Goal: Task Accomplishment & Management: Manage account settings

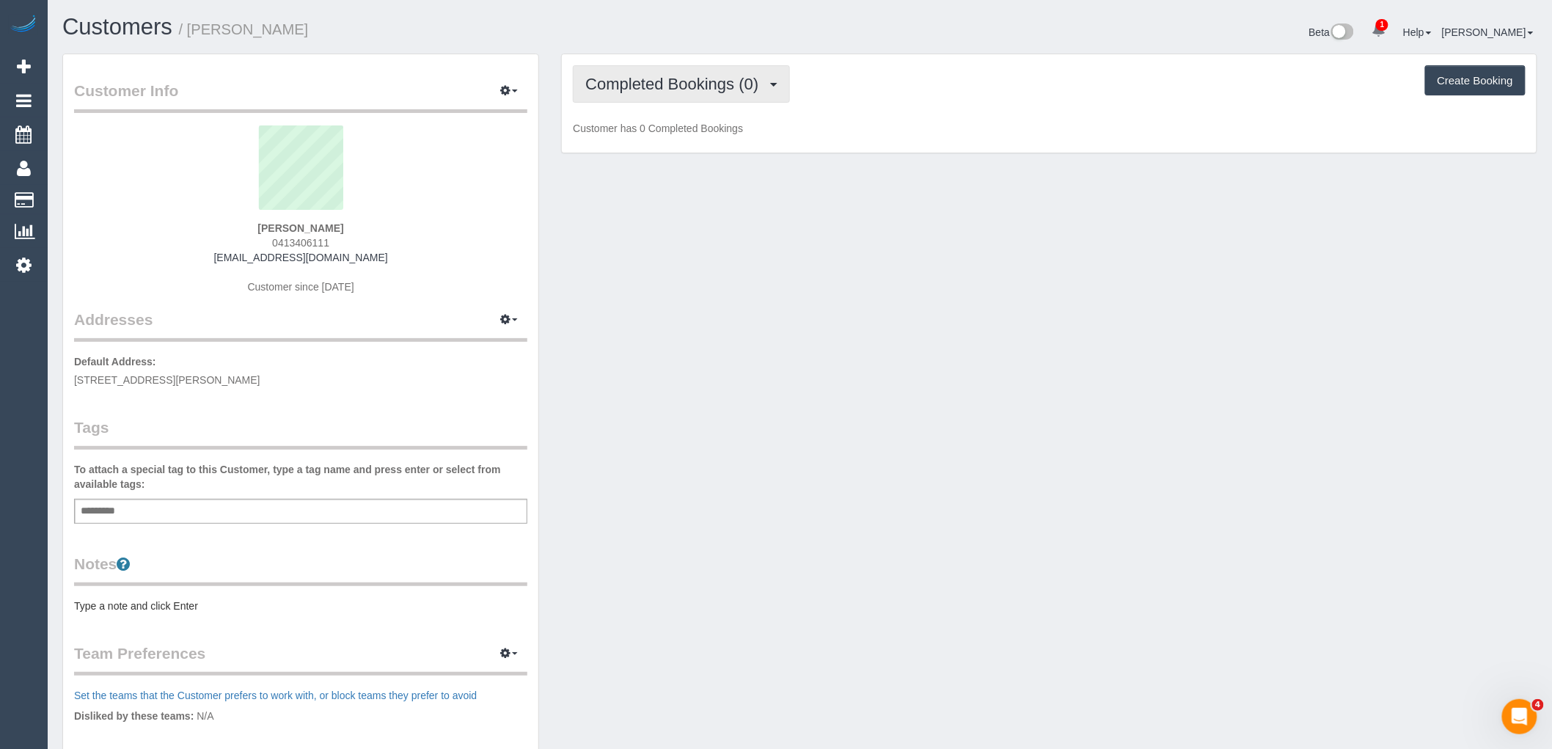
click at [679, 100] on button "Completed Bookings (0)" at bounding box center [681, 83] width 217 height 37
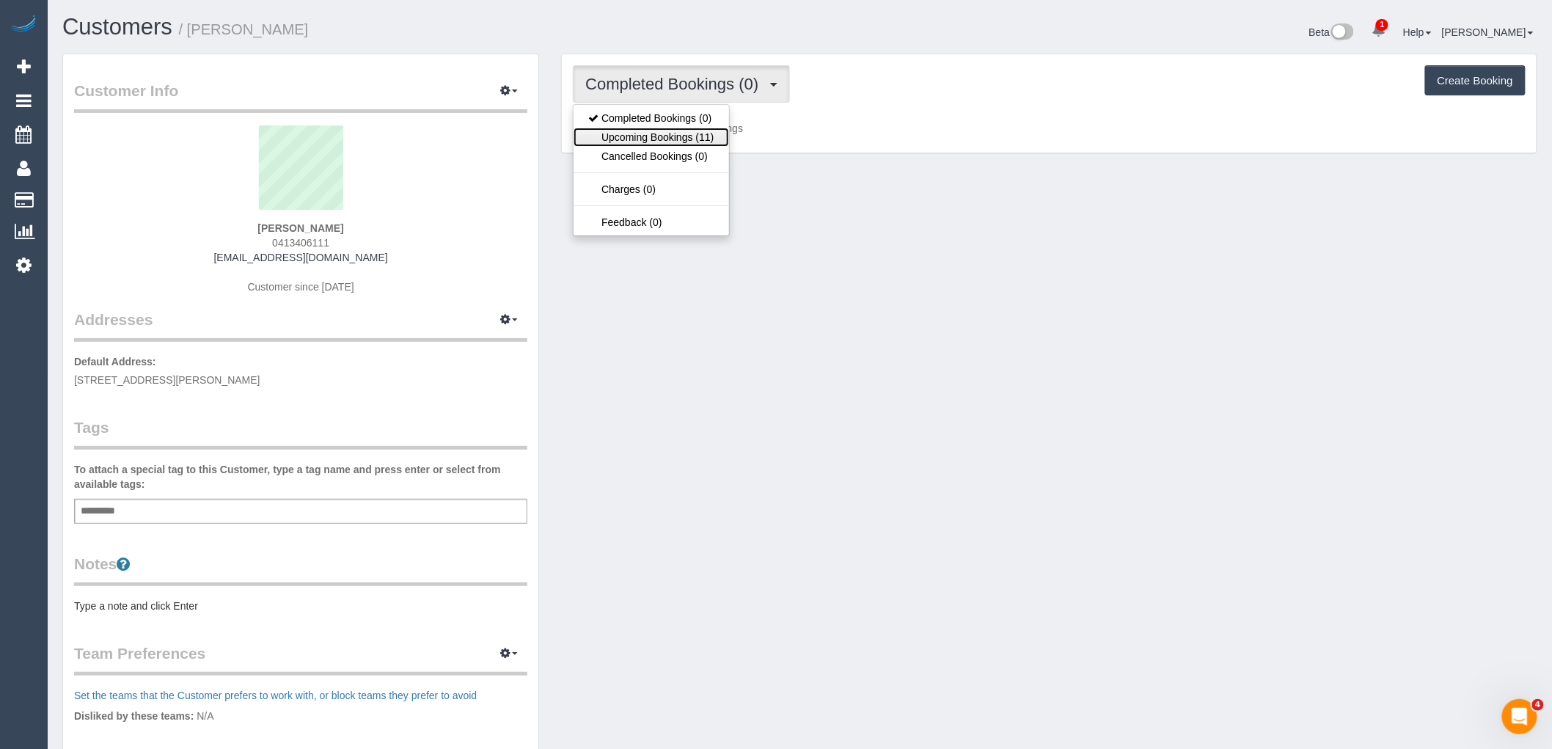
click at [677, 136] on link "Upcoming Bookings (11)" at bounding box center [651, 137] width 155 height 19
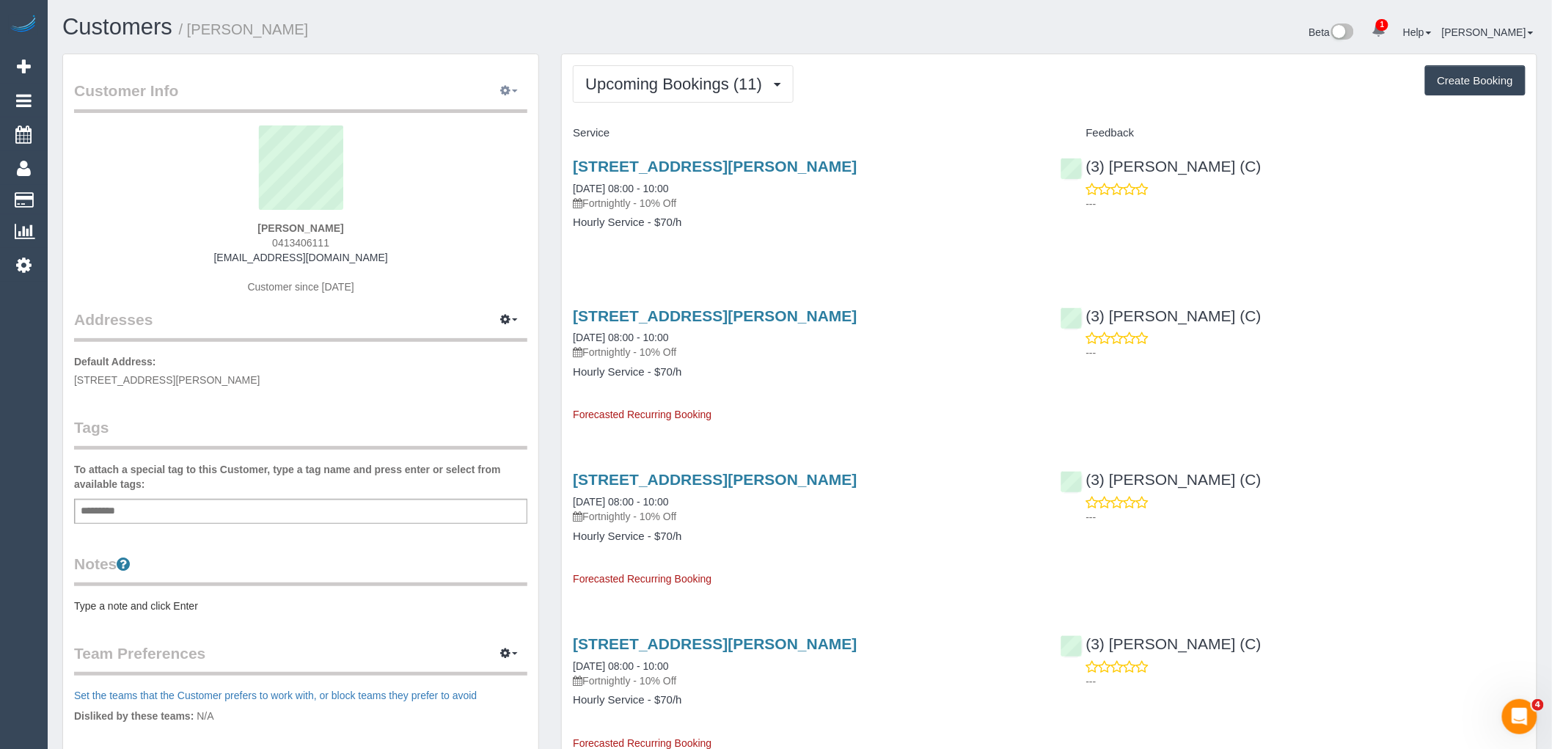
click at [514, 81] on button "button" at bounding box center [509, 91] width 37 height 23
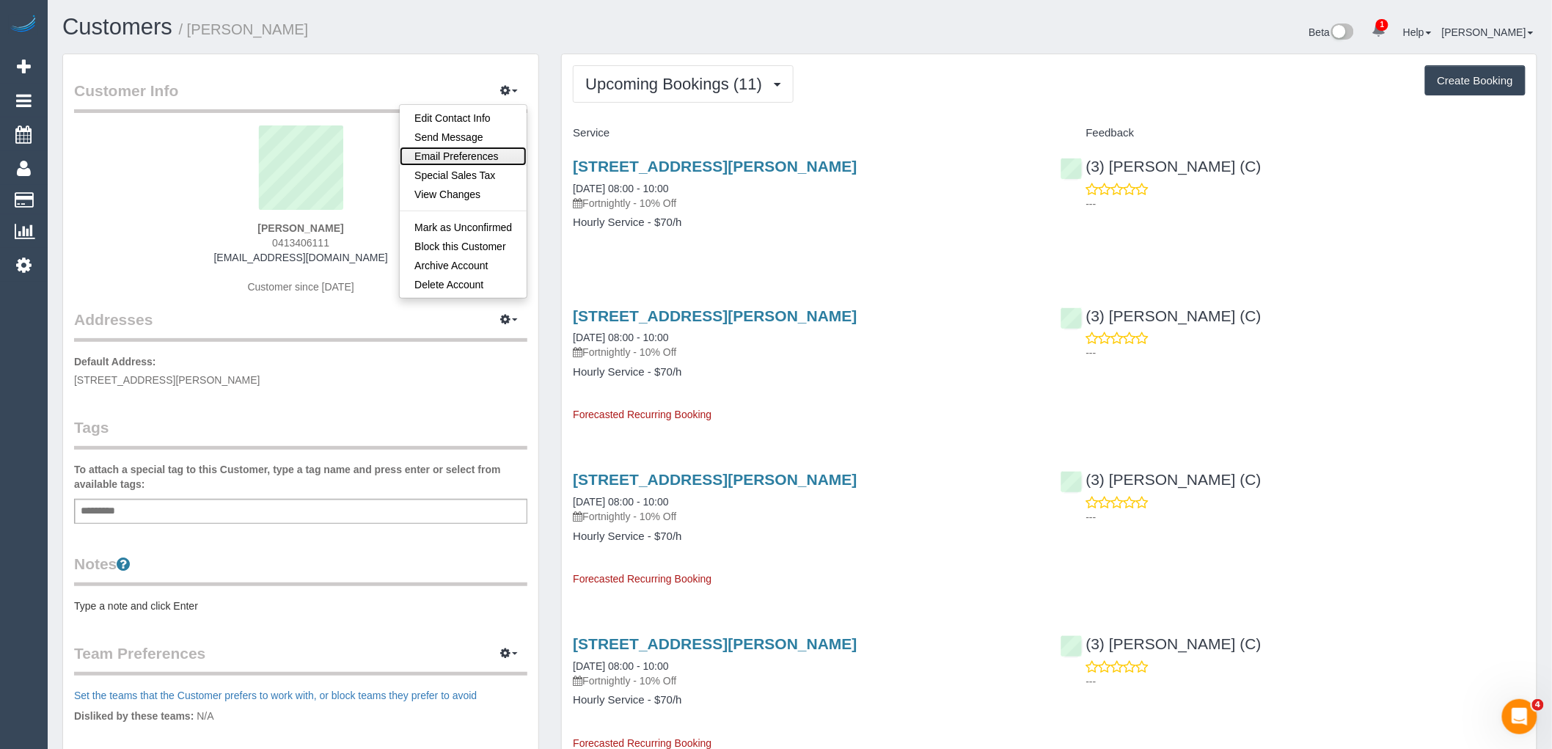
click at [458, 154] on link "Email Preferences" at bounding box center [463, 156] width 127 height 19
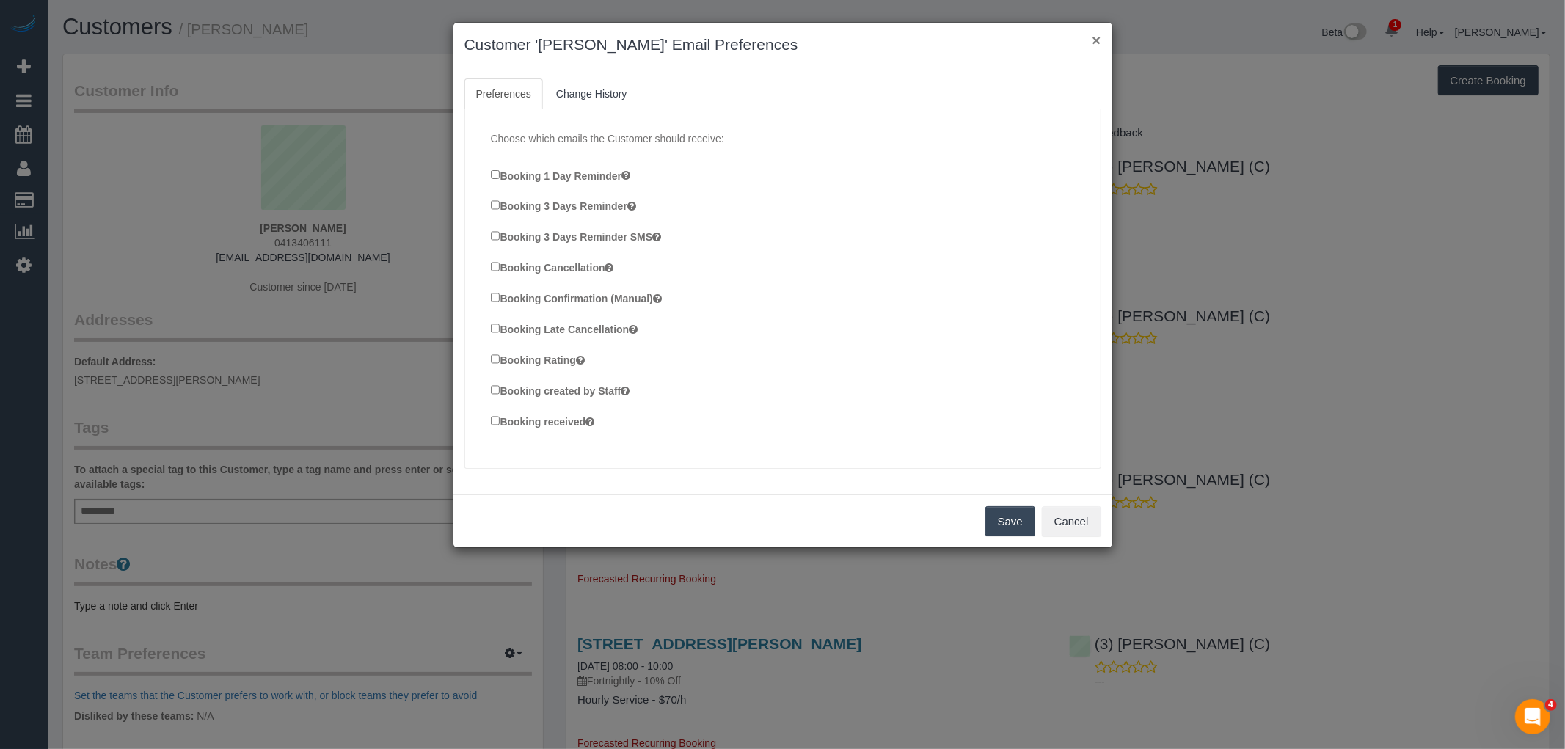
click at [1096, 40] on button "×" at bounding box center [1096, 39] width 9 height 15
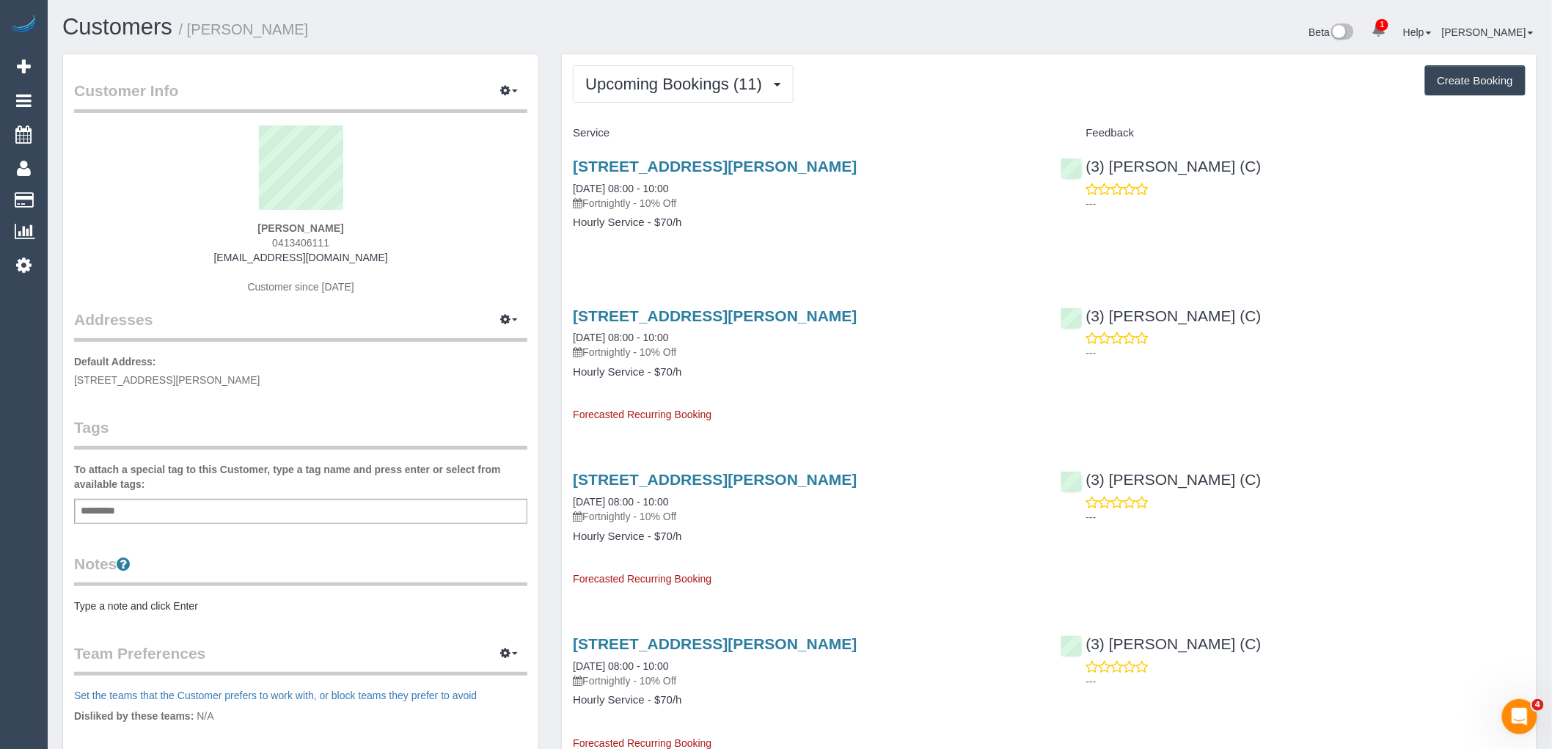
click at [167, 258] on div "Heather Snook 0413406111 hasnook@icloud.com Customer since 2025" at bounding box center [300, 216] width 453 height 183
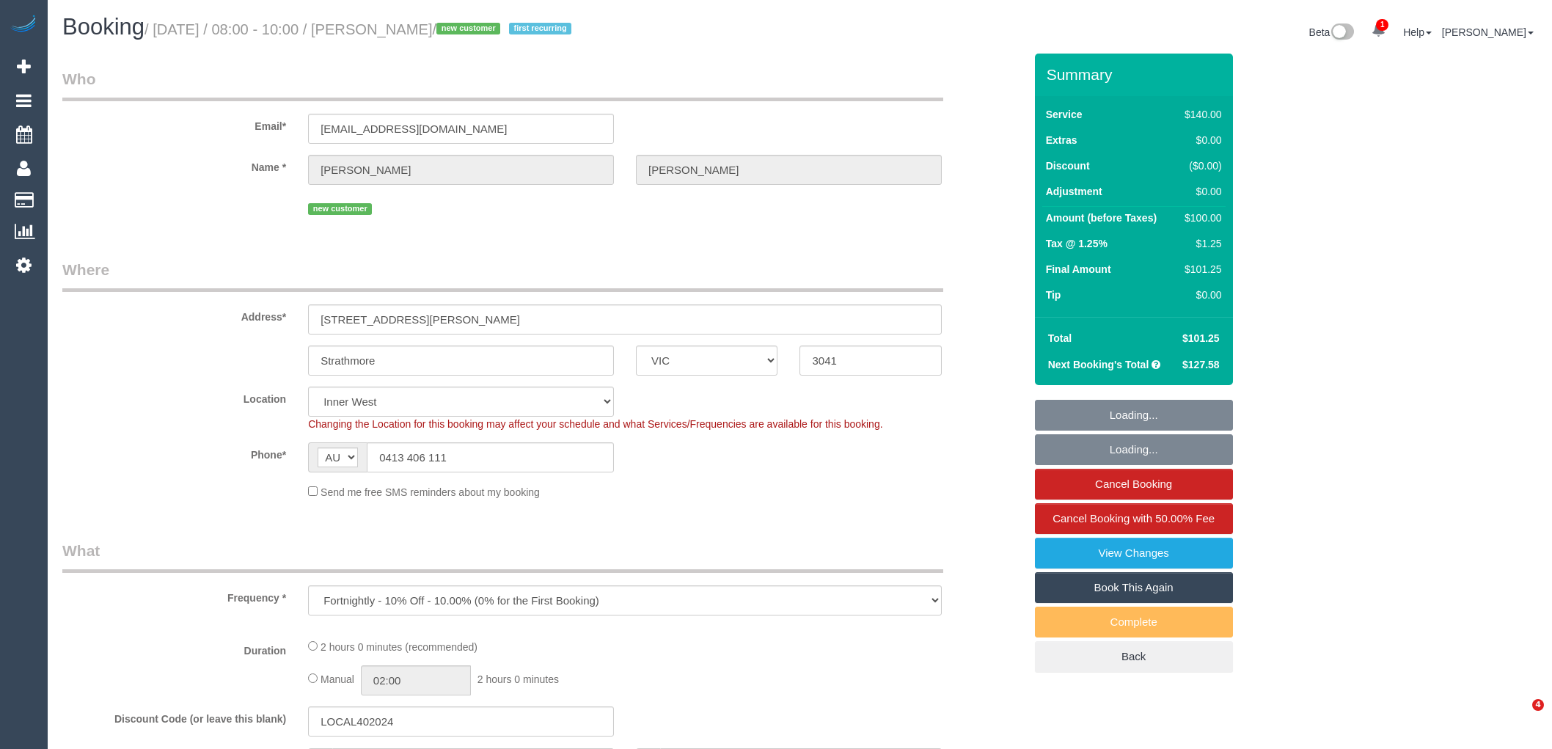
select select "VIC"
select select "number:28"
select select "number:14"
select select "number:19"
select select "number:22"
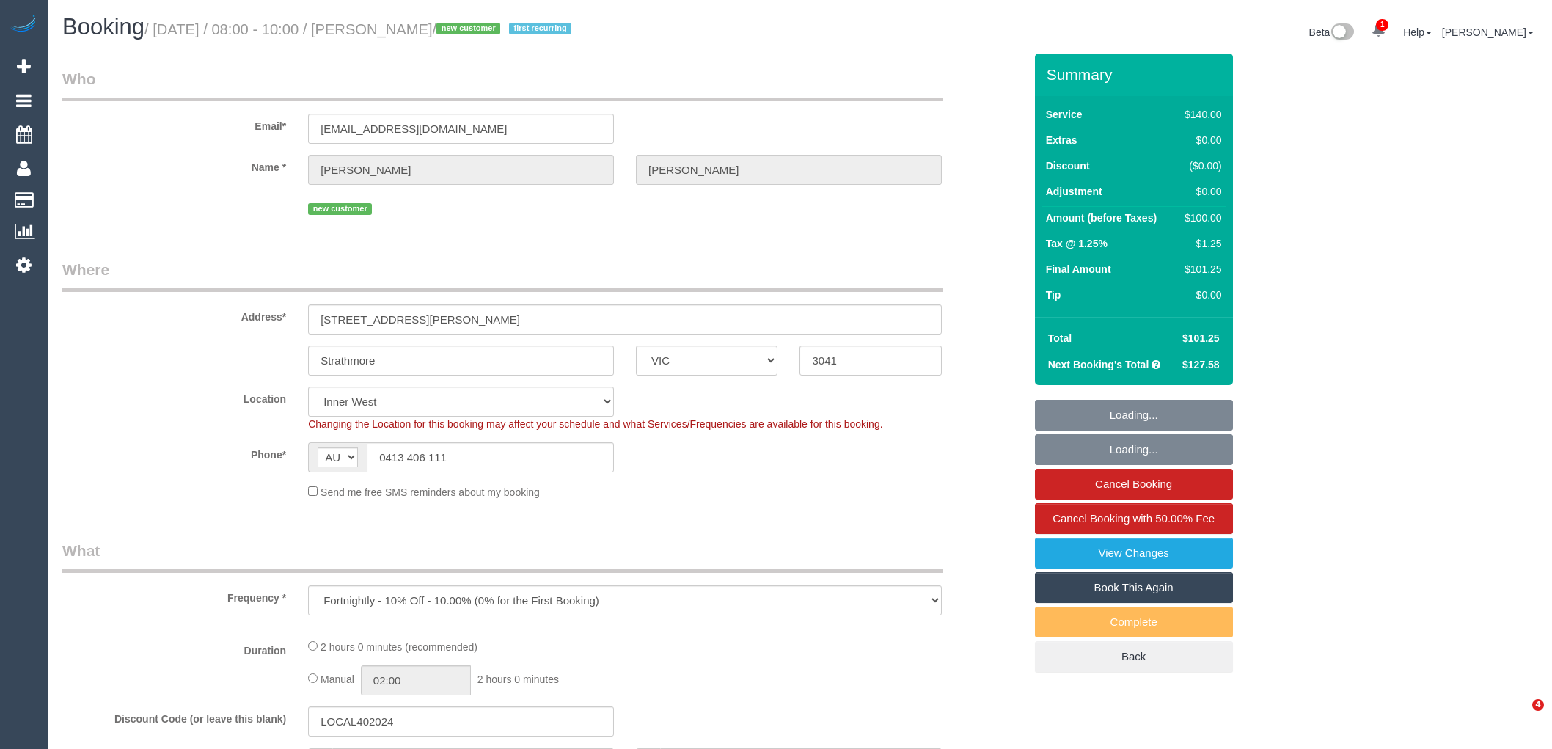
select select "number:35"
select select "number:11"
select select "object:1550"
select select "string:stripe-pm_1S2obR2GScqysDRVMk42kHuu"
select select "spot1"
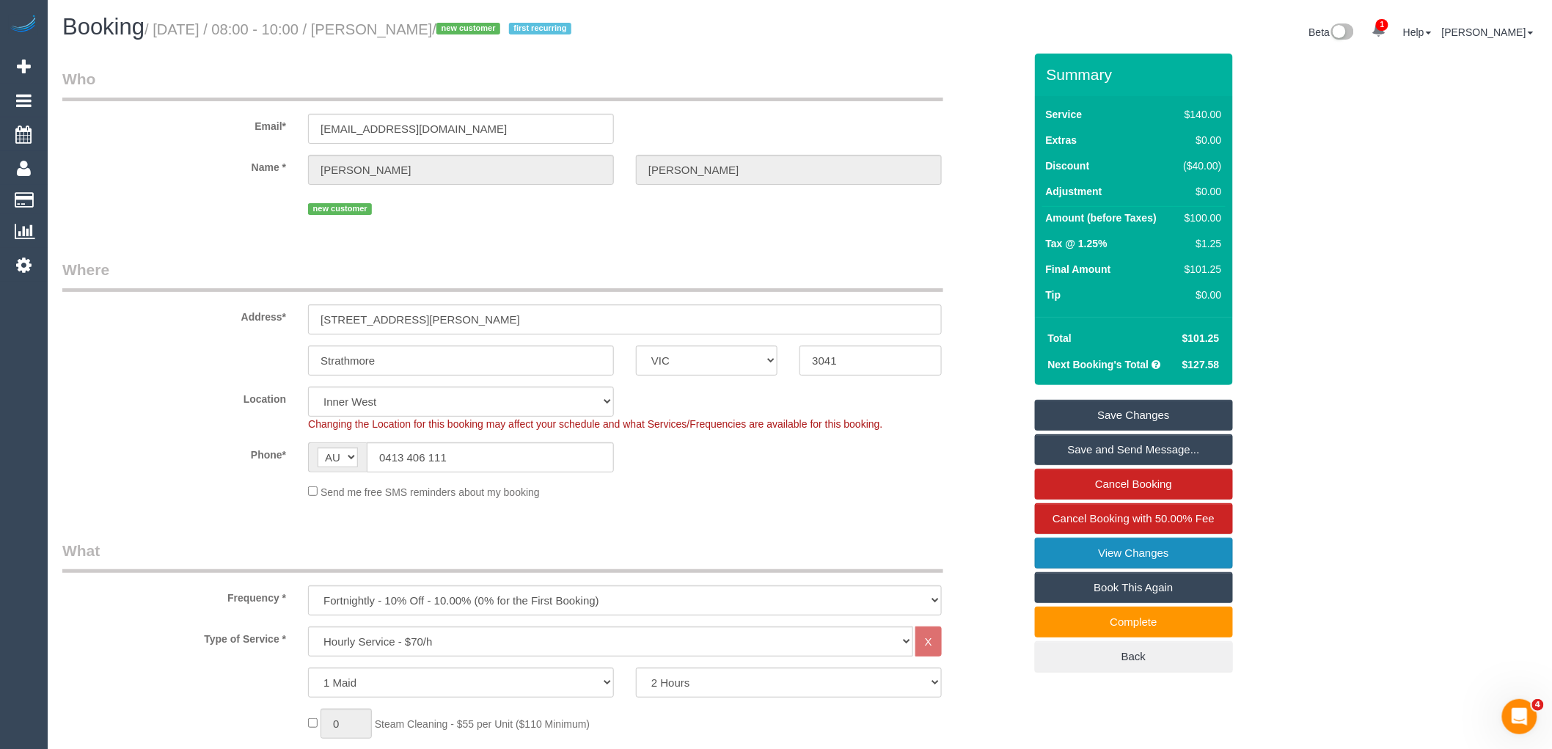
click at [1145, 550] on link "View Changes" at bounding box center [1134, 553] width 198 height 31
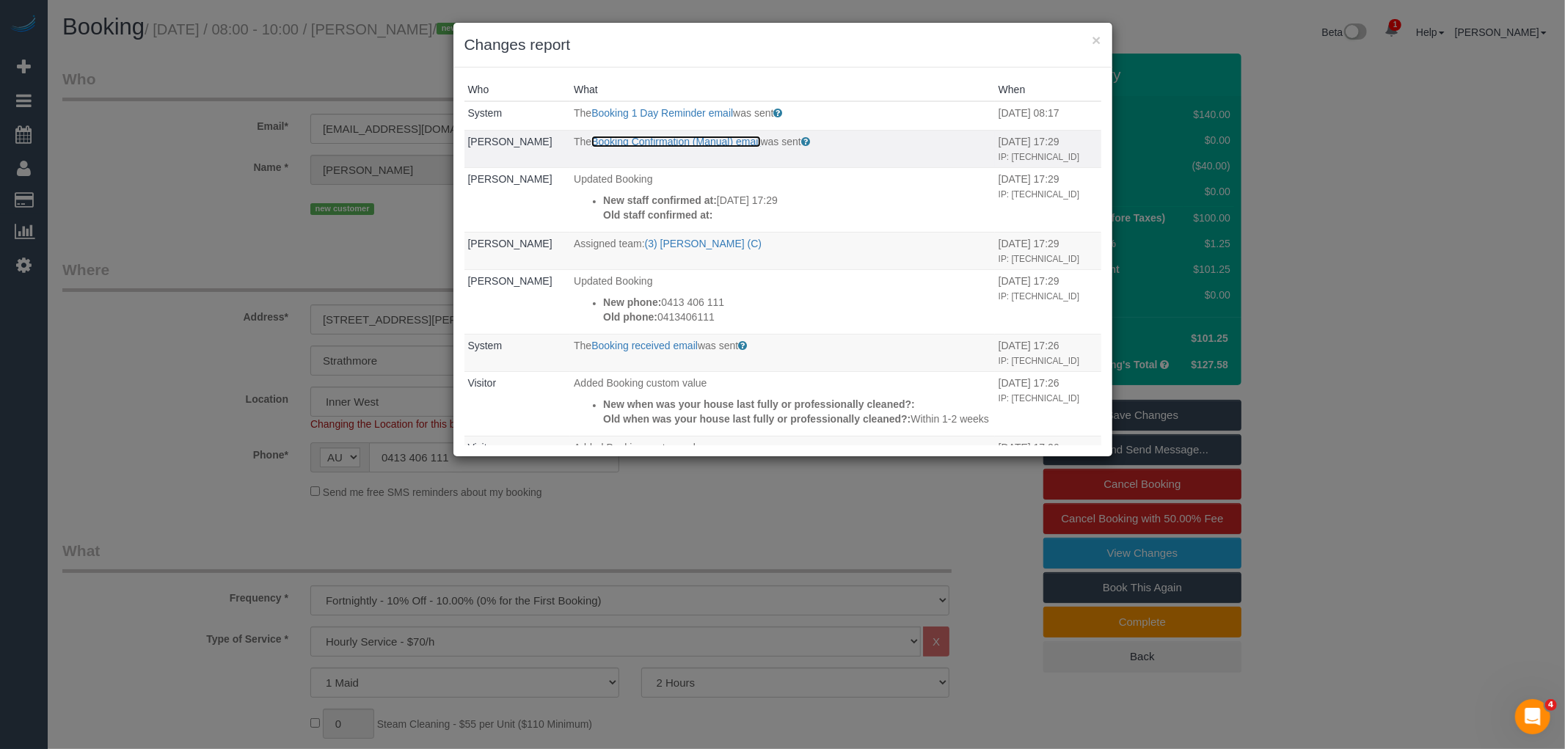
click at [677, 144] on link "Booking Confirmation (Manual) email" at bounding box center [675, 142] width 169 height 12
click at [1098, 43] on button "×" at bounding box center [1096, 39] width 9 height 15
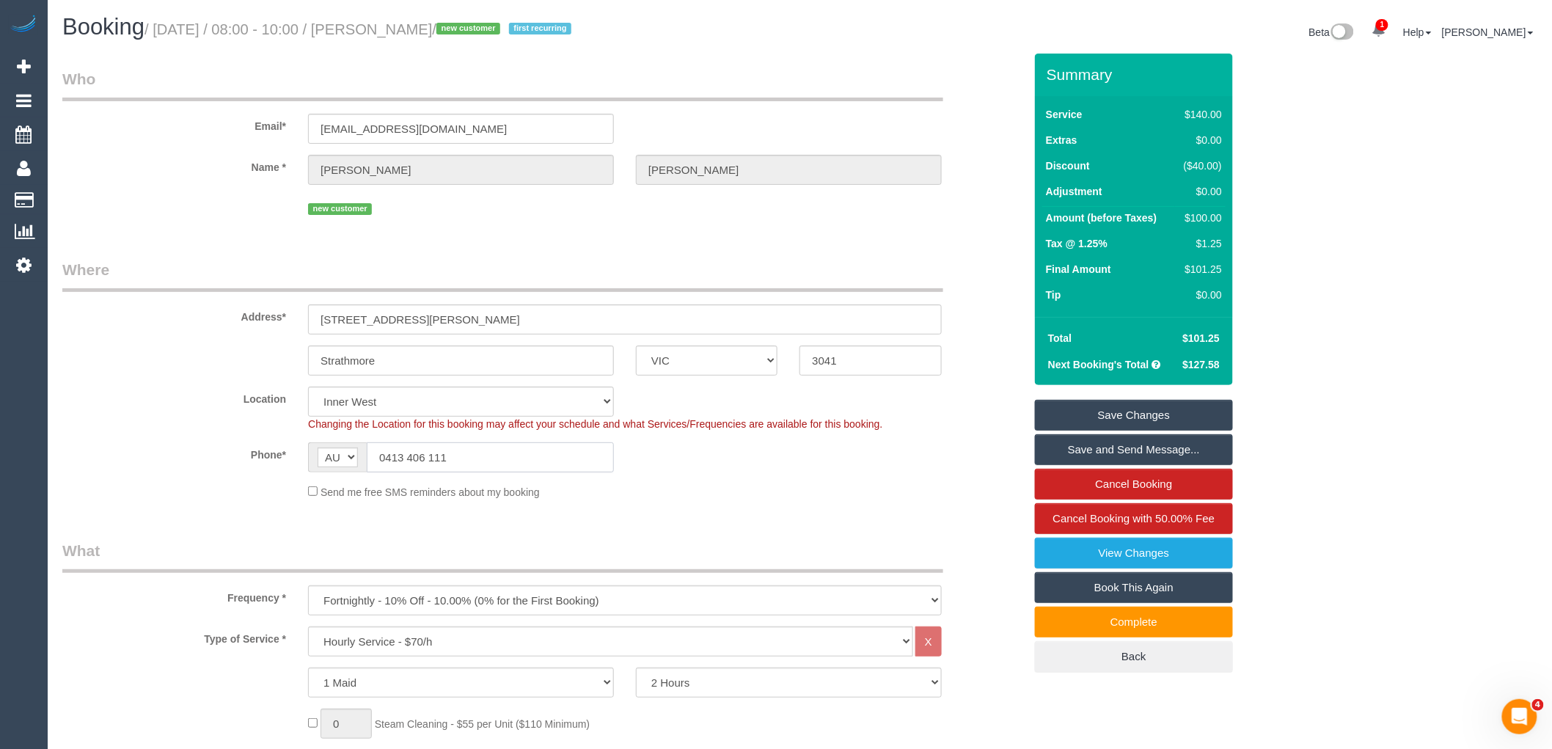
drag, startPoint x: 470, startPoint y: 460, endPoint x: 267, endPoint y: 458, distance: 203.2
click at [272, 458] on div "Phone* AF AL DZ AD AO AI AQ AG AR AM AW AU AT AZ BS BH BD BB BY BE BZ BJ BM BT …" at bounding box center [543, 457] width 984 height 30
click at [1138, 555] on link "View Changes" at bounding box center [1134, 553] width 198 height 31
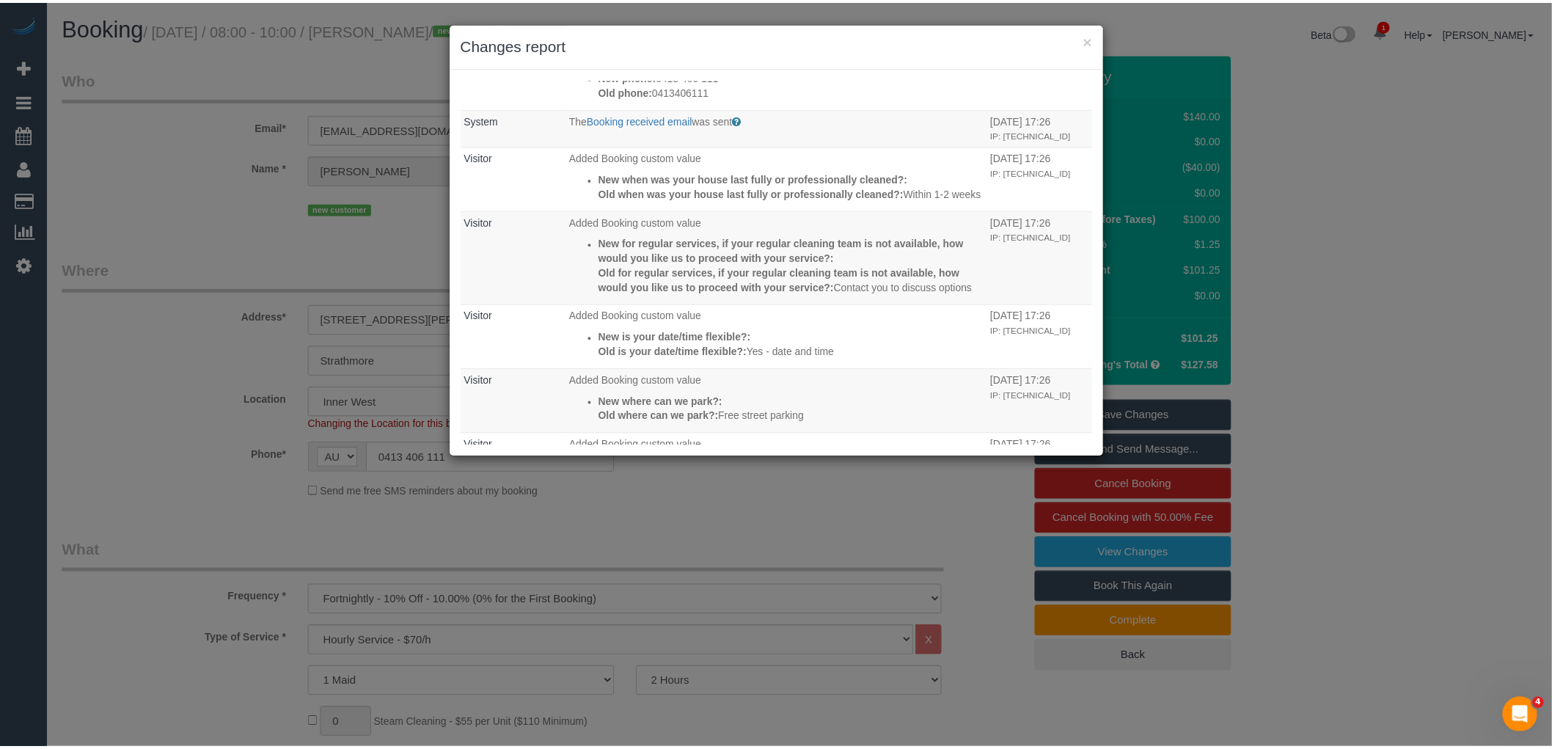
scroll to position [511, 0]
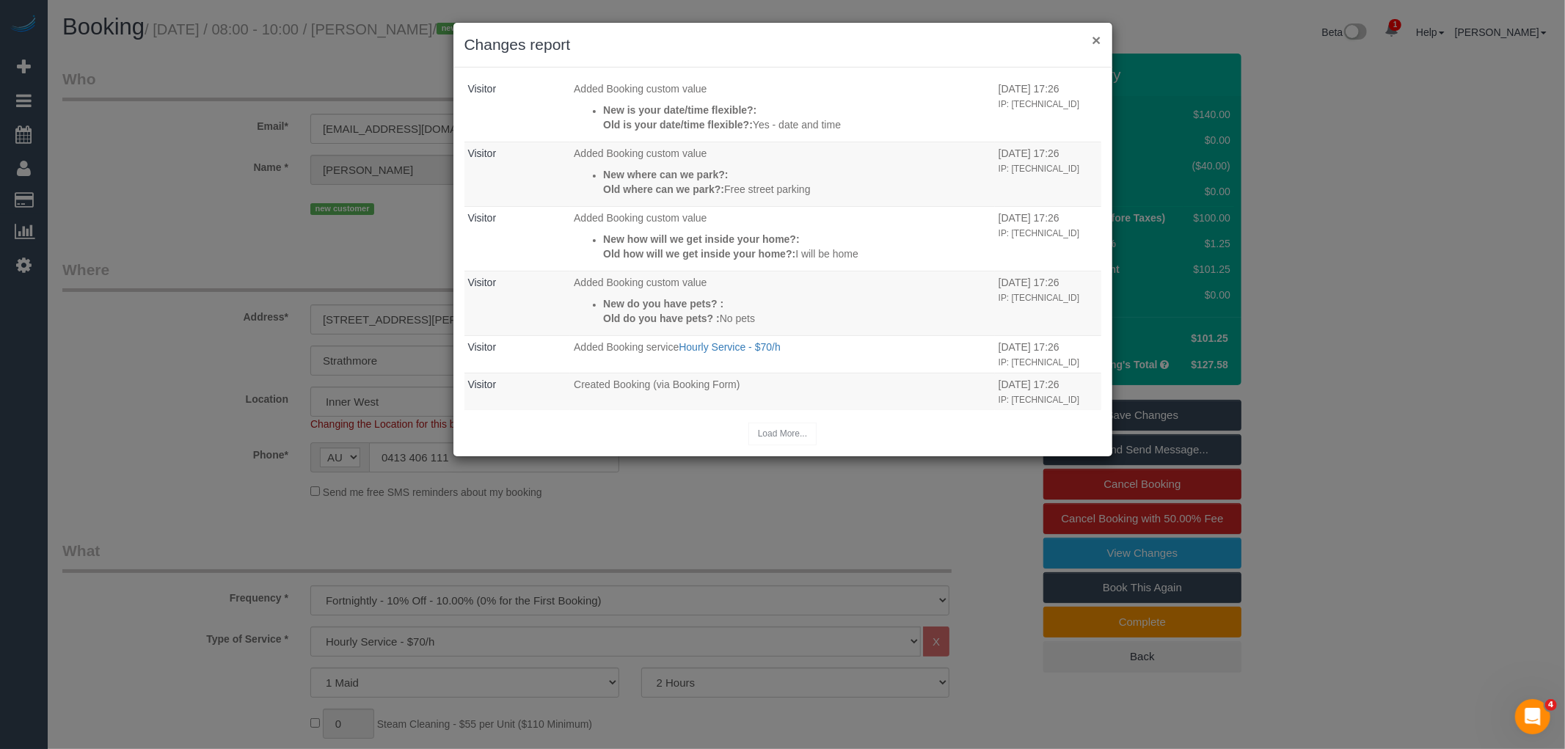
click at [1097, 35] on button "×" at bounding box center [1096, 39] width 9 height 15
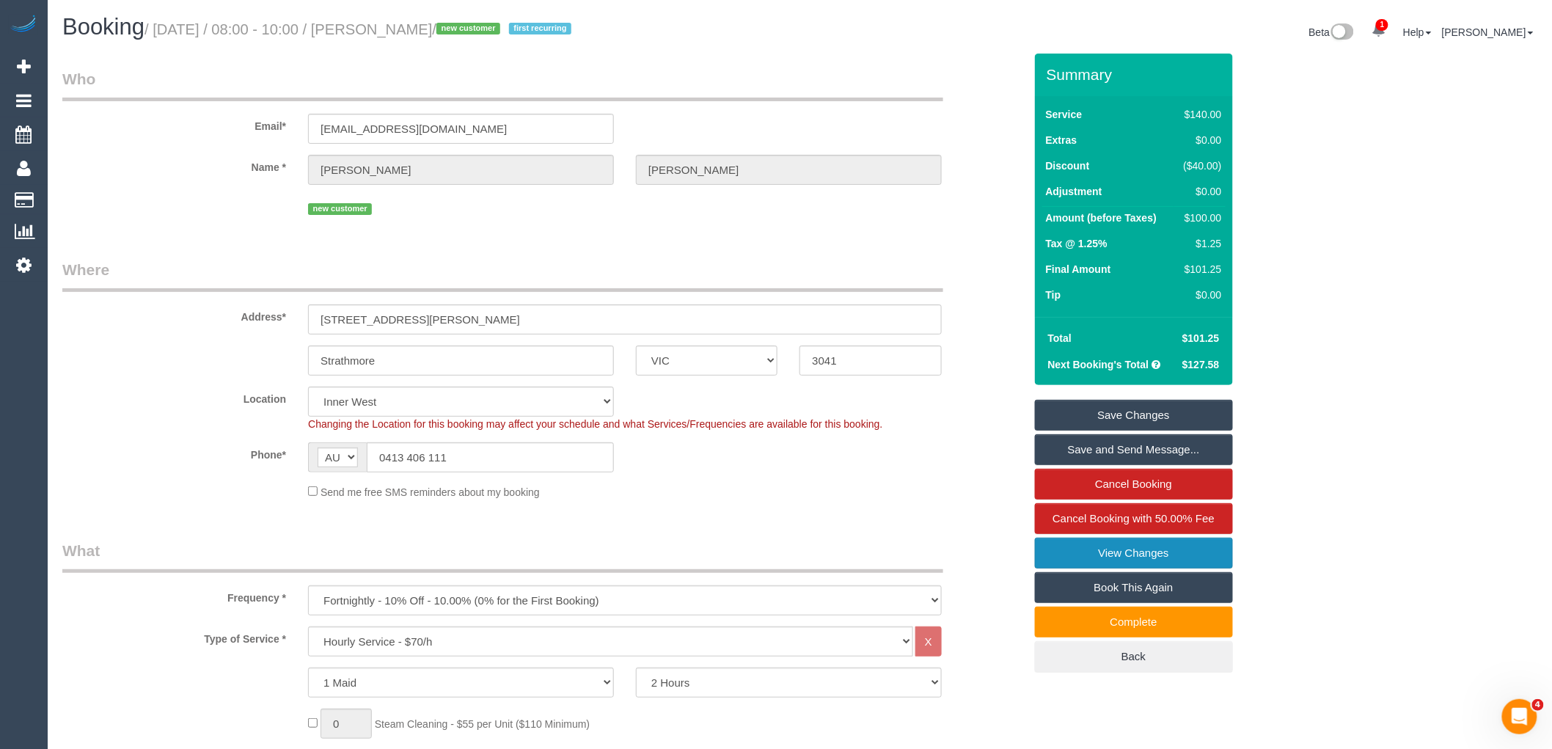
click at [1126, 552] on link "View Changes" at bounding box center [1134, 553] width 198 height 31
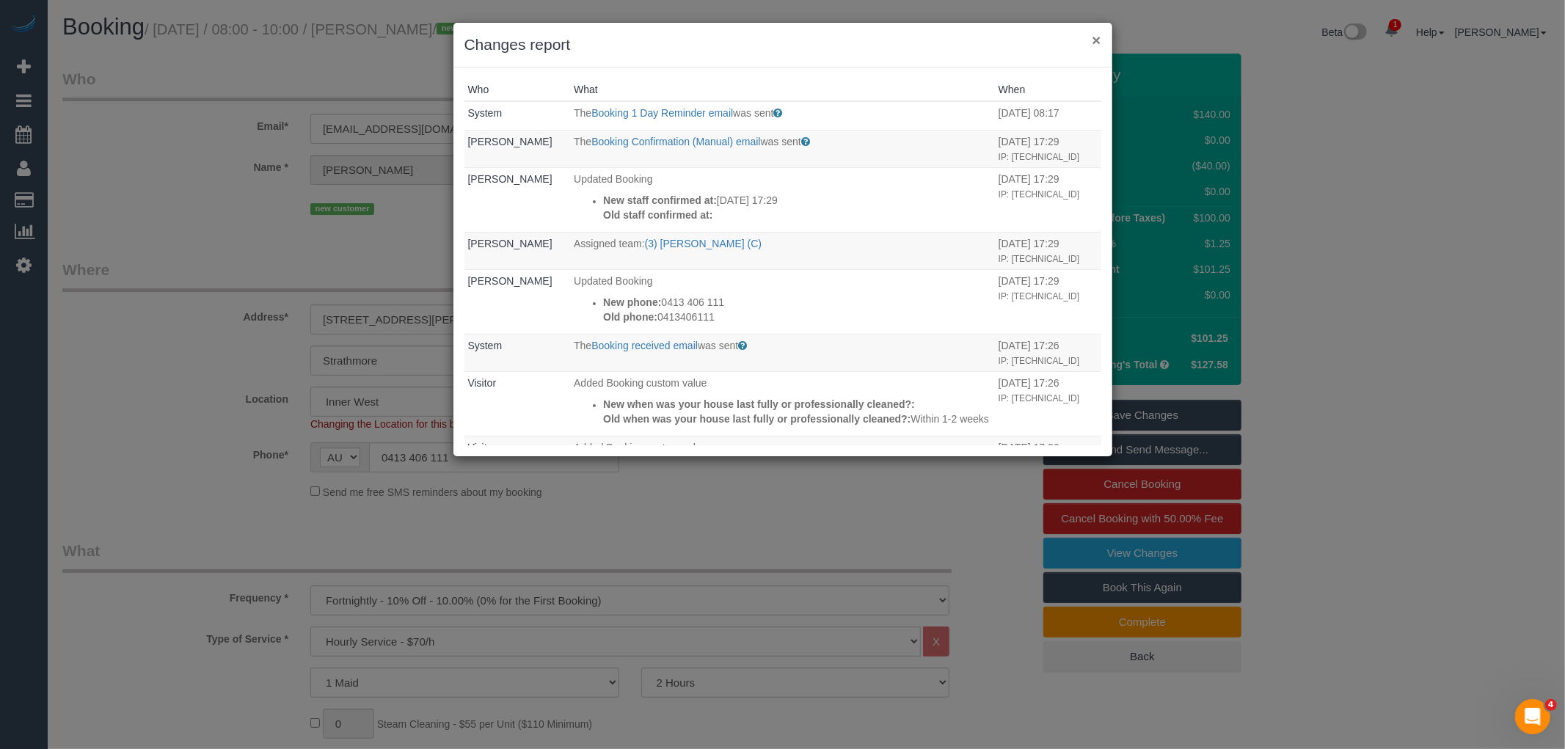
click at [1097, 43] on button "×" at bounding box center [1096, 39] width 9 height 15
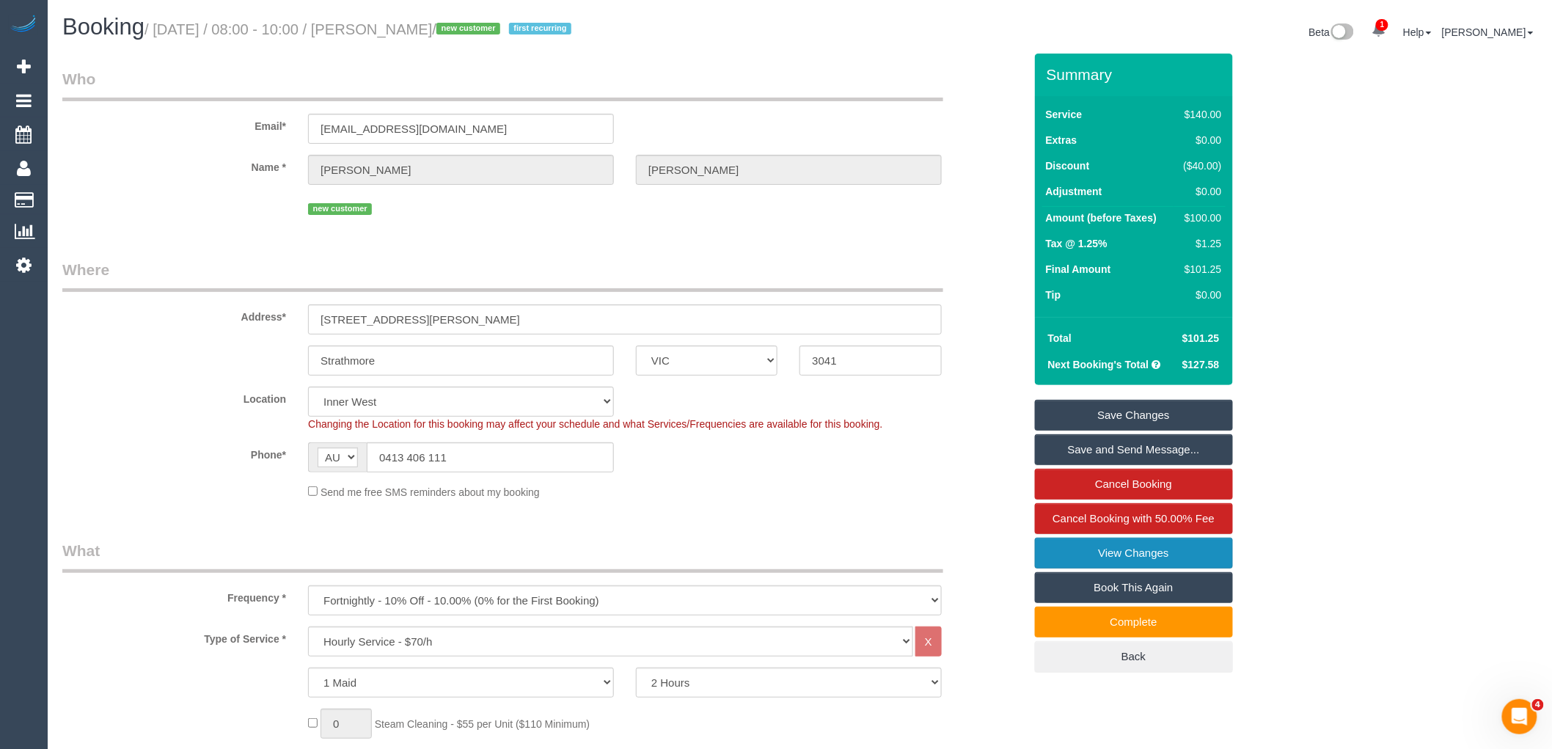
click at [1125, 559] on link "View Changes" at bounding box center [1134, 553] width 198 height 31
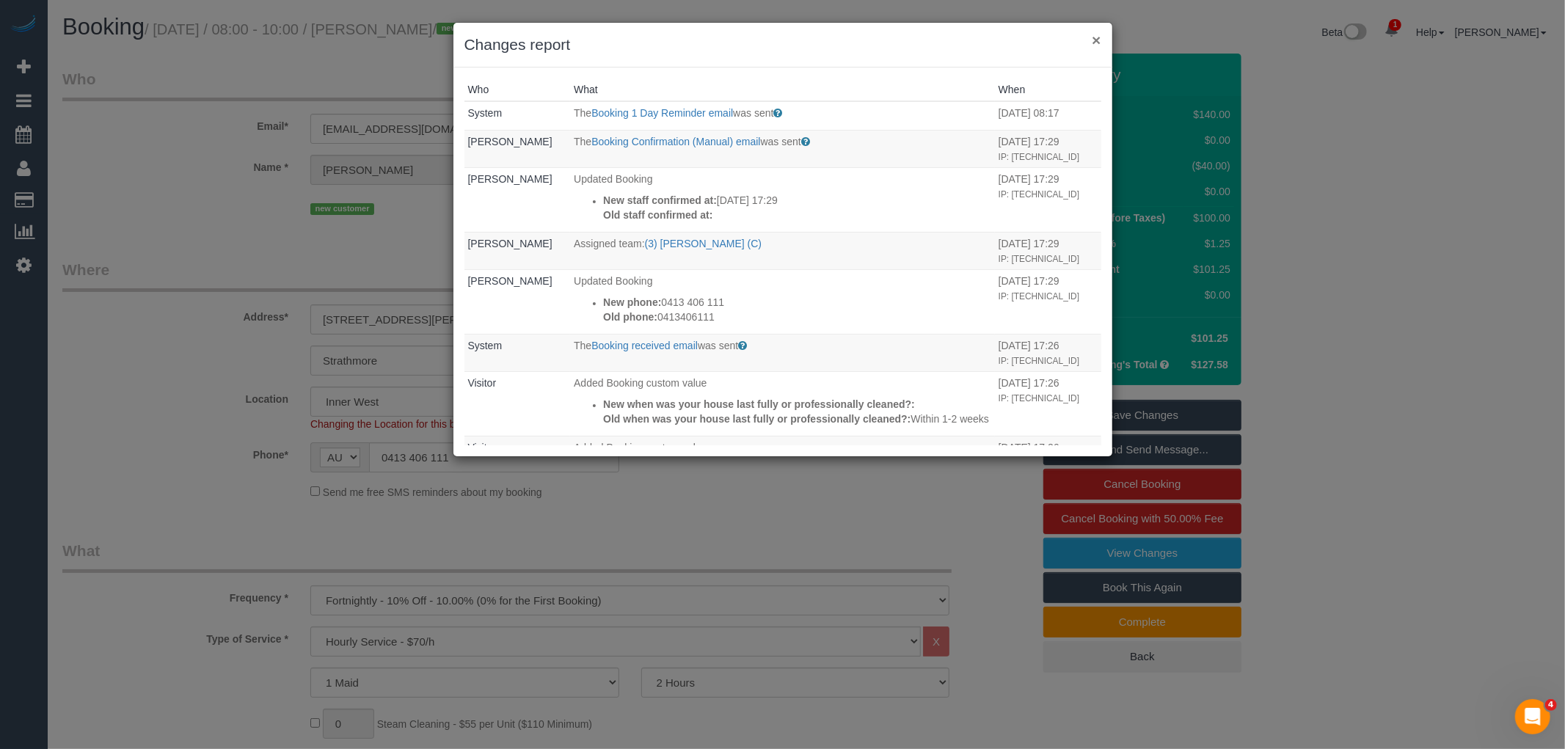
click at [1097, 42] on button "×" at bounding box center [1096, 39] width 9 height 15
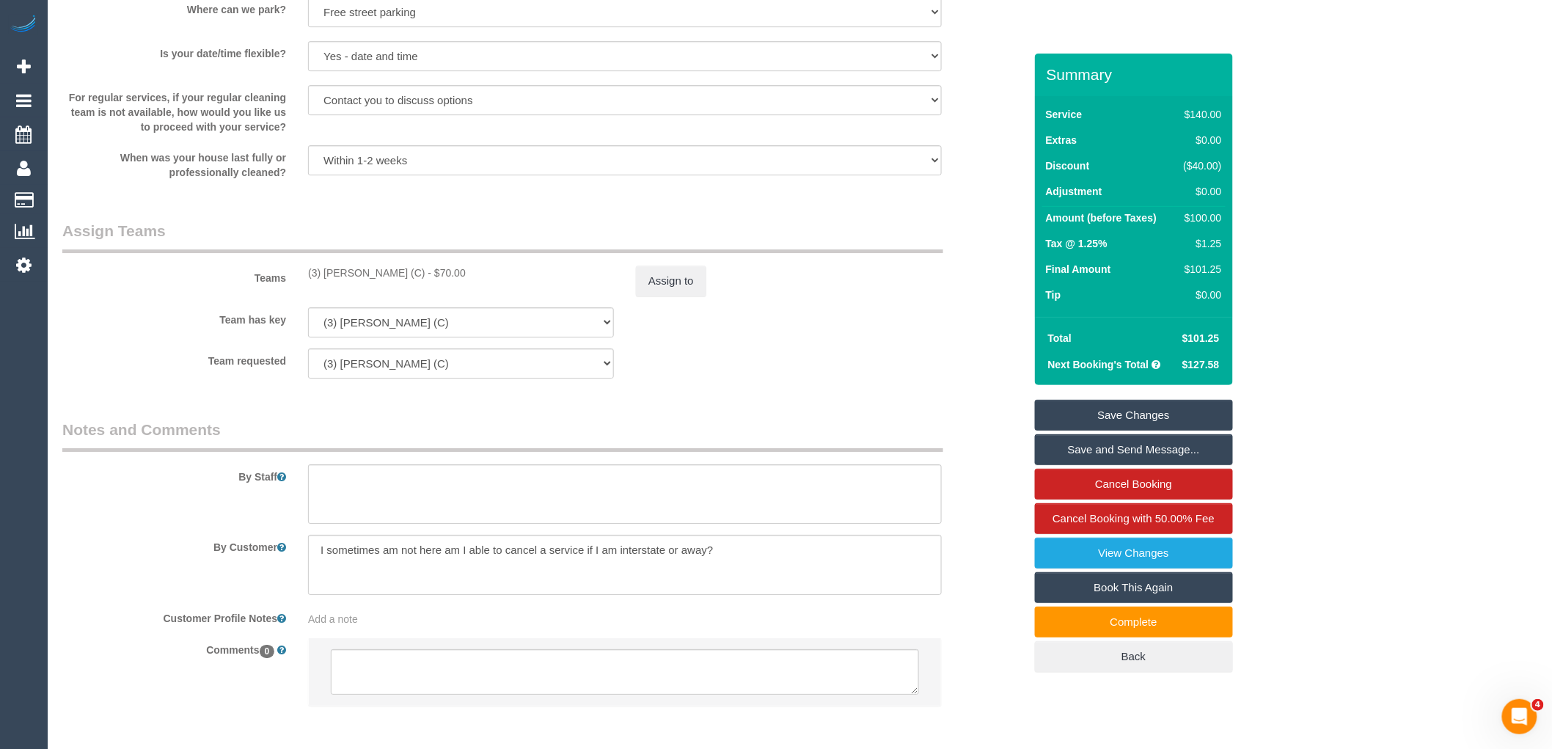
scroll to position [2030, 0]
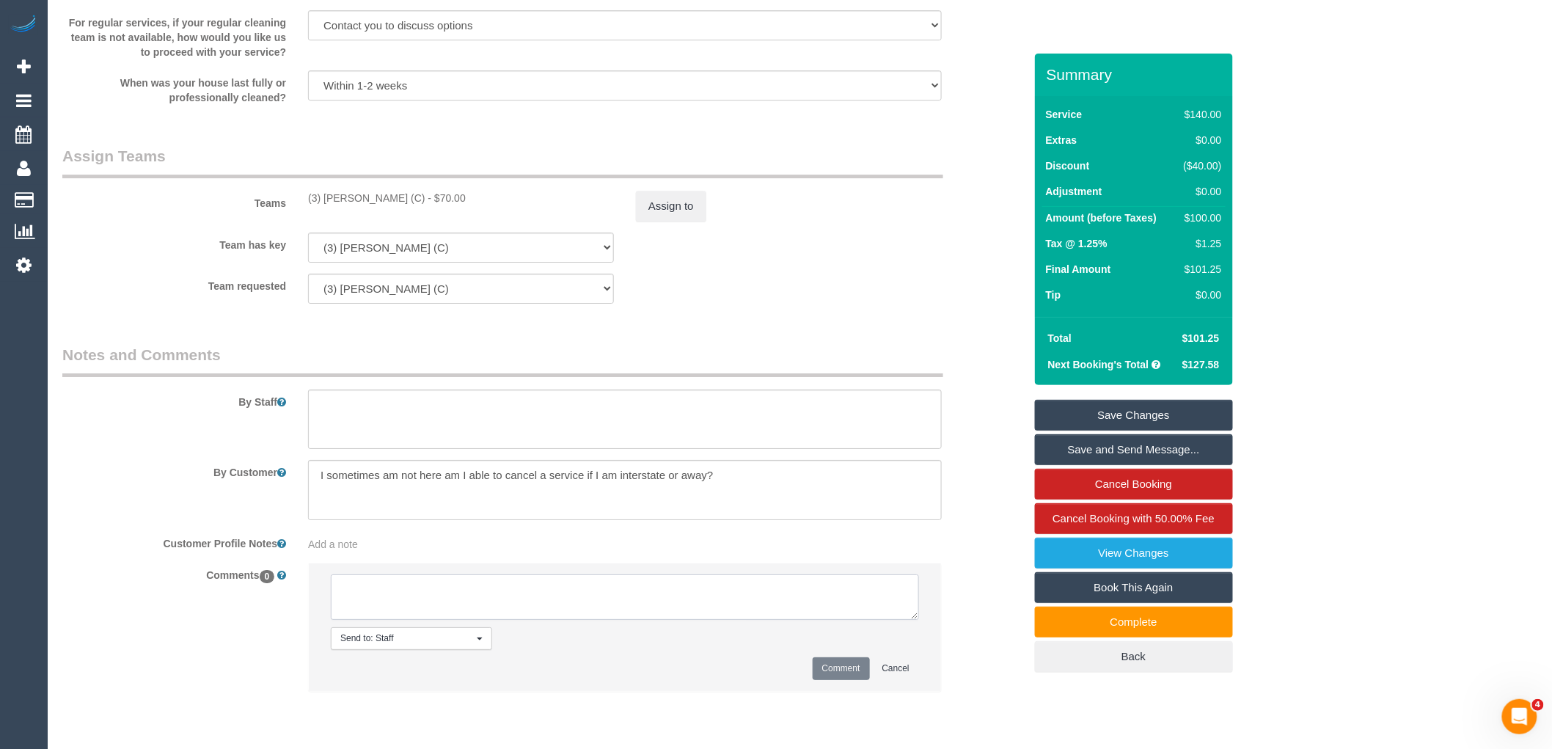
click at [471, 615] on textarea at bounding box center [625, 596] width 588 height 45
drag, startPoint x: 406, startPoint y: 206, endPoint x: 291, endPoint y: 202, distance: 115.3
click at [291, 202] on div "Teams (3) Goswin Kanta (C) - $70.00 Assign to" at bounding box center [543, 183] width 984 height 76
copy div "(3) Goswin Kanta (C)"
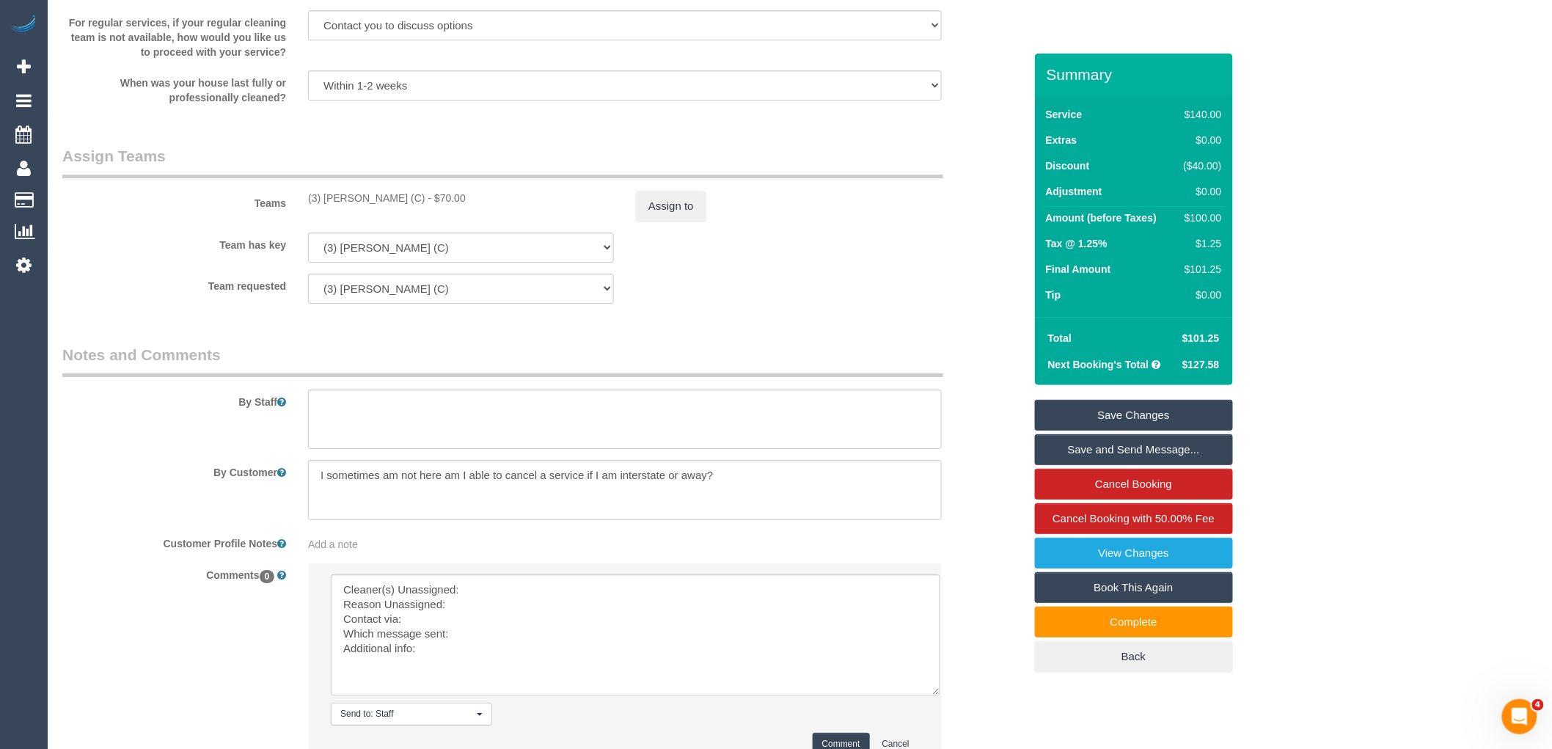
drag, startPoint x: 913, startPoint y: 626, endPoint x: 640, endPoint y: 555, distance: 281.3
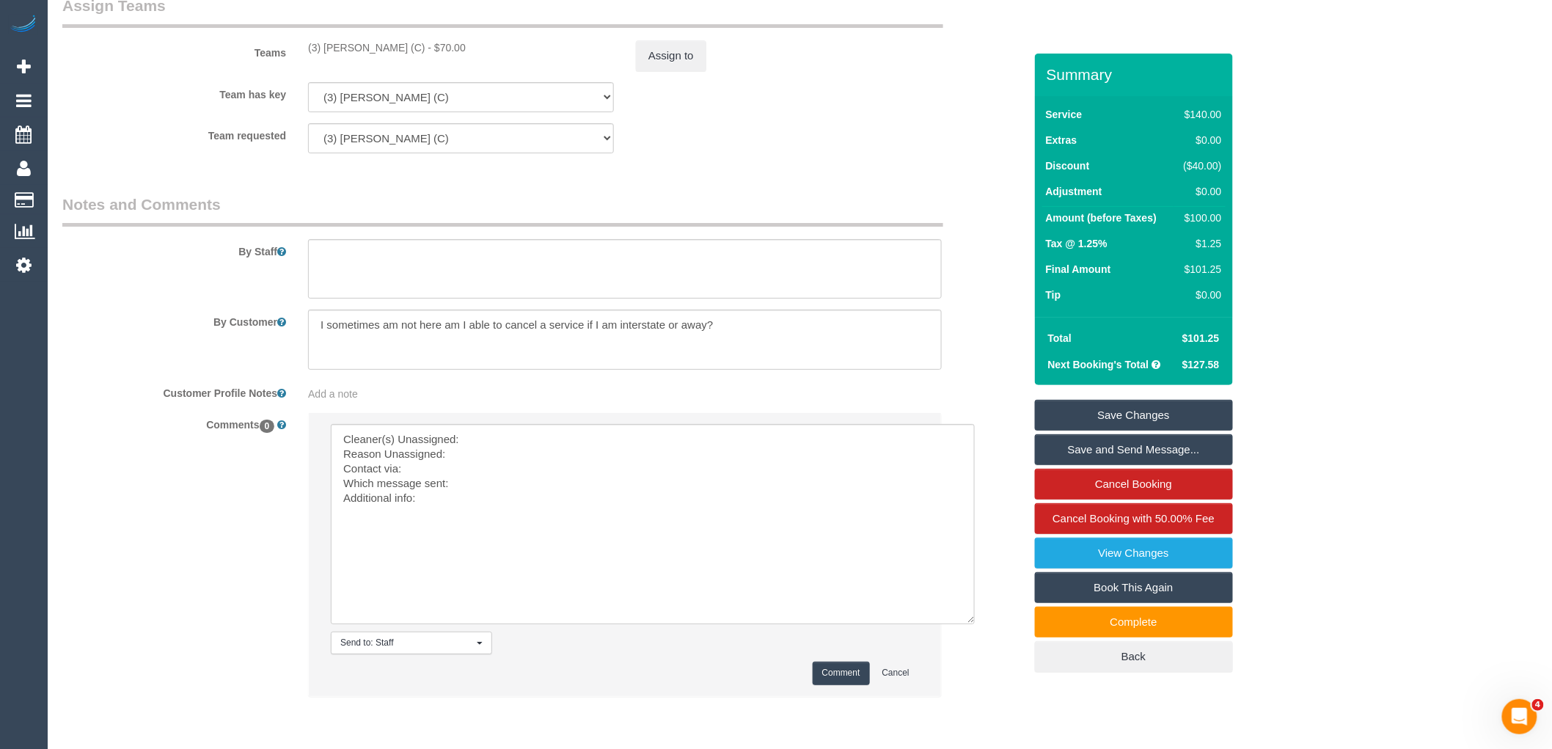
scroll to position [2193, 0]
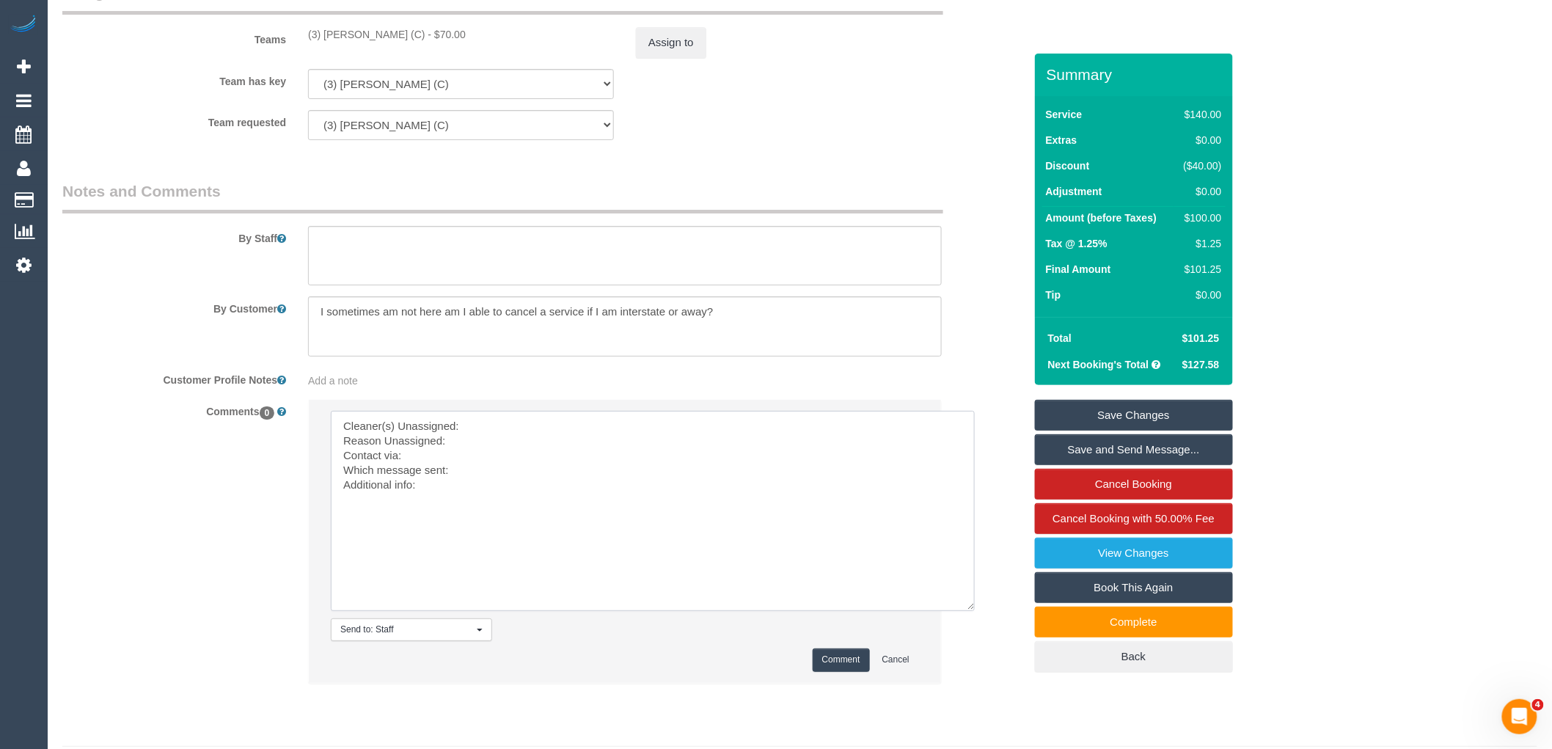
click at [508, 428] on textarea at bounding box center [653, 511] width 644 height 200
paste textarea "(3) [PERSON_NAME] (C)"
click at [342, 450] on textarea at bounding box center [653, 511] width 644 height 200
click at [522, 458] on textarea at bounding box center [653, 511] width 644 height 200
click at [505, 464] on textarea at bounding box center [653, 511] width 644 height 200
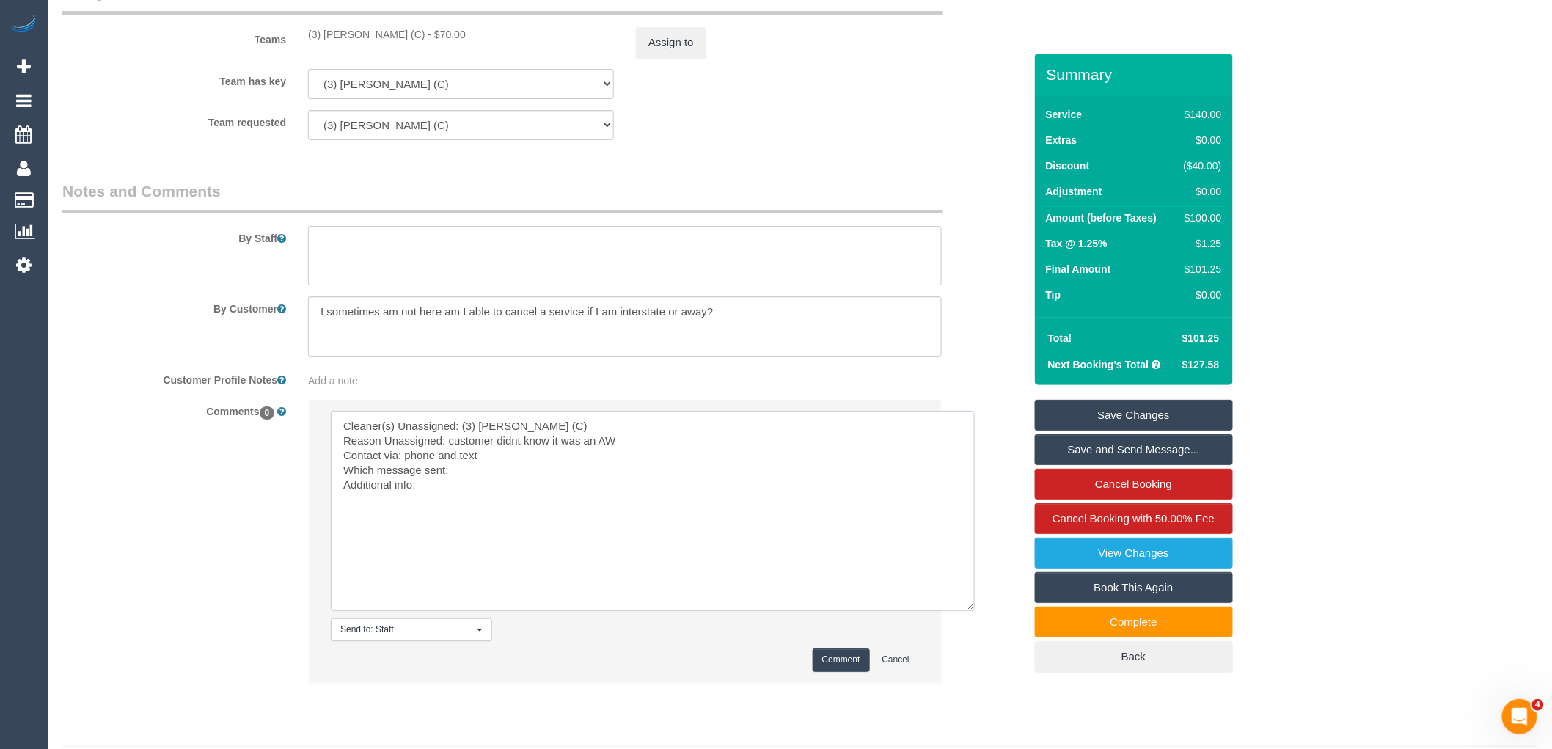
click at [487, 478] on textarea at bounding box center [653, 511] width 644 height 200
type textarea "Cleaner(s) Unassigned: (3) Goswin Kanta (C) Reason Unassigned: customer didnt k…"
click at [841, 668] on button "Comment" at bounding box center [841, 660] width 57 height 23
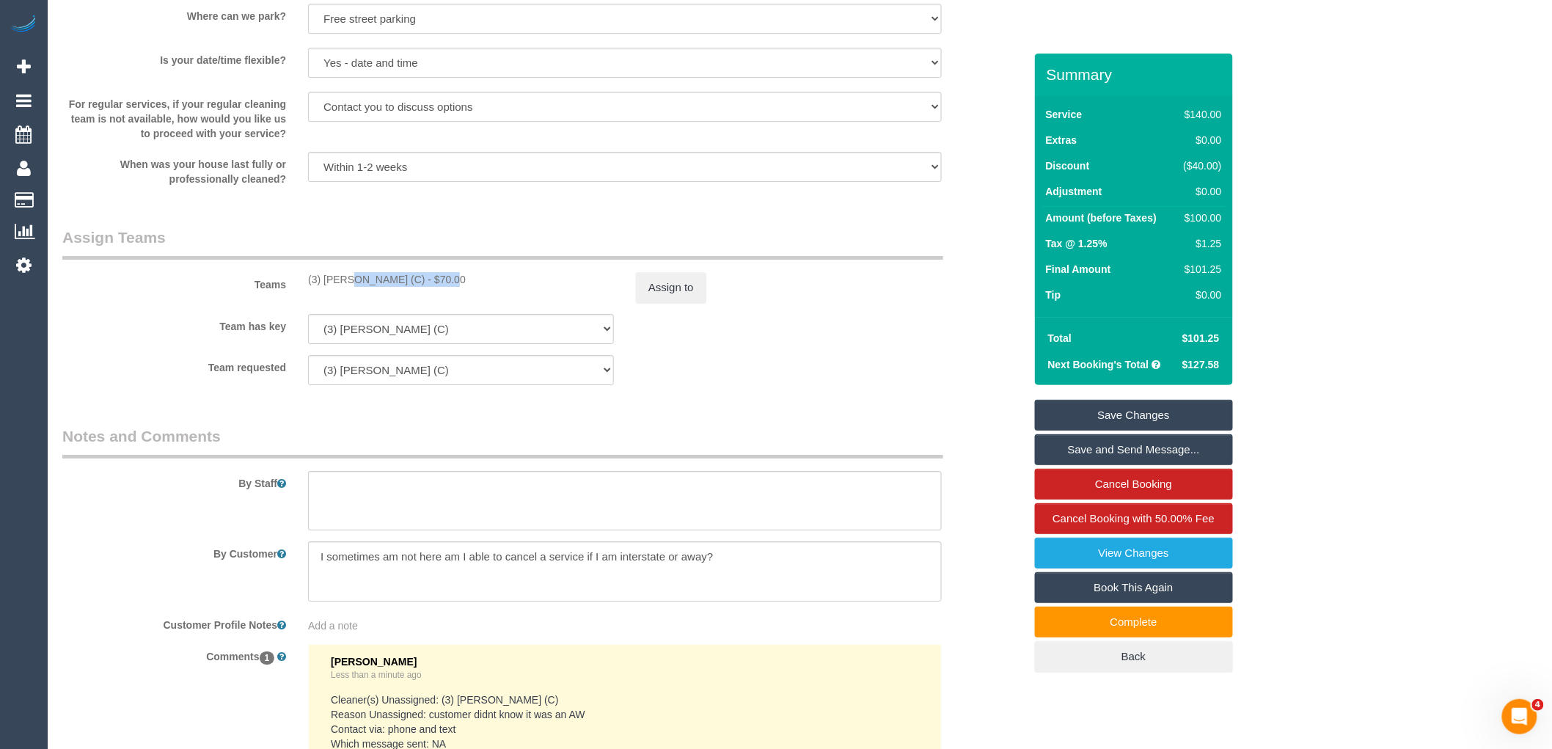
drag, startPoint x: 398, startPoint y: 288, endPoint x: 299, endPoint y: 291, distance: 99.1
click at [299, 287] on div "(3) Goswin Kanta (C) - $70.00" at bounding box center [461, 279] width 328 height 15
copy div "(3) [PERSON_NAME] (C)"
click at [692, 302] on button "Assign to" at bounding box center [671, 287] width 70 height 31
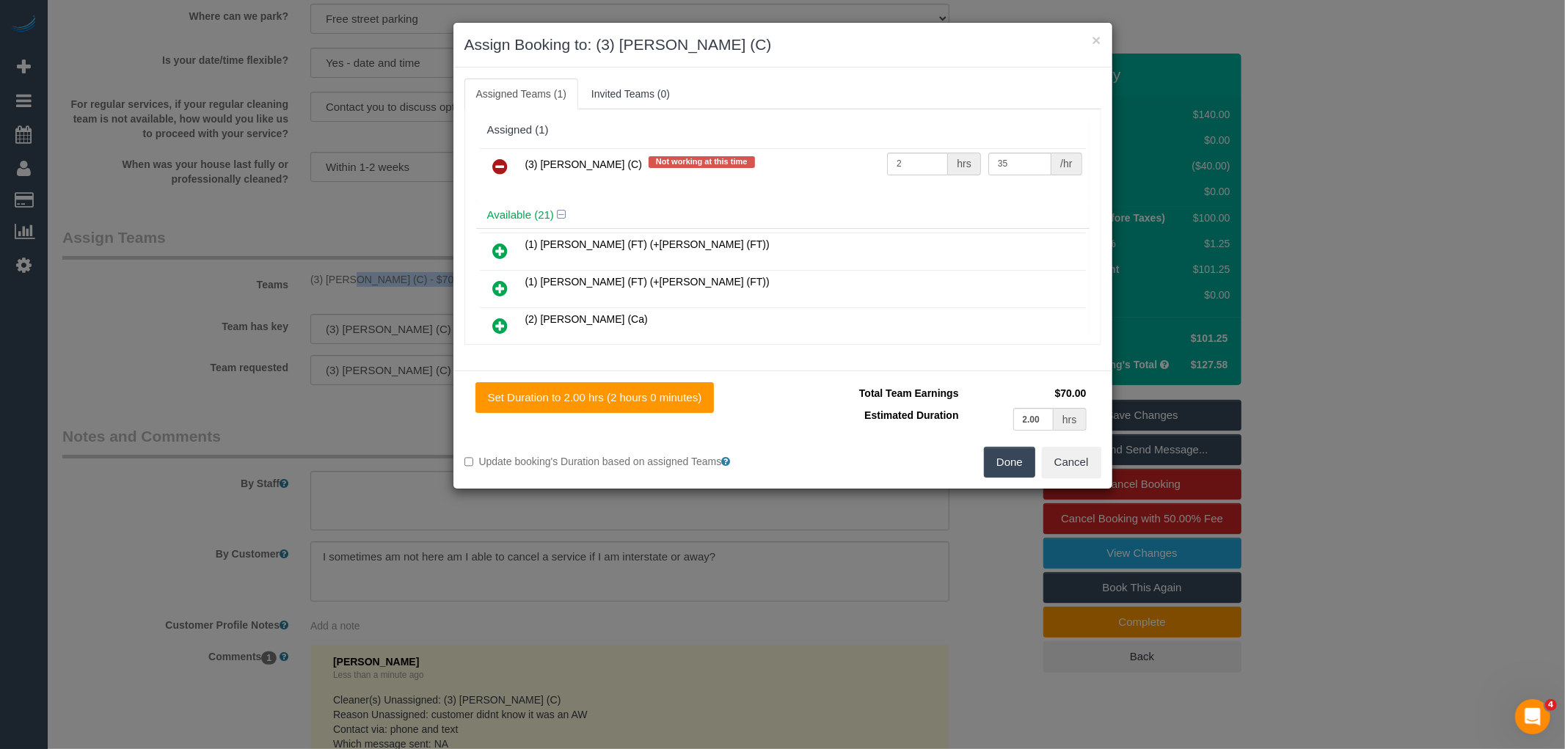
click at [512, 164] on link at bounding box center [500, 167] width 34 height 29
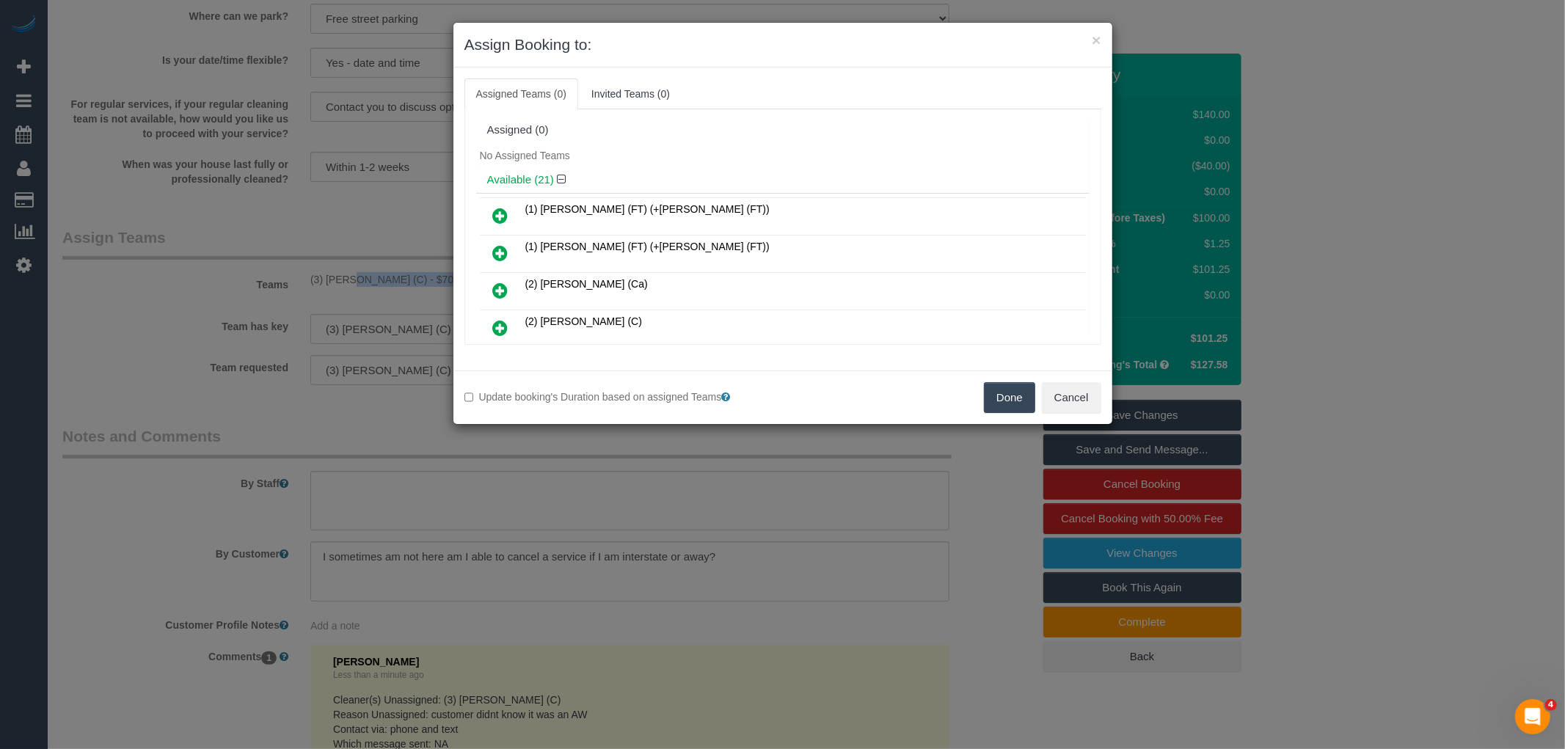
click at [1005, 392] on button "Done" at bounding box center [1009, 397] width 51 height 31
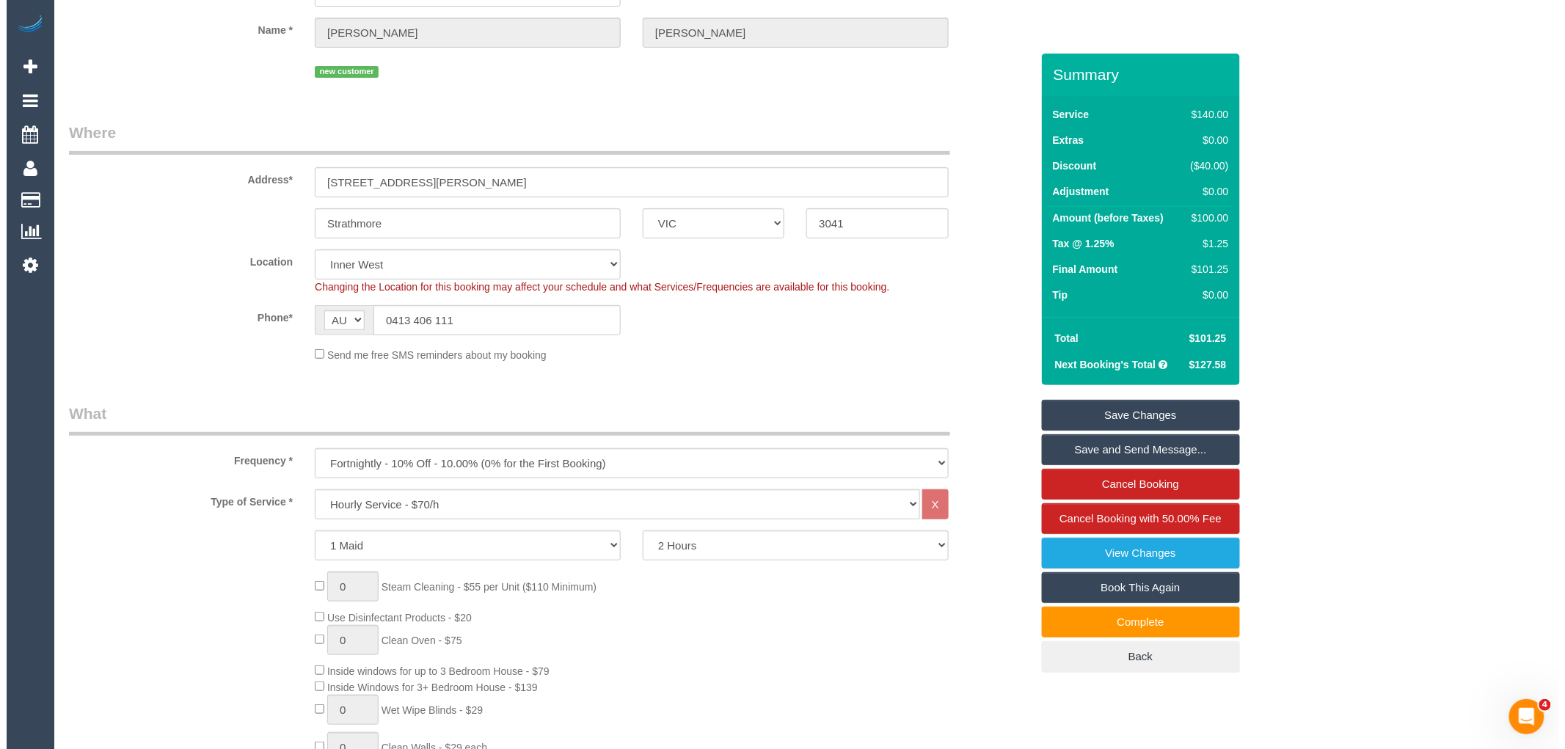
scroll to position [0, 0]
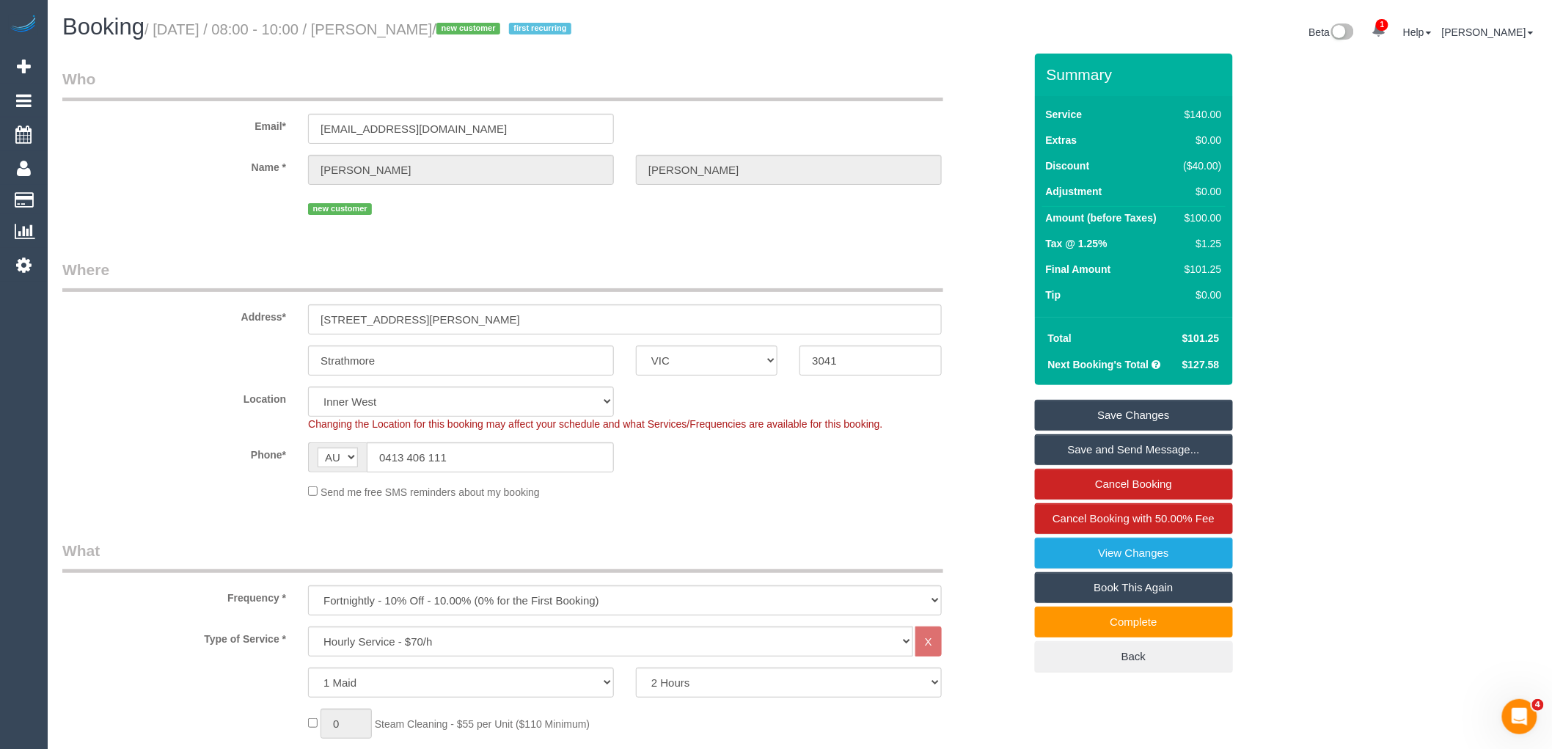
drag, startPoint x: 506, startPoint y: 30, endPoint x: 406, endPoint y: 32, distance: 99.8
click at [406, 32] on small "/ September 04, 2025 / 08:00 - 10:00 / Heather Snook / new customer first recur…" at bounding box center [360, 29] width 431 height 16
copy small "Heather Snook"
drag, startPoint x: 468, startPoint y: 327, endPoint x: 257, endPoint y: 315, distance: 210.9
click at [260, 315] on div "Address* 15 Roslyn Street" at bounding box center [543, 297] width 984 height 76
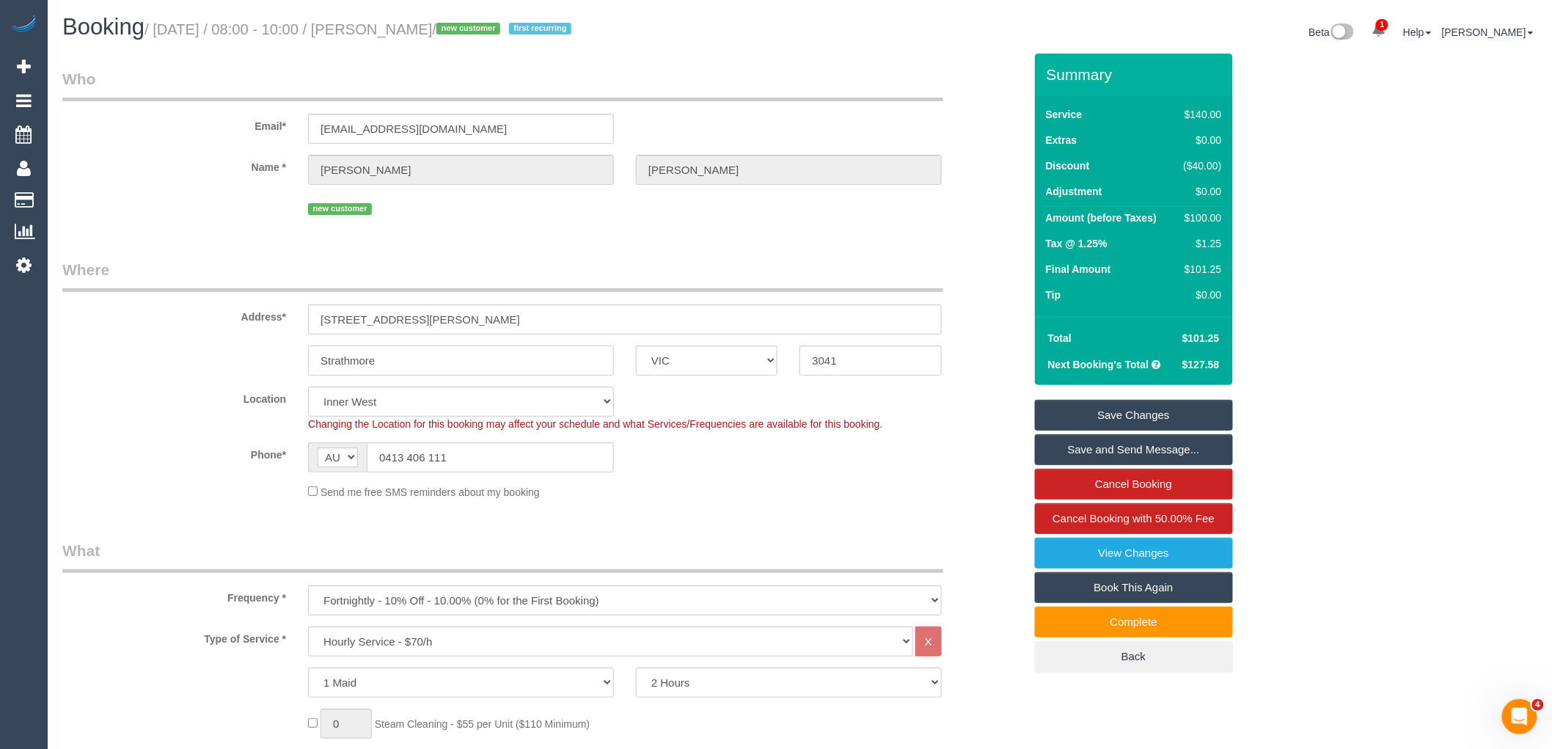
drag, startPoint x: 399, startPoint y: 357, endPoint x: 267, endPoint y: 354, distance: 132.1
click at [270, 354] on div "Strathmore ACT NSW NT QLD SA TAS VIC WA 3041" at bounding box center [543, 361] width 984 height 30
click at [1199, 401] on link "Save Changes" at bounding box center [1134, 415] width 198 height 31
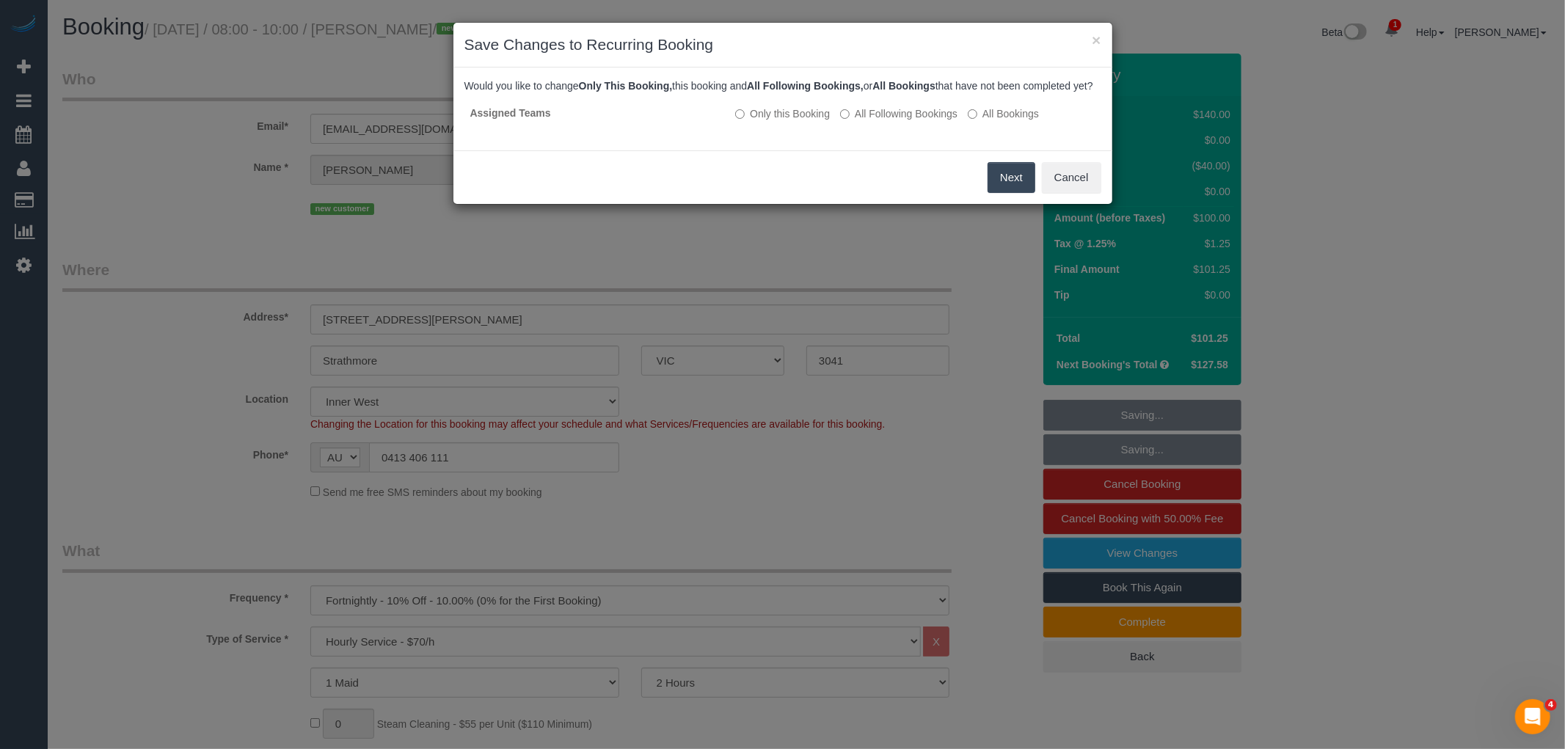
click at [1006, 189] on button "Next" at bounding box center [1011, 177] width 48 height 31
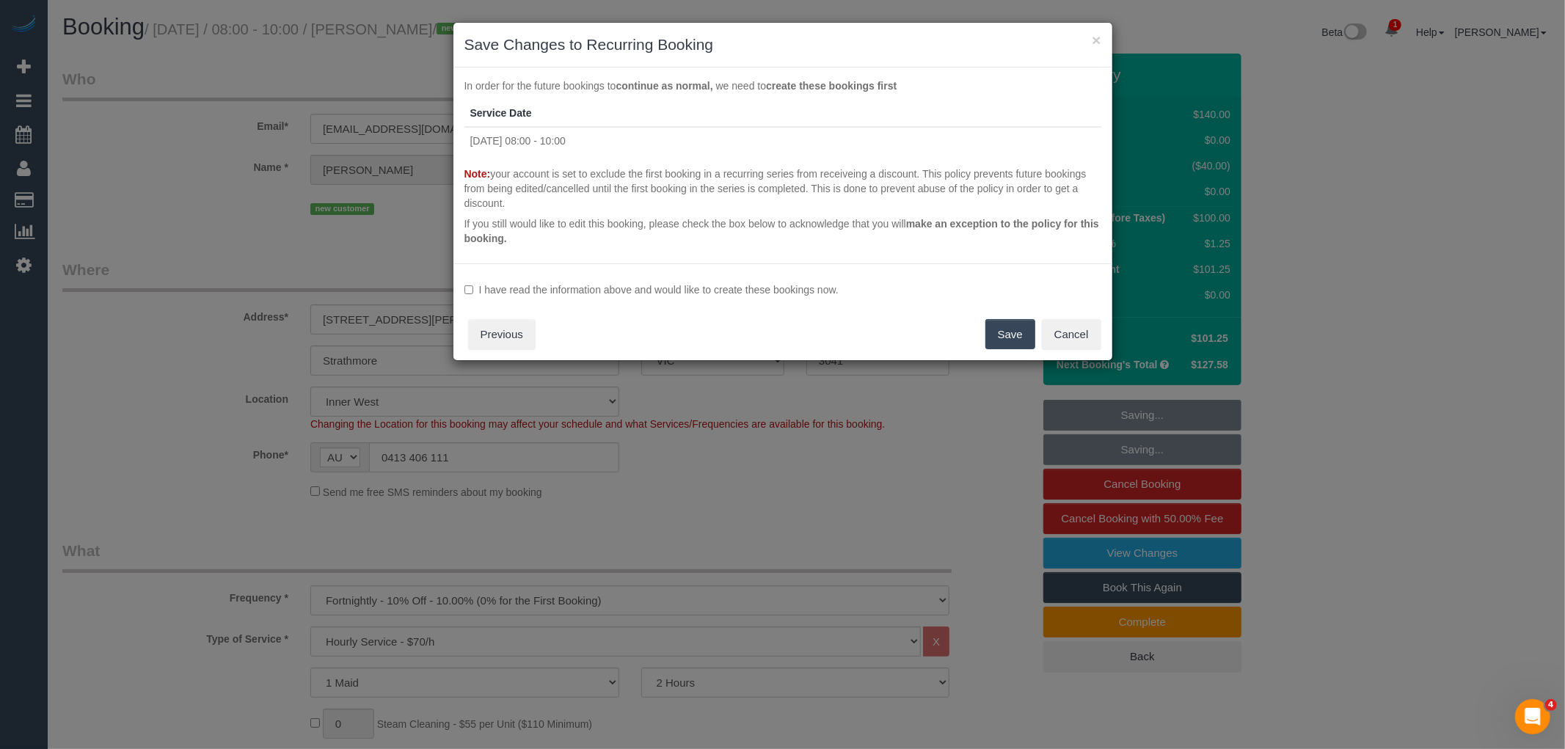
click at [610, 287] on label "I have read the information above and would like to create these bookings now." at bounding box center [782, 289] width 637 height 15
click at [1012, 337] on button "Save" at bounding box center [1010, 334] width 50 height 31
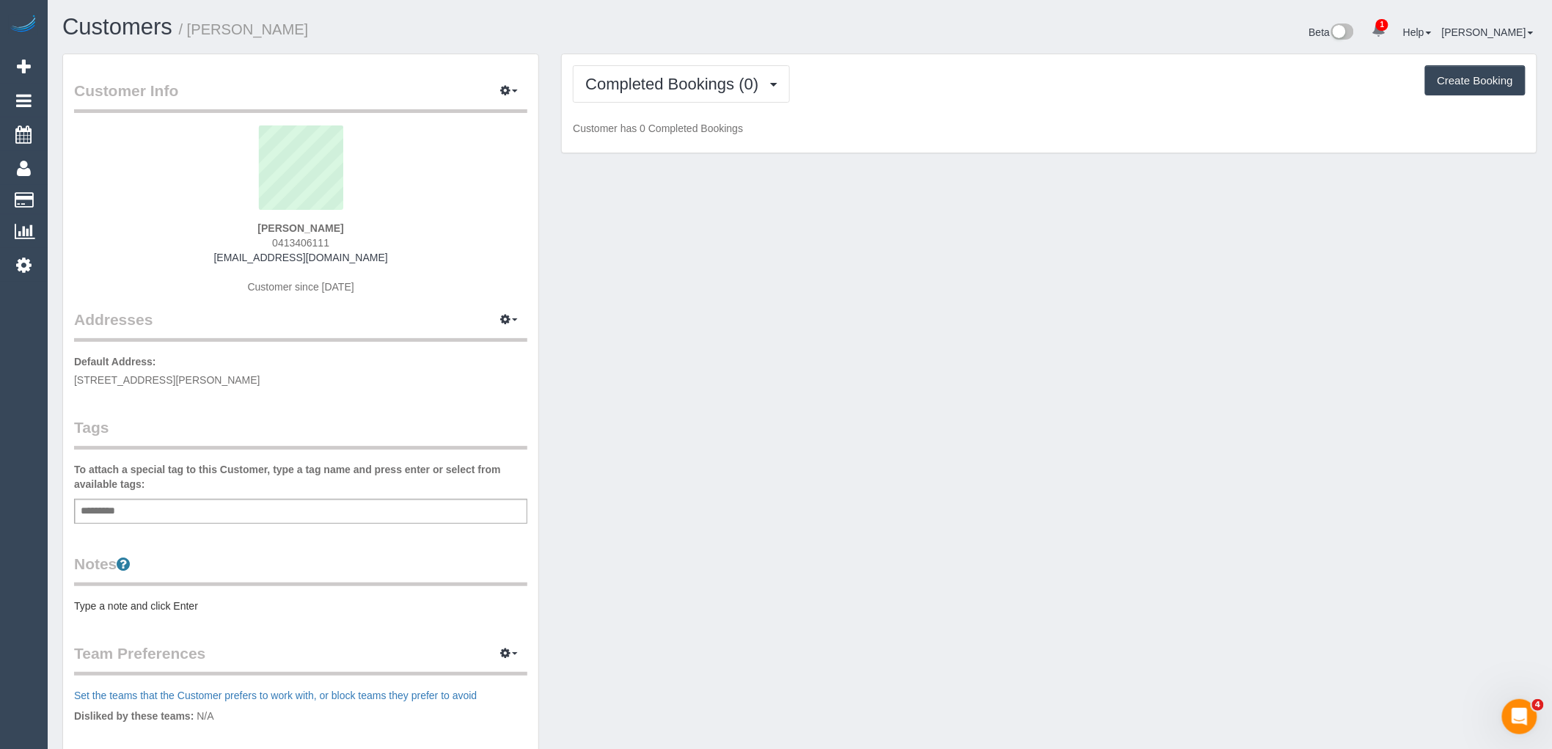
click at [262, 512] on div "Add a tag" at bounding box center [300, 511] width 453 height 25
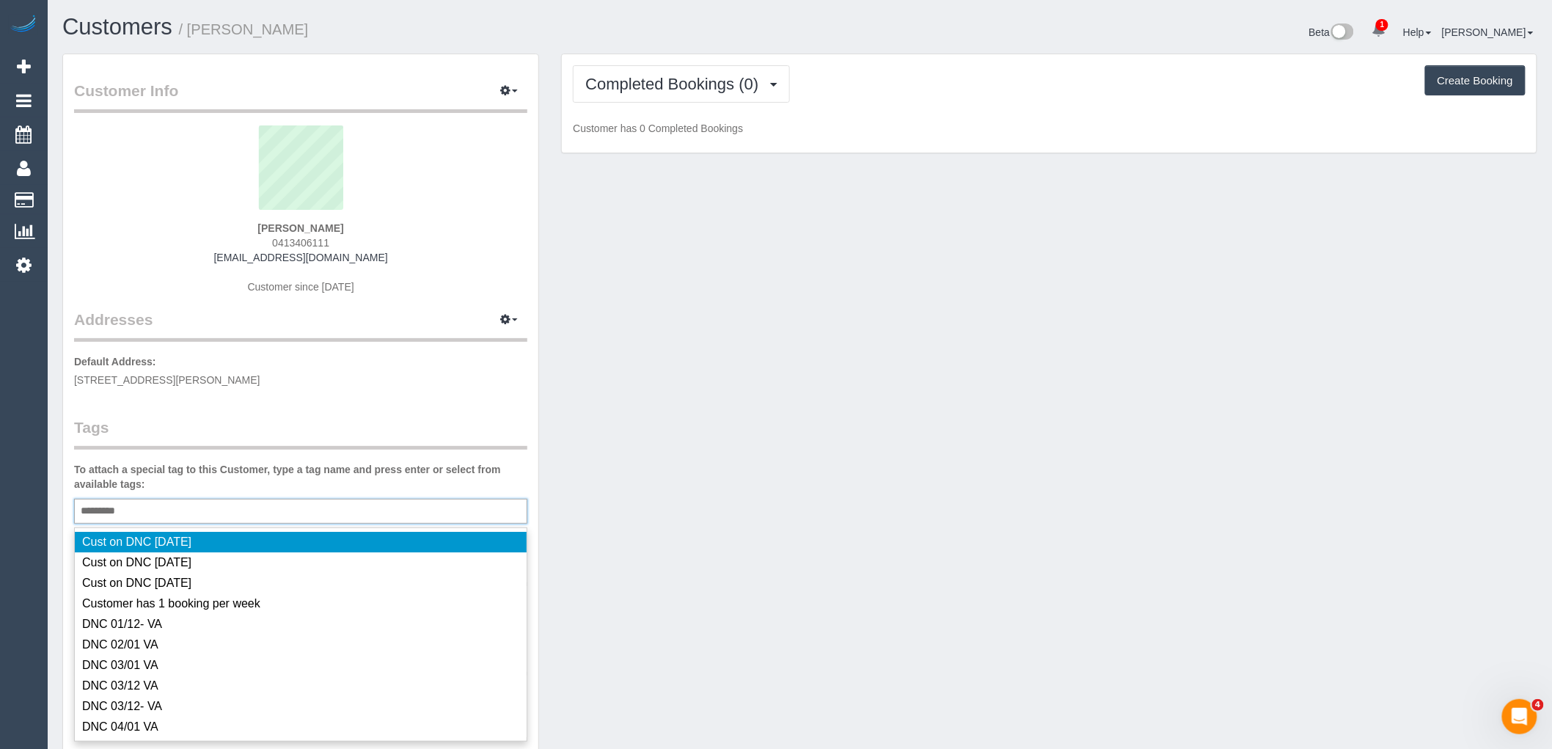
type input "*********"
click at [305, 442] on legend "Tags" at bounding box center [300, 433] width 453 height 33
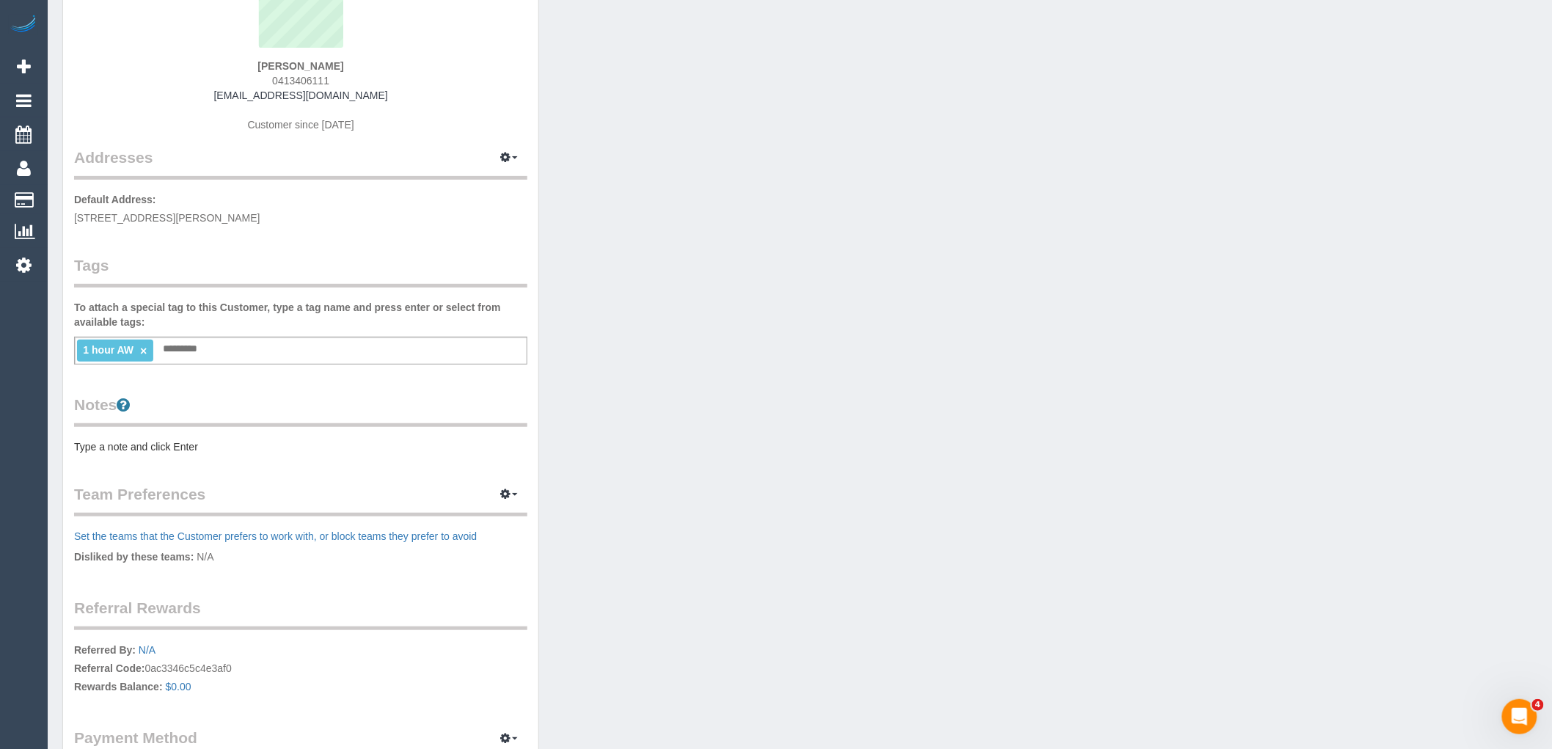
scroll to position [163, 0]
click at [188, 443] on pre "Type a note and click Enter" at bounding box center [300, 446] width 453 height 15
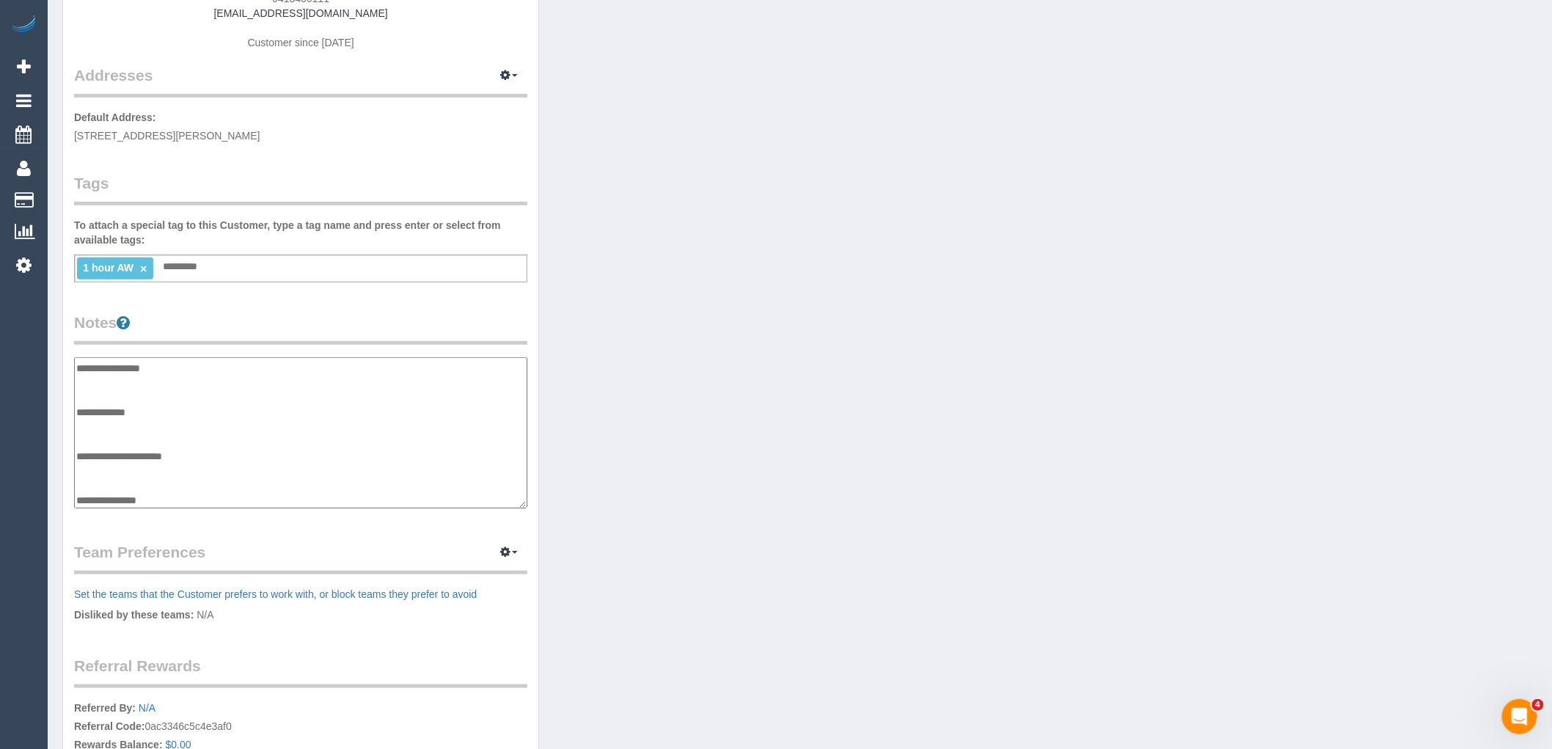
scroll to position [88, 0]
click at [139, 426] on textarea "**********" at bounding box center [300, 432] width 453 height 151
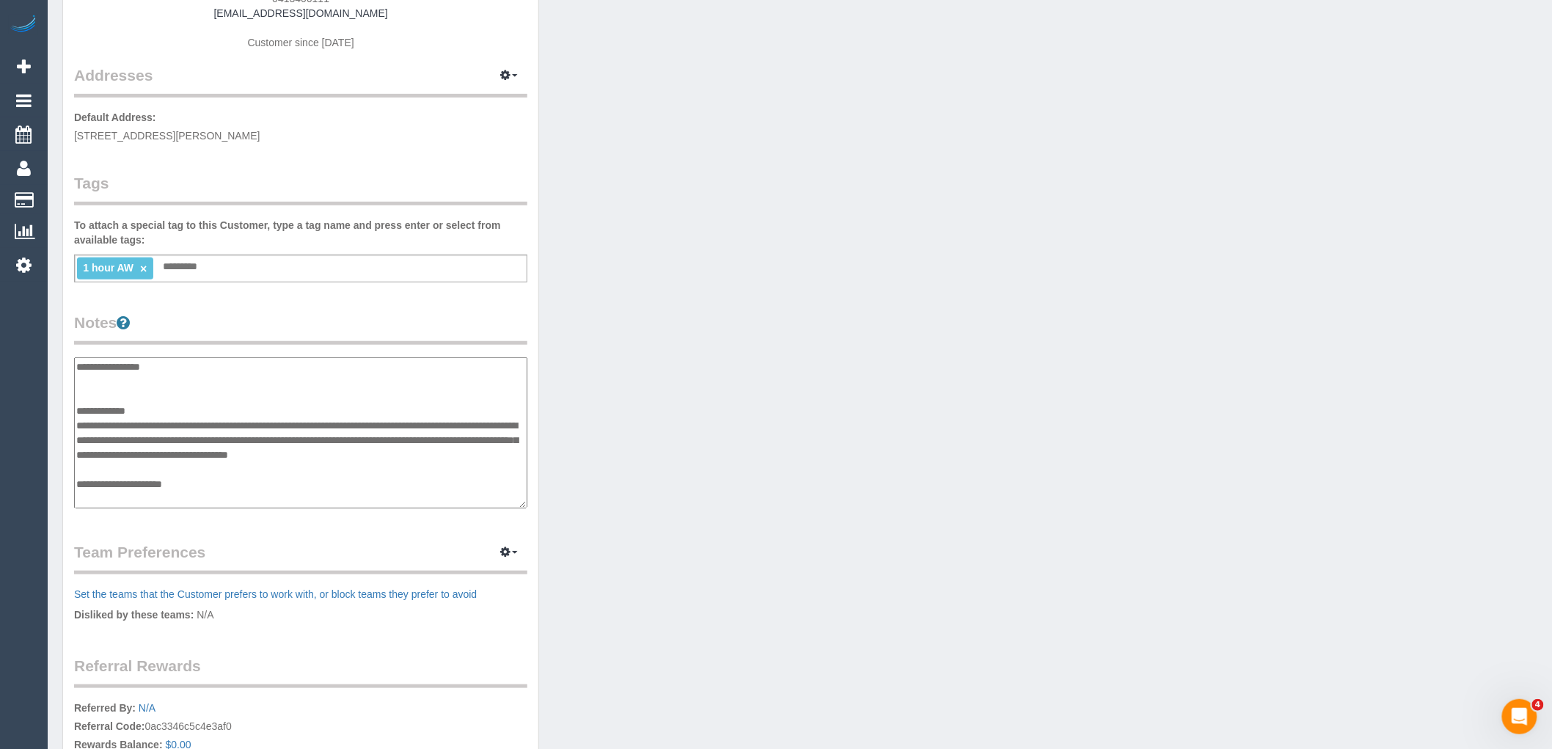
click at [511, 451] on textarea "**********" at bounding box center [300, 432] width 453 height 151
paste textarea "**********"
type textarea "**********"
click at [629, 403] on div "Customer Info Edit Contact Info Send Message Email Preferences Special Sales Ta…" at bounding box center [799, 357] width 1497 height 1097
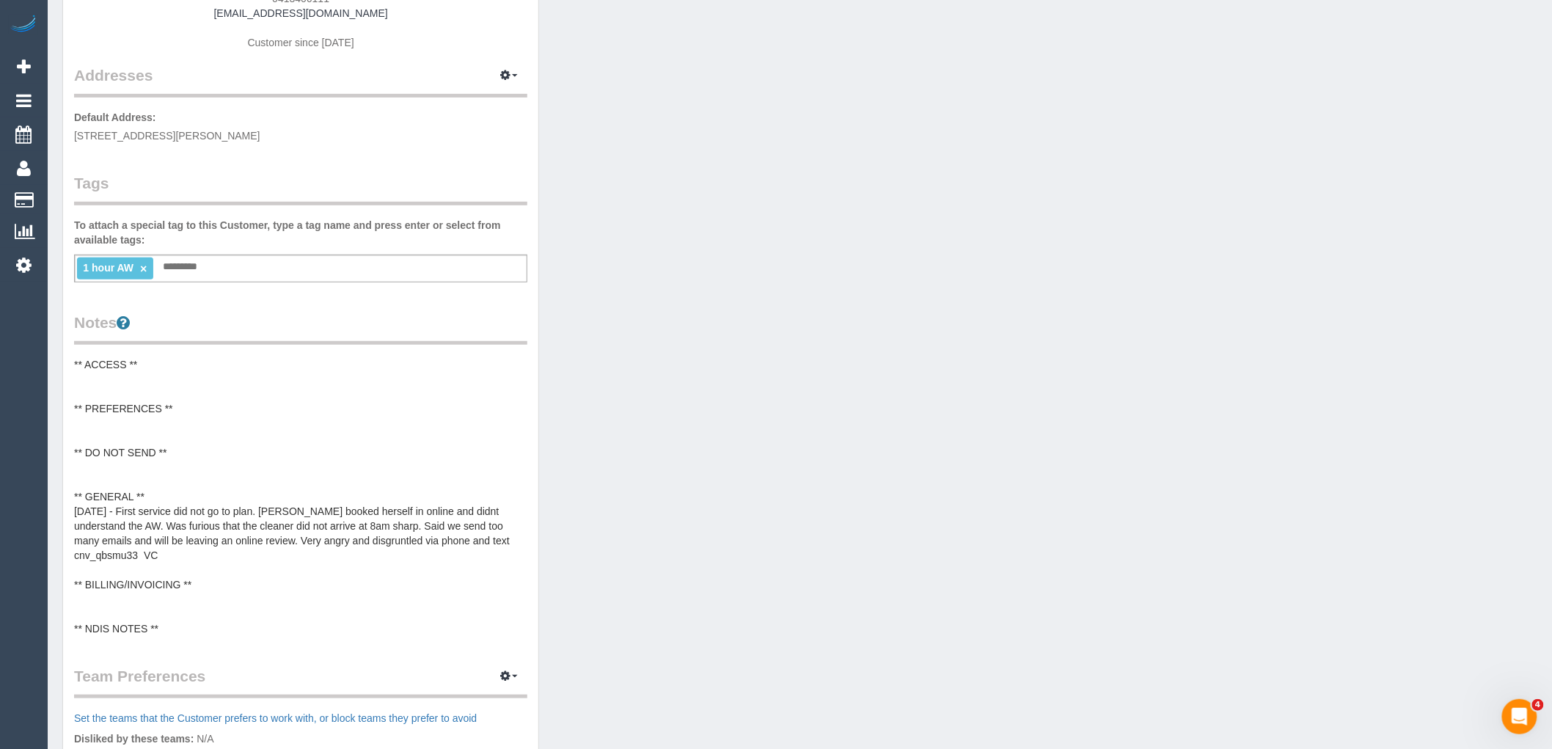
click at [130, 470] on pre "** ACCESS ** ** PREFERENCES ** ** DO NOT SEND ** ** GENERAL ** 04/09/25 - First…" at bounding box center [300, 496] width 453 height 279
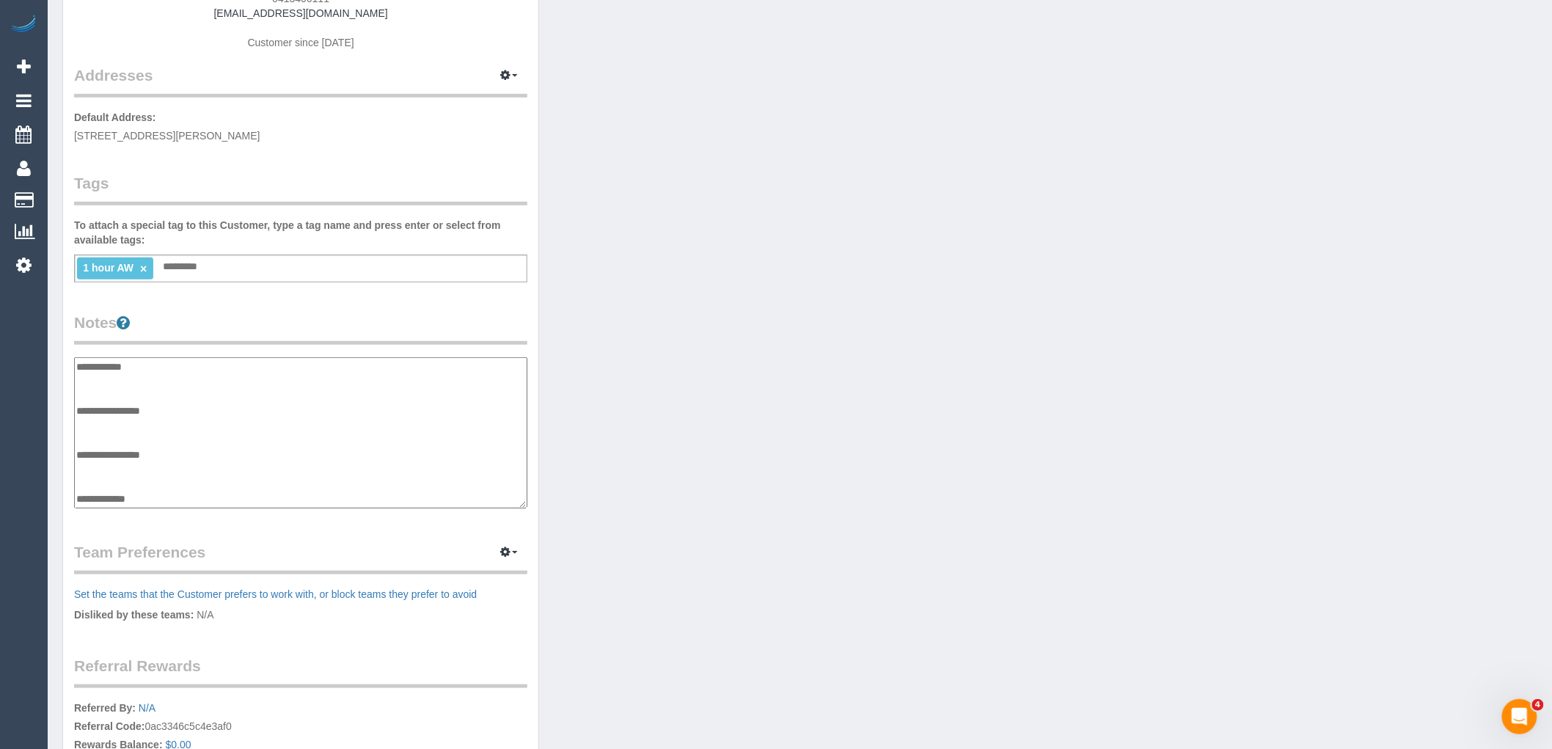
scroll to position [132, 0]
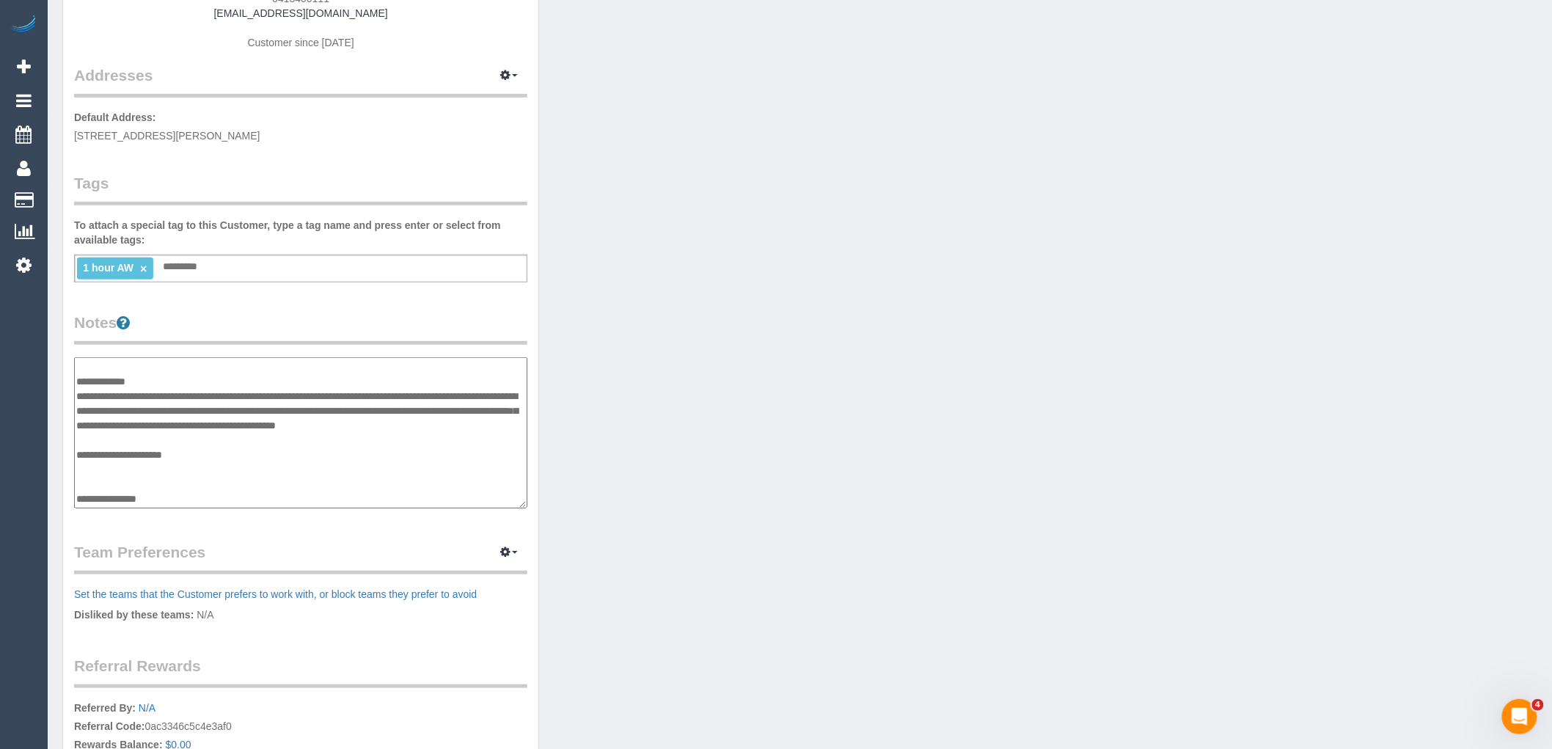
click at [169, 424] on textarea "**********" at bounding box center [300, 432] width 453 height 151
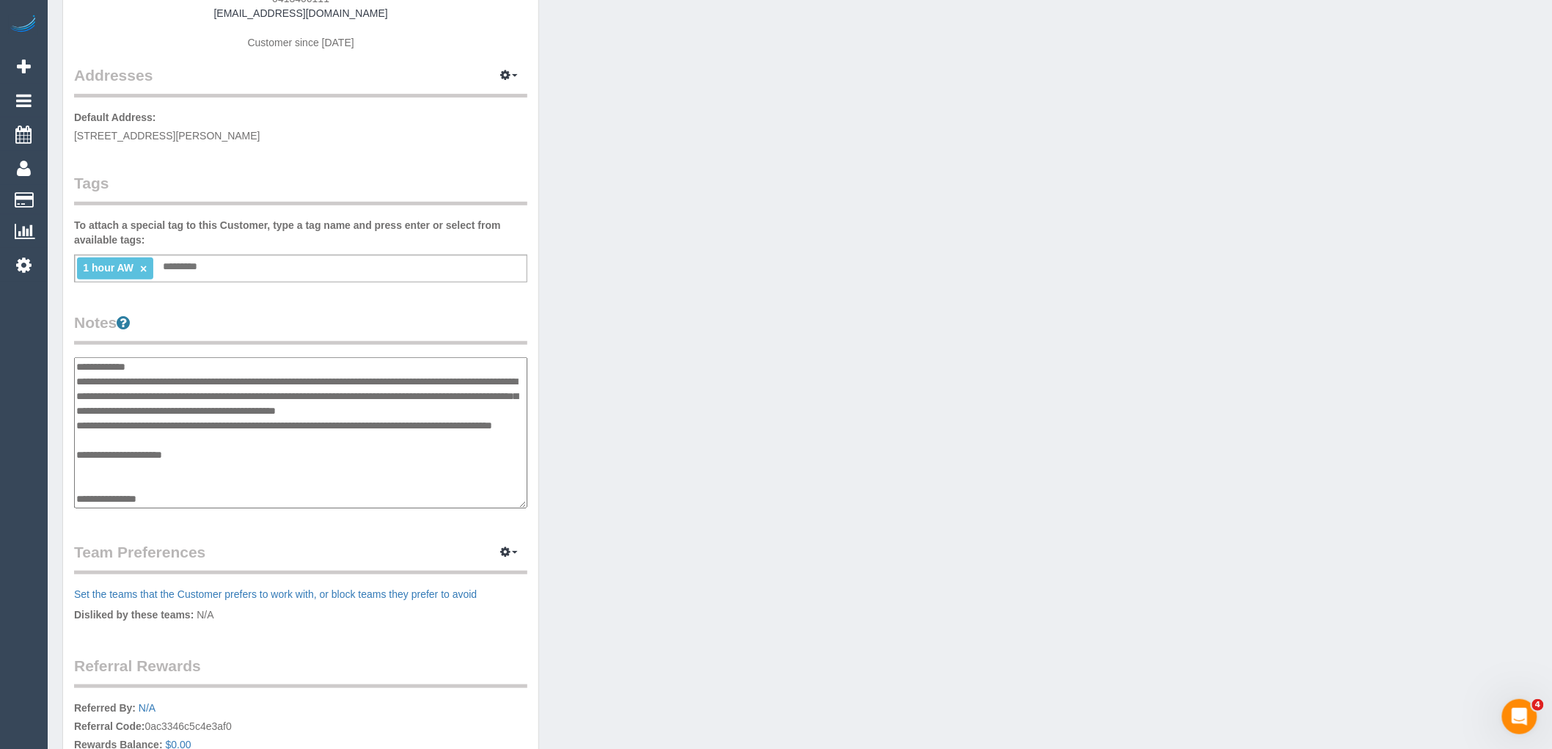
type textarea "**********"
click at [723, 430] on div "Customer Info Edit Contact Info Send Message Email Preferences Special Sales Ta…" at bounding box center [799, 357] width 1497 height 1097
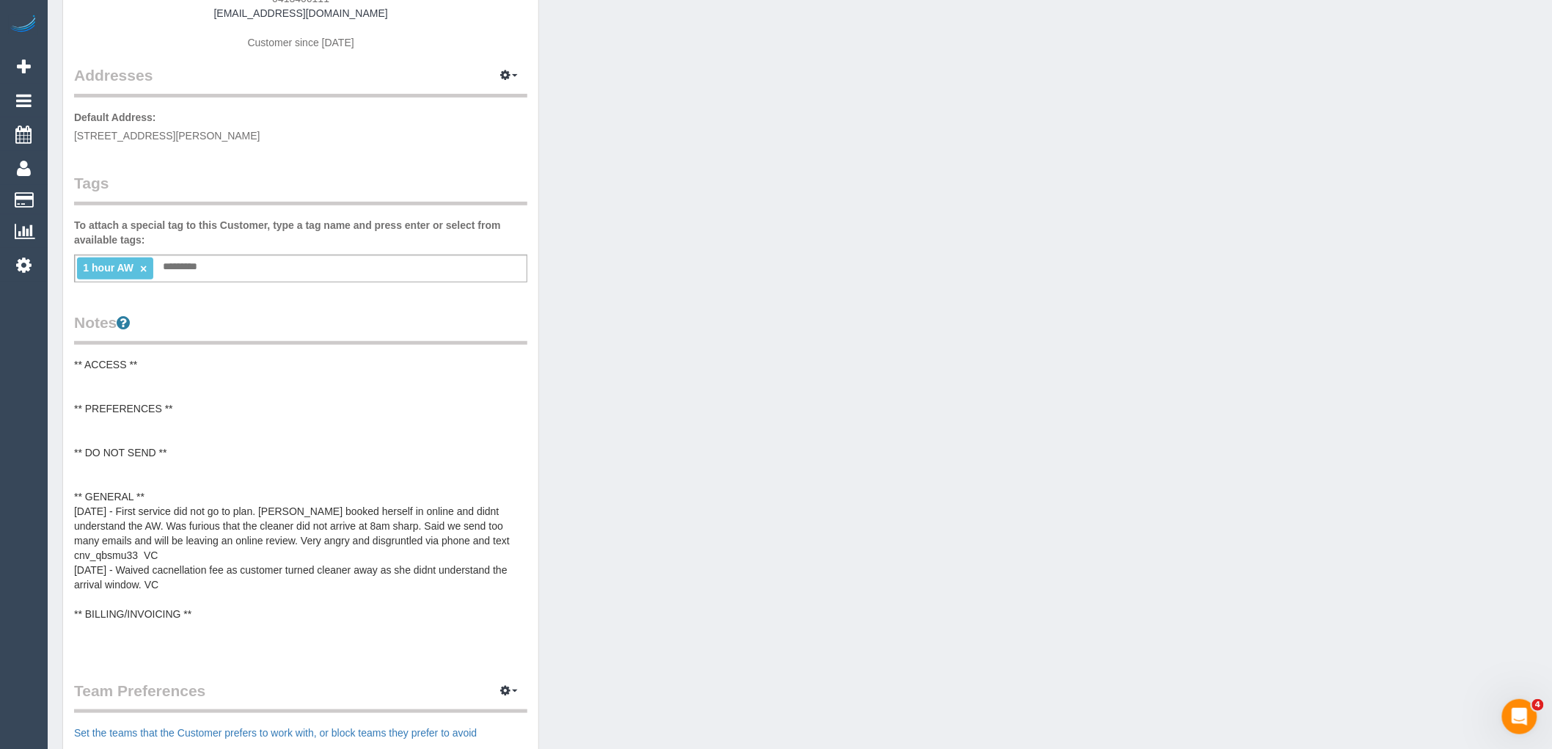
click at [288, 270] on div "1 hour AW × Add a tag" at bounding box center [300, 269] width 453 height 28
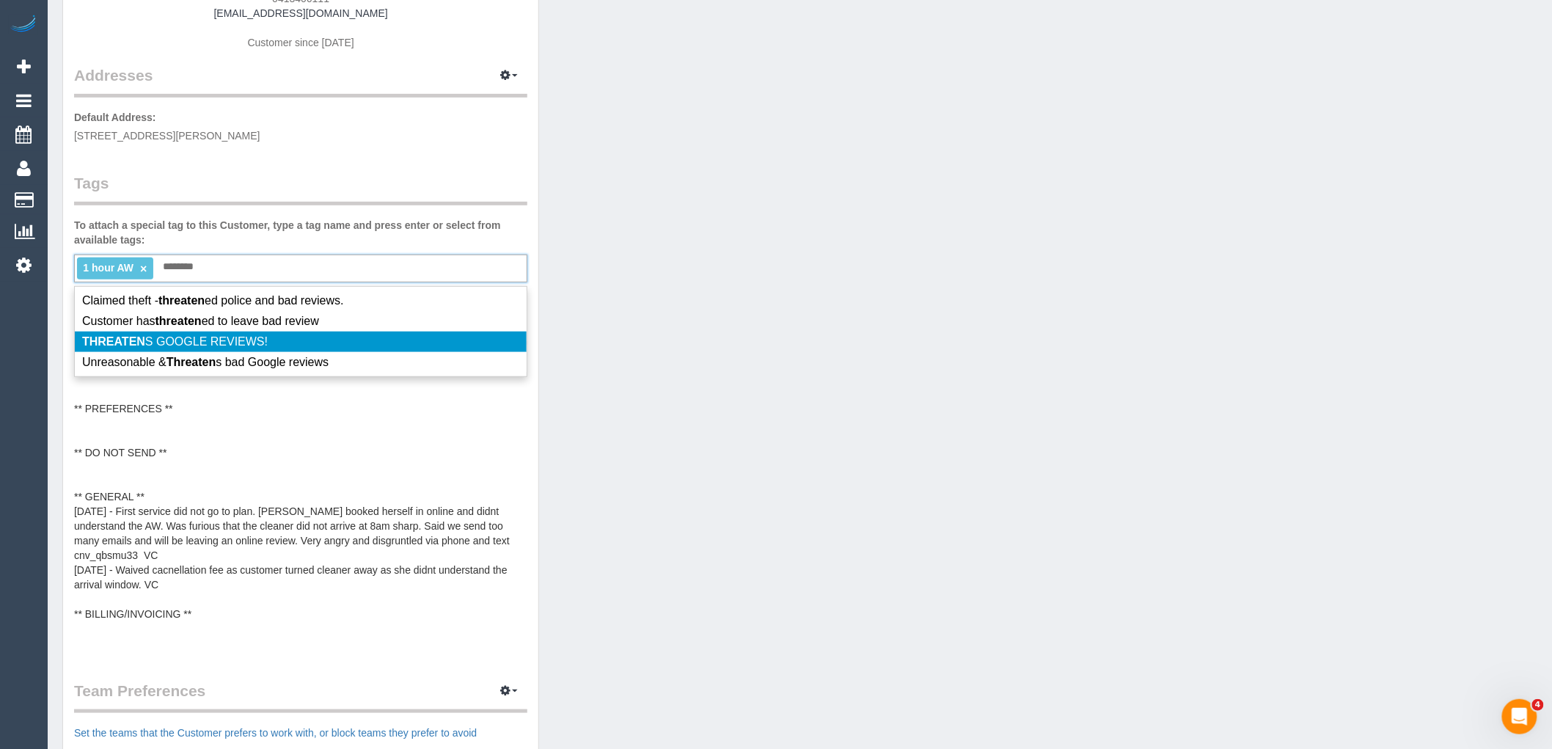
type input "********"
click at [338, 337] on li "THREATEN S GOOGLE REVIEWS!" at bounding box center [301, 342] width 452 height 21
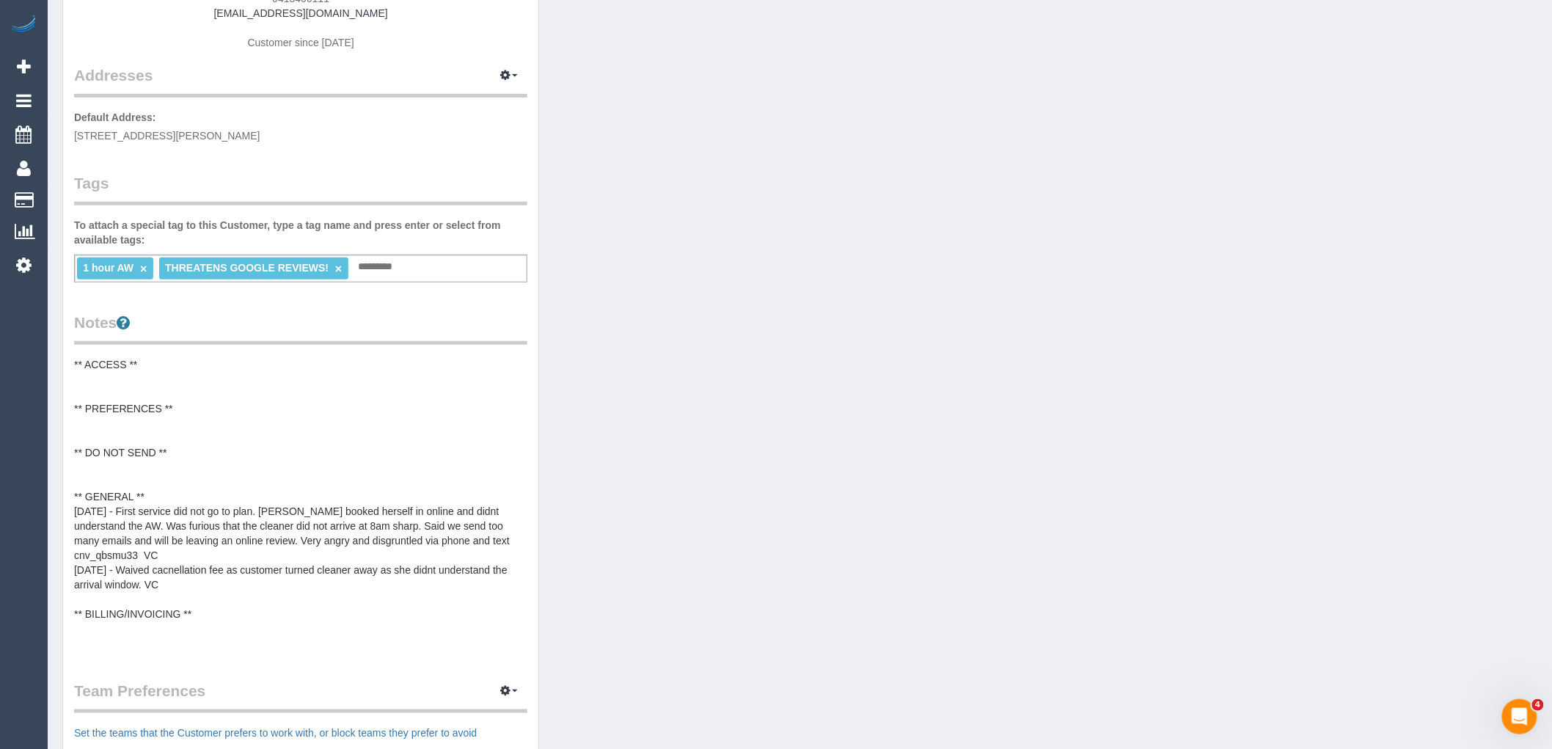
click at [713, 332] on div "Customer Info Edit Contact Info Send Message Email Preferences Special Sales Ta…" at bounding box center [799, 426] width 1497 height 1235
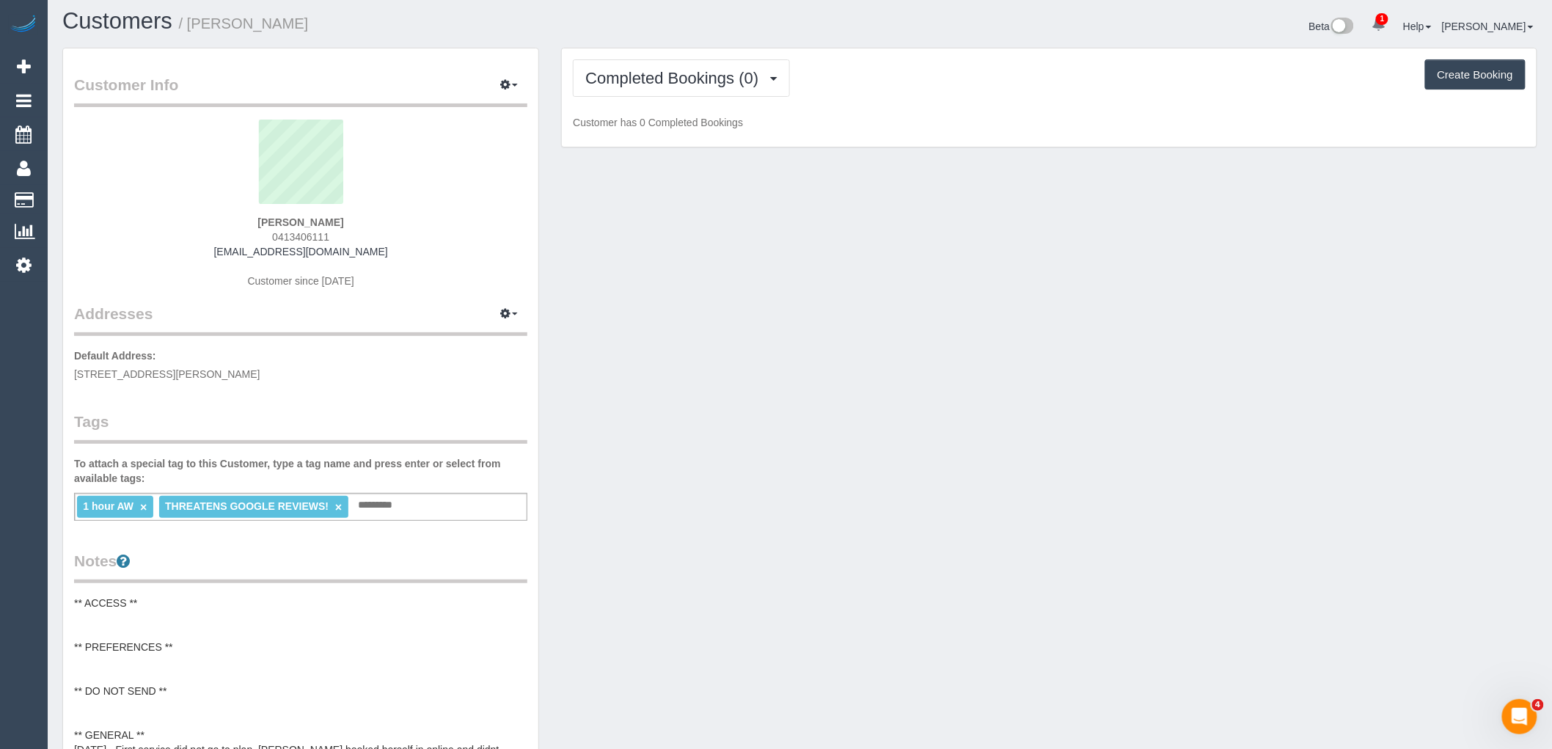
scroll to position [0, 0]
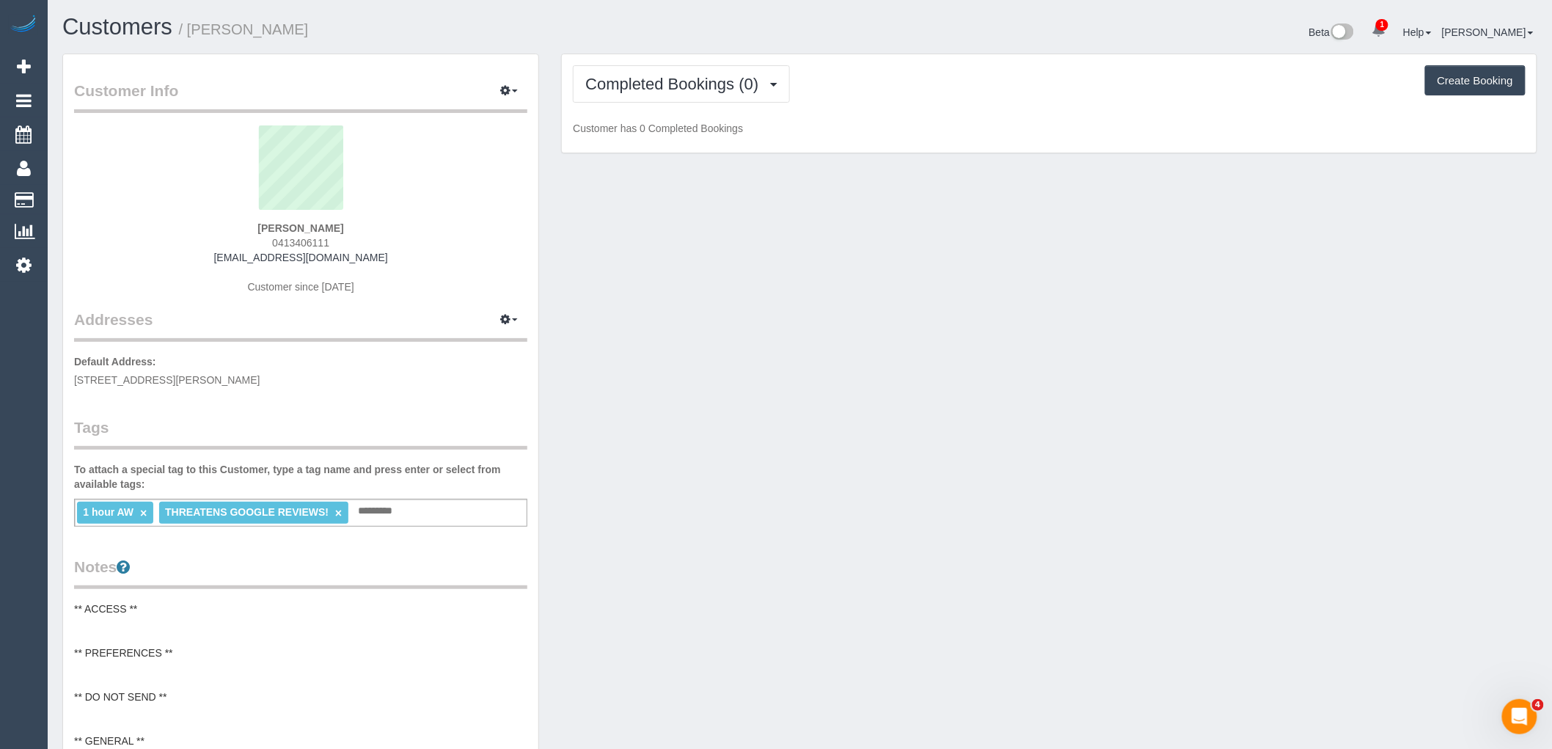
drag, startPoint x: 279, startPoint y: 226, endPoint x: 134, endPoint y: 231, distance: 145.3
click at [191, 222] on div "Heather Snook 0413406111 hasnook@icloud.com Customer since 2025" at bounding box center [300, 216] width 453 height 183
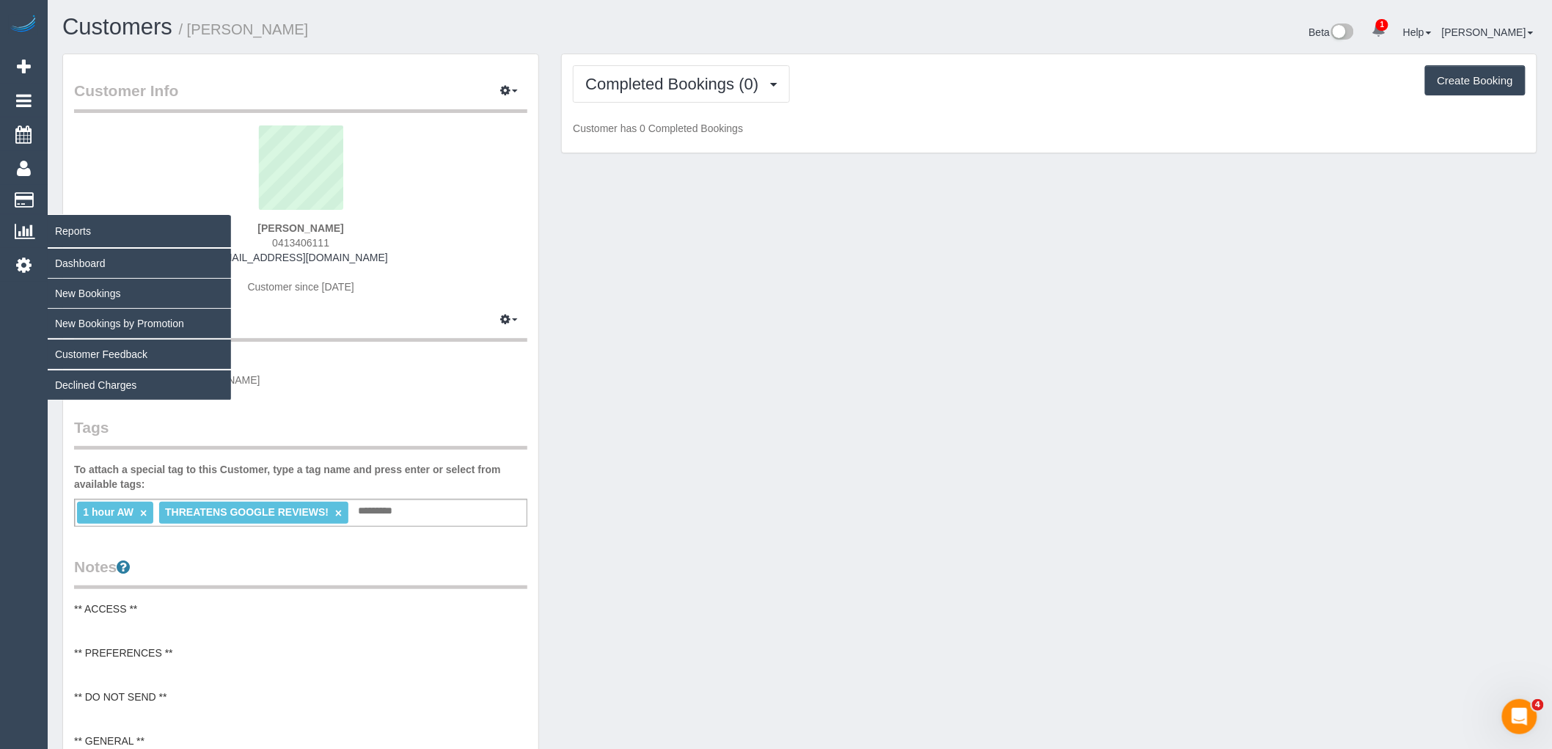
copy strong "[PERSON_NAME]"
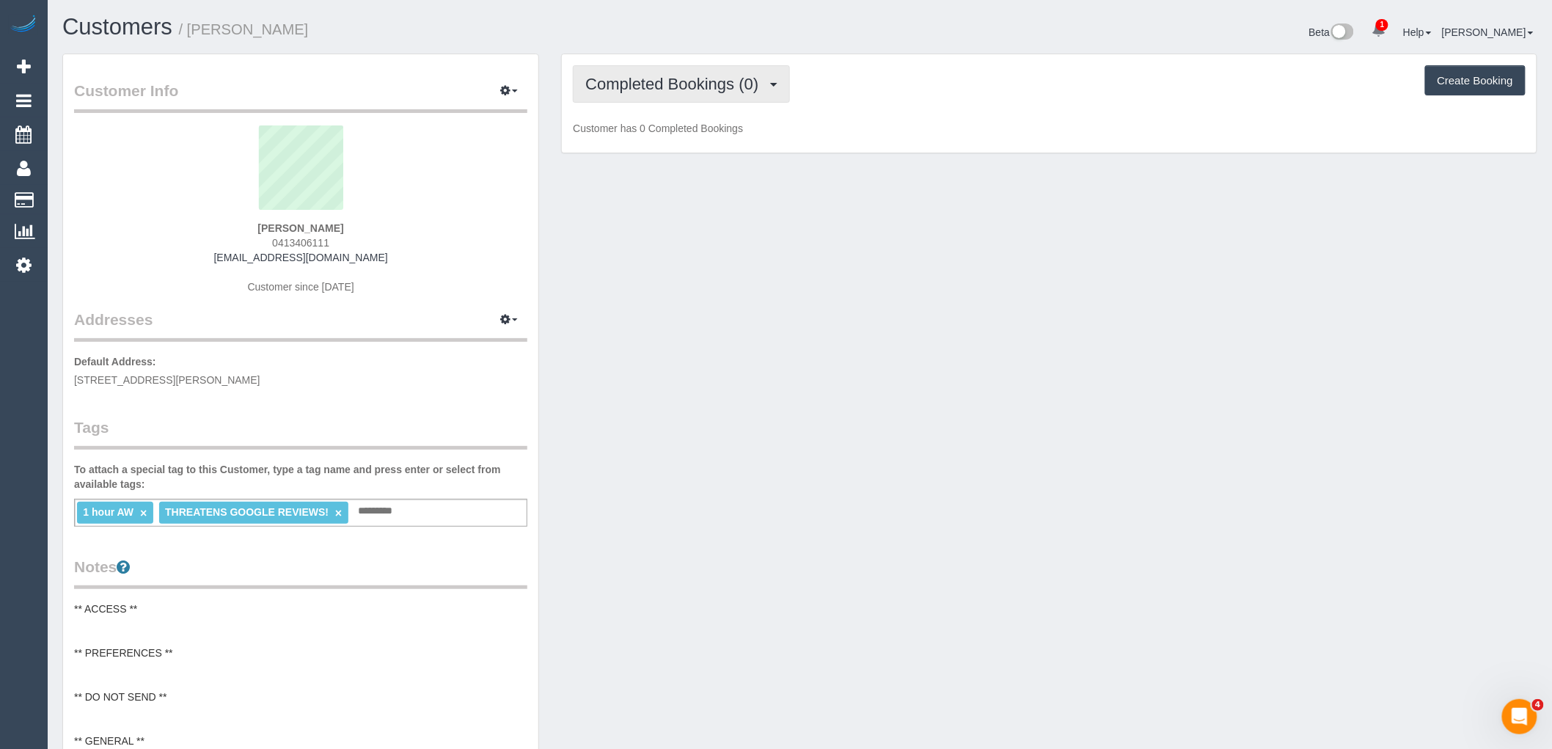
click at [650, 79] on span "Completed Bookings (0)" at bounding box center [675, 84] width 180 height 18
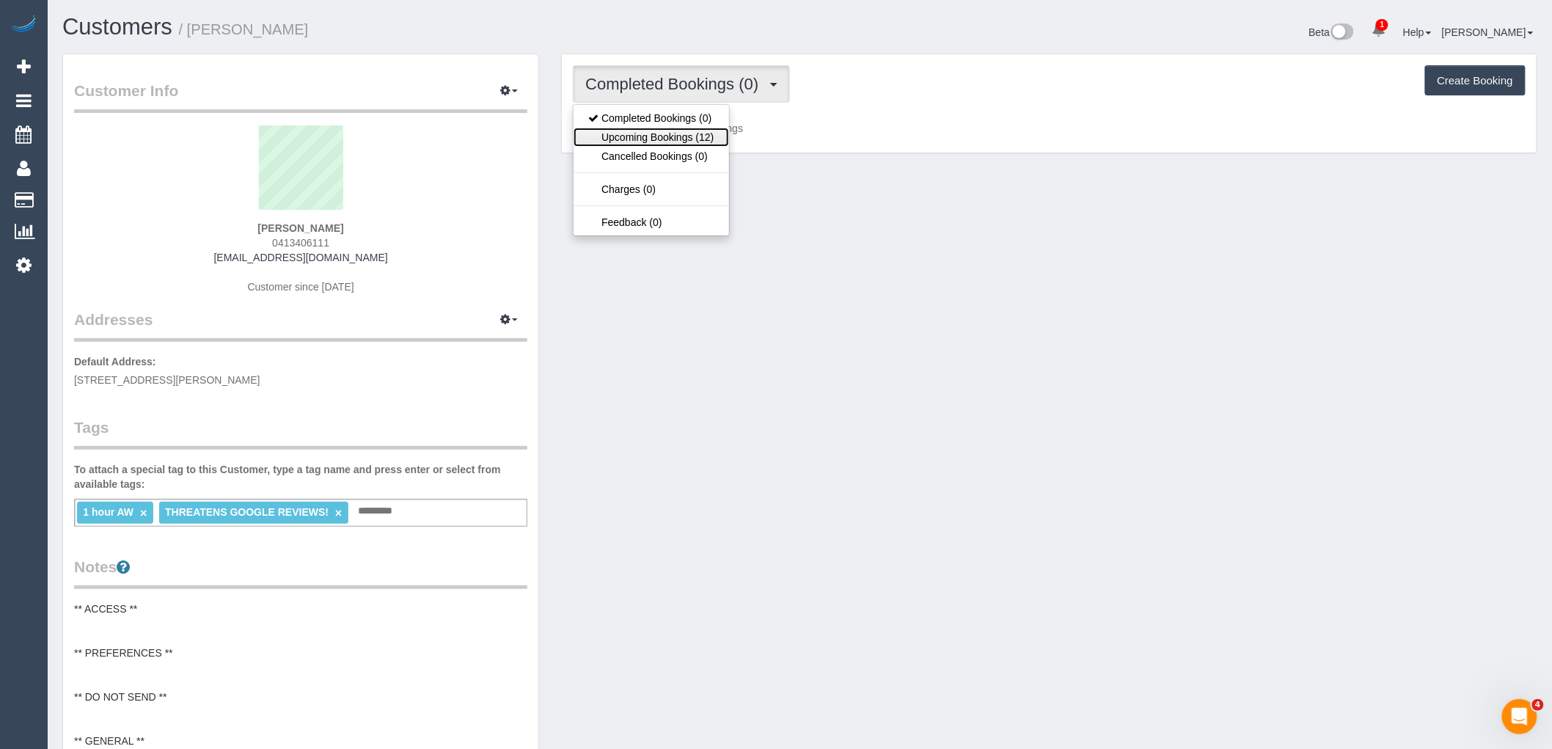
click at [649, 136] on link "Upcoming Bookings (12)" at bounding box center [651, 137] width 155 height 19
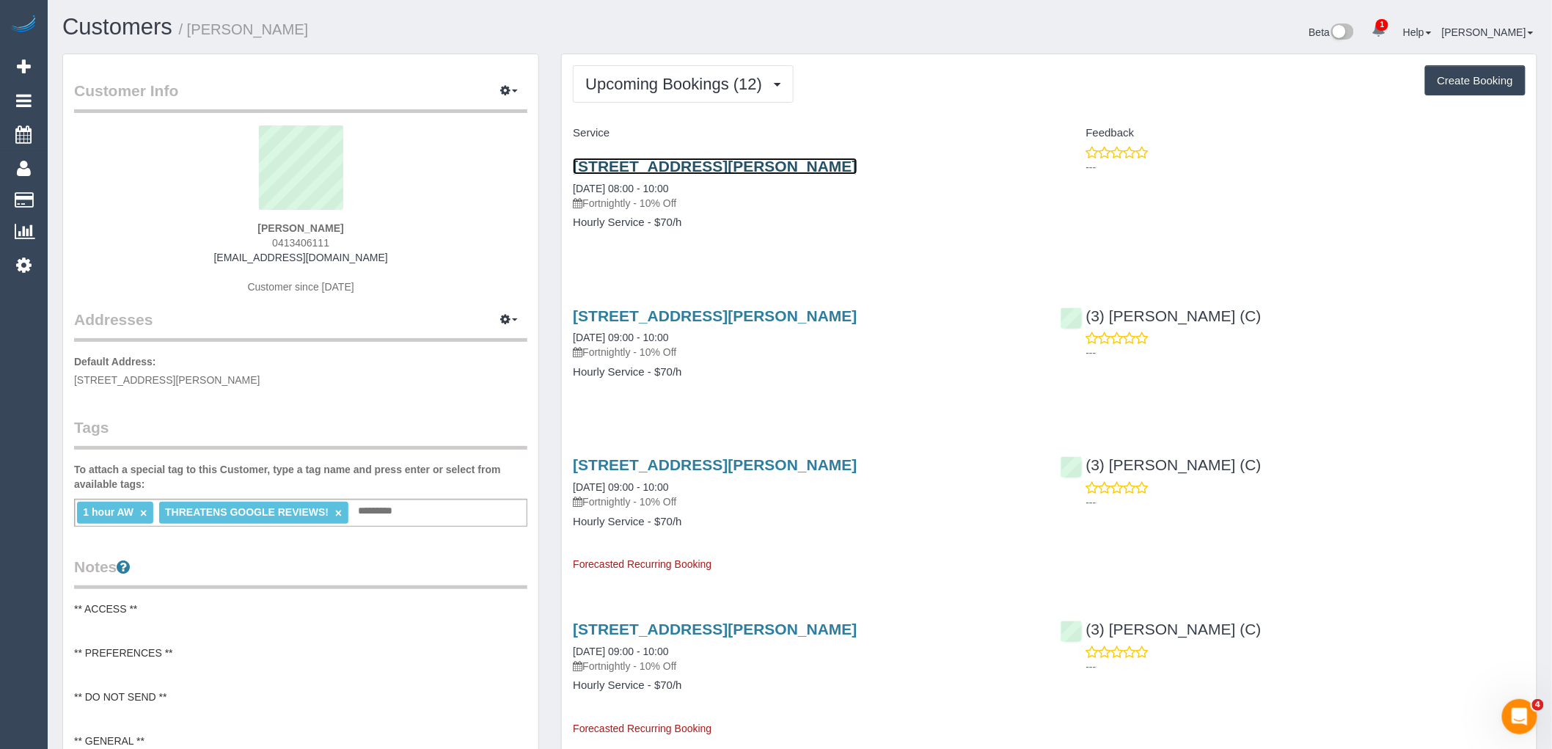
click at [712, 172] on link "[STREET_ADDRESS][PERSON_NAME]" at bounding box center [715, 166] width 284 height 17
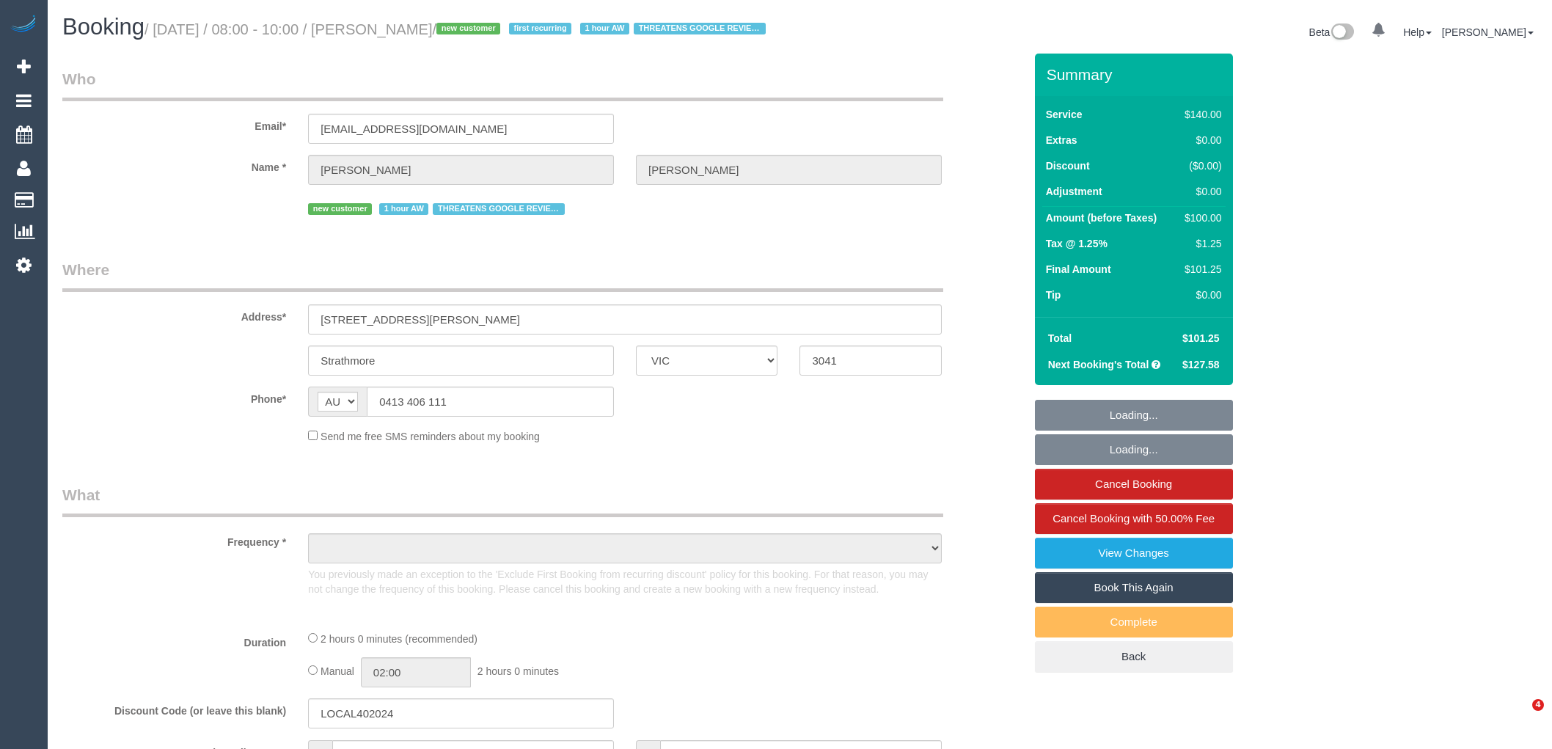
select select "VIC"
select select "string:stripe-pm_1S2obR2GScqysDRVMk42kHuu"
select select "number:28"
select select "number:14"
select select "number:19"
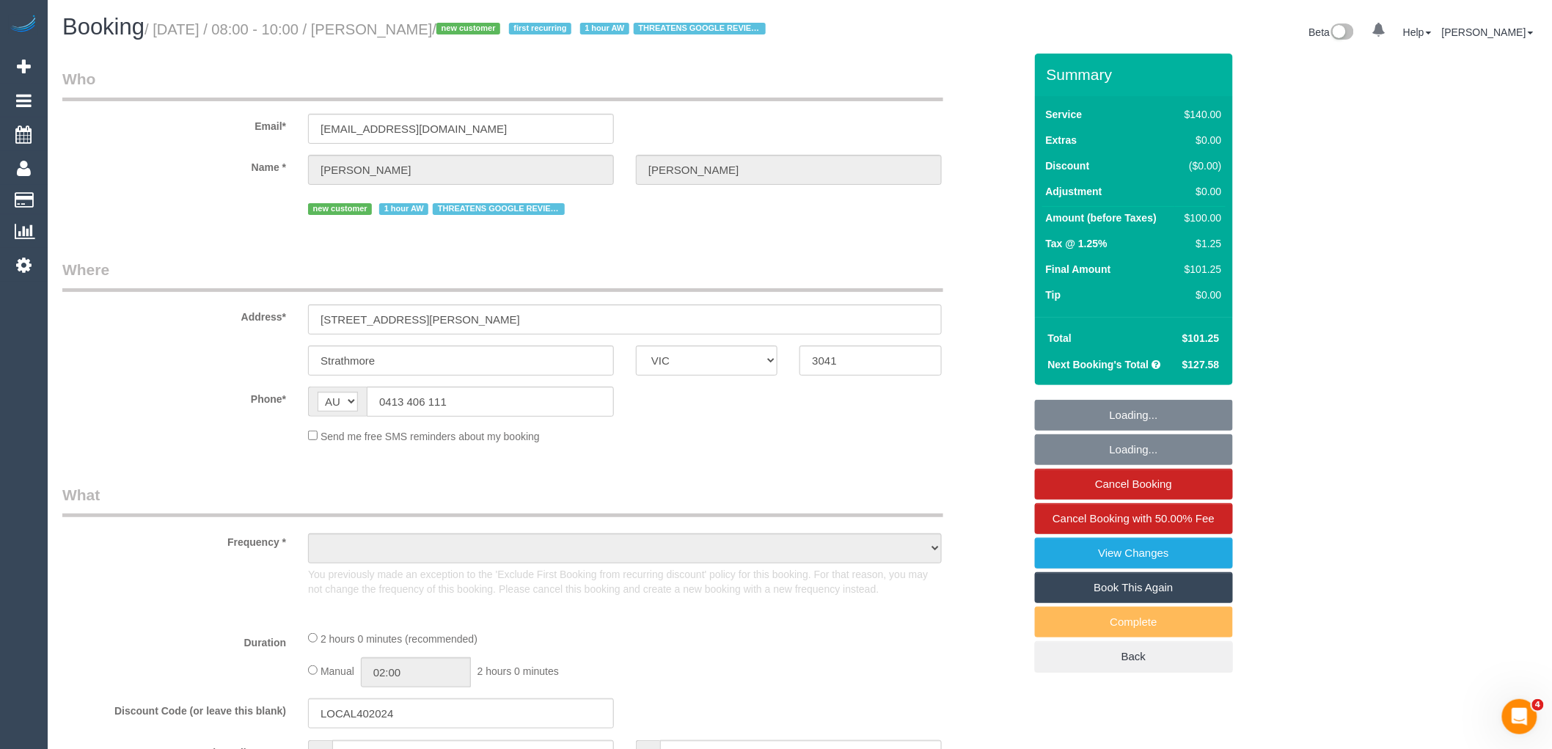
select select "number:22"
select select "number:35"
select select "number:11"
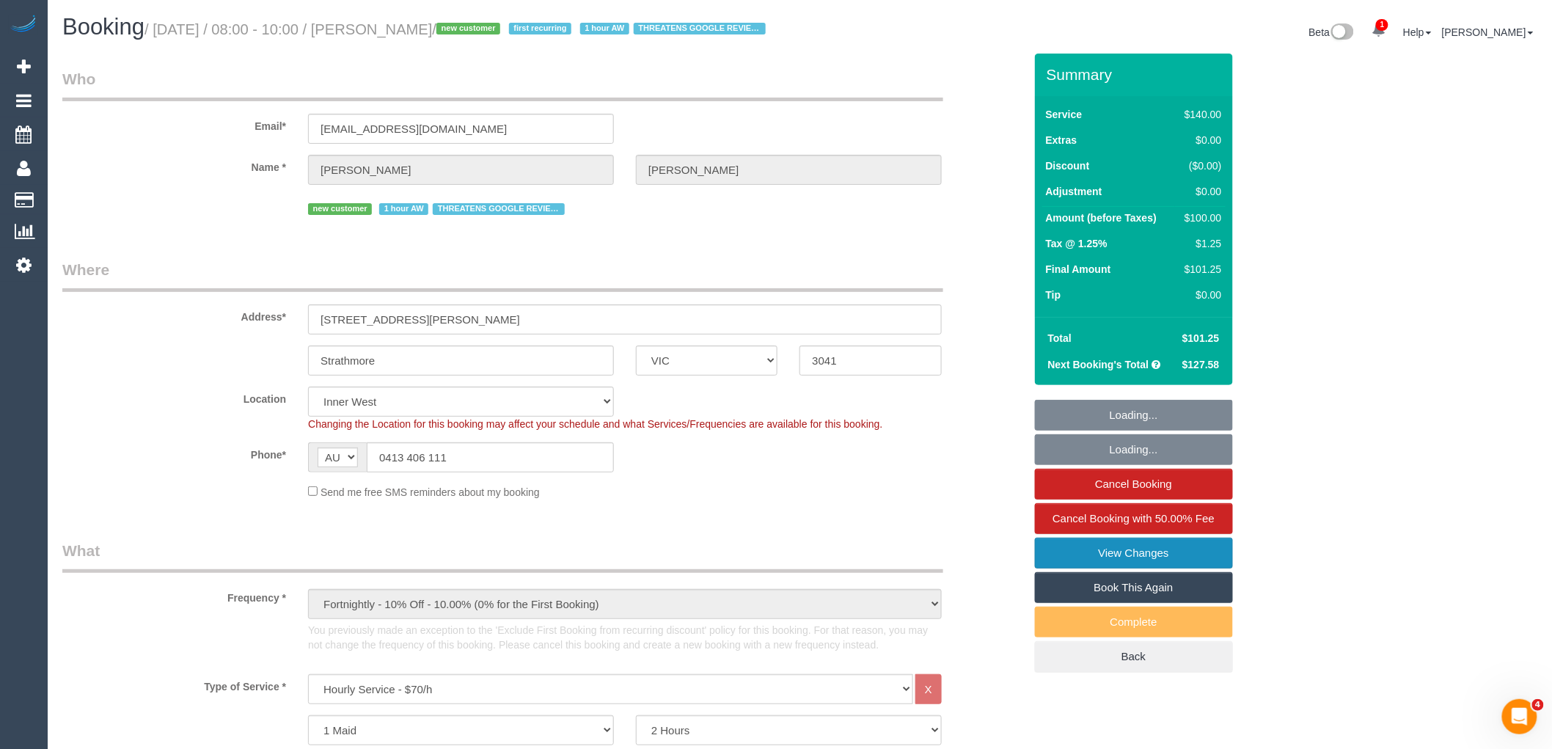
click at [1156, 569] on link "View Changes" at bounding box center [1134, 553] width 198 height 31
select select "object:1585"
select select "spot1"
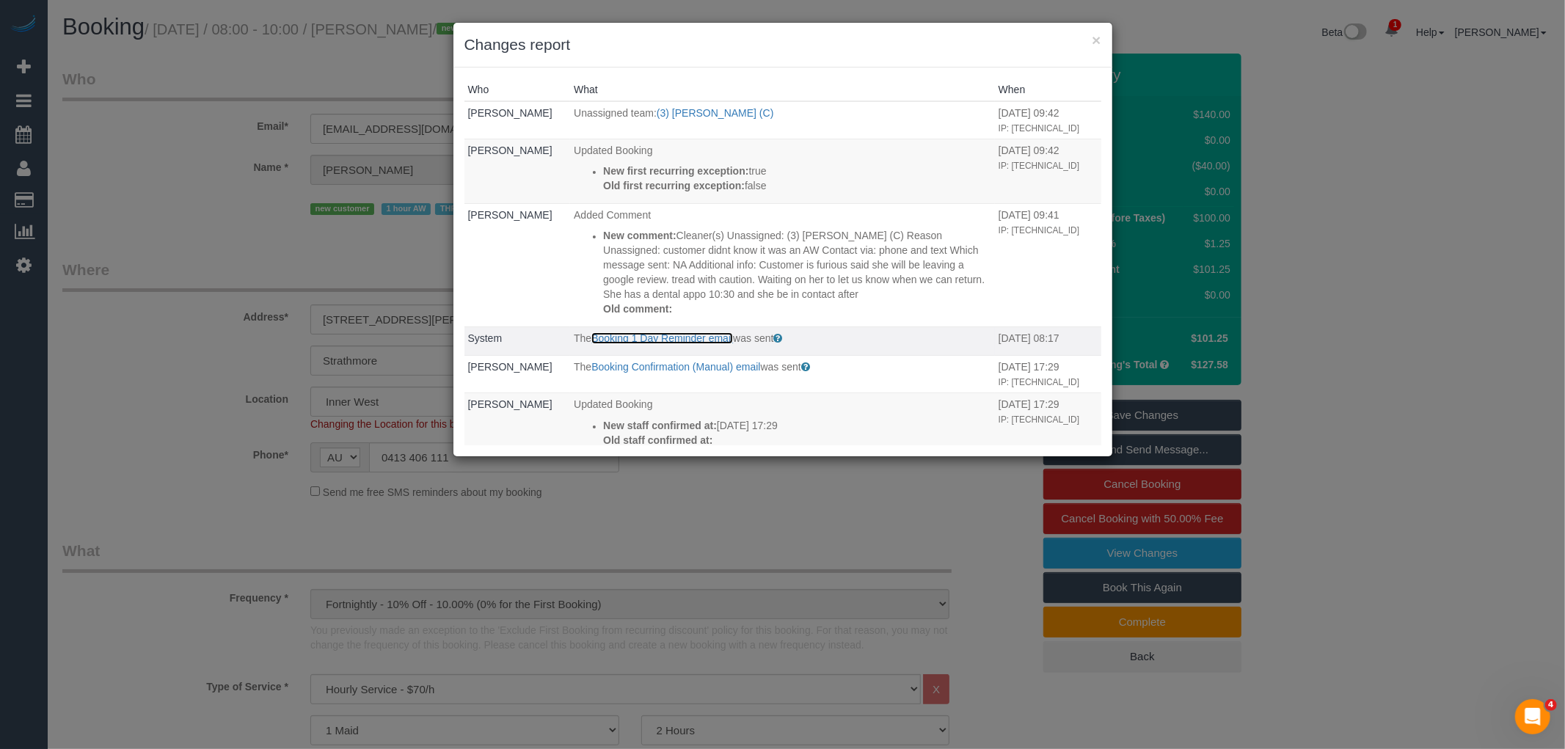
click at [684, 344] on link "Booking 1 Day Reminder email" at bounding box center [662, 338] width 142 height 12
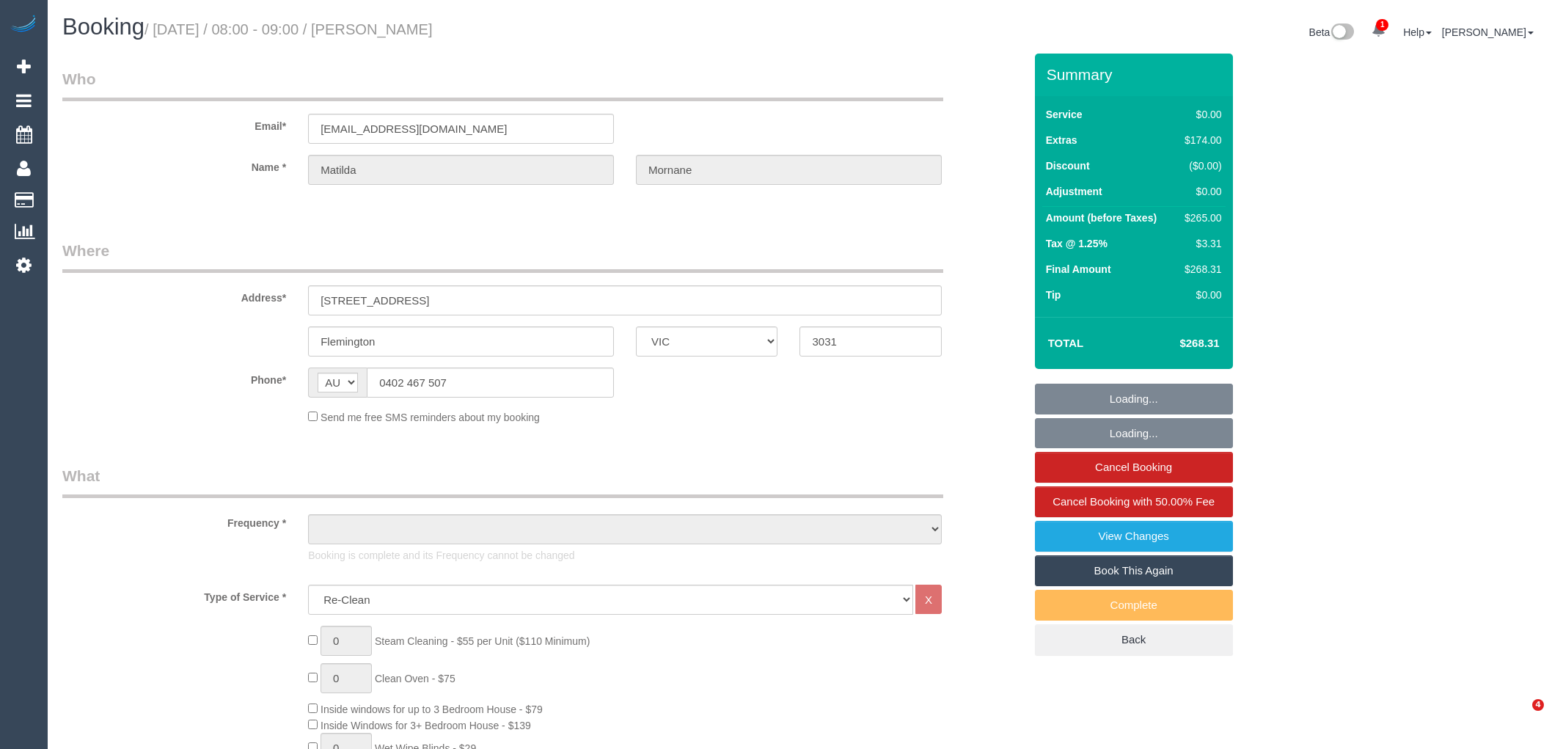
select select "VIC"
select select "object:822"
select select "number:29"
select select "number:14"
select select "number:18"
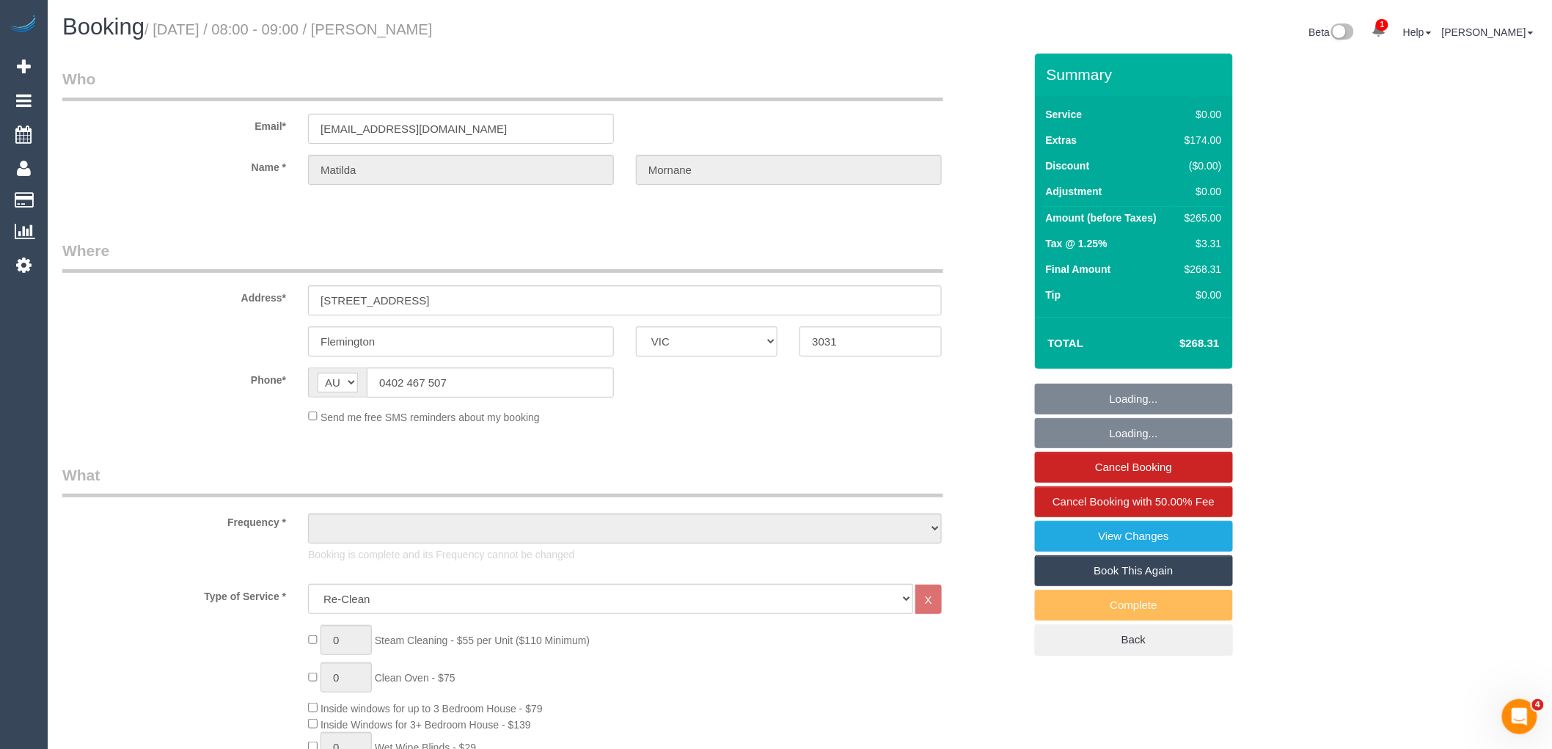
select select "number:24"
select select "number:13"
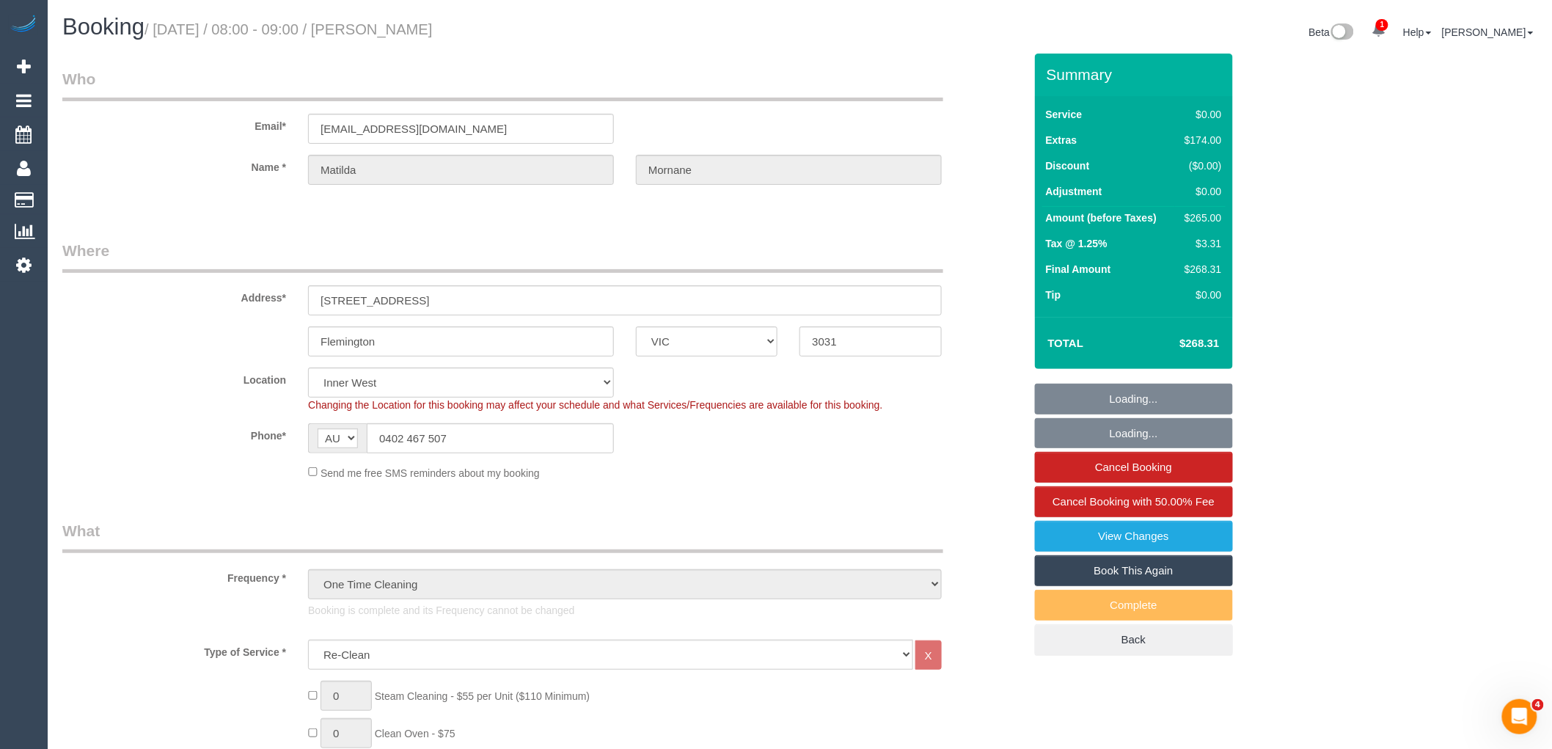
select select "object:1507"
select select "string:stripe-pm_1RsFsd2GScqysDRVgSeO7wtR"
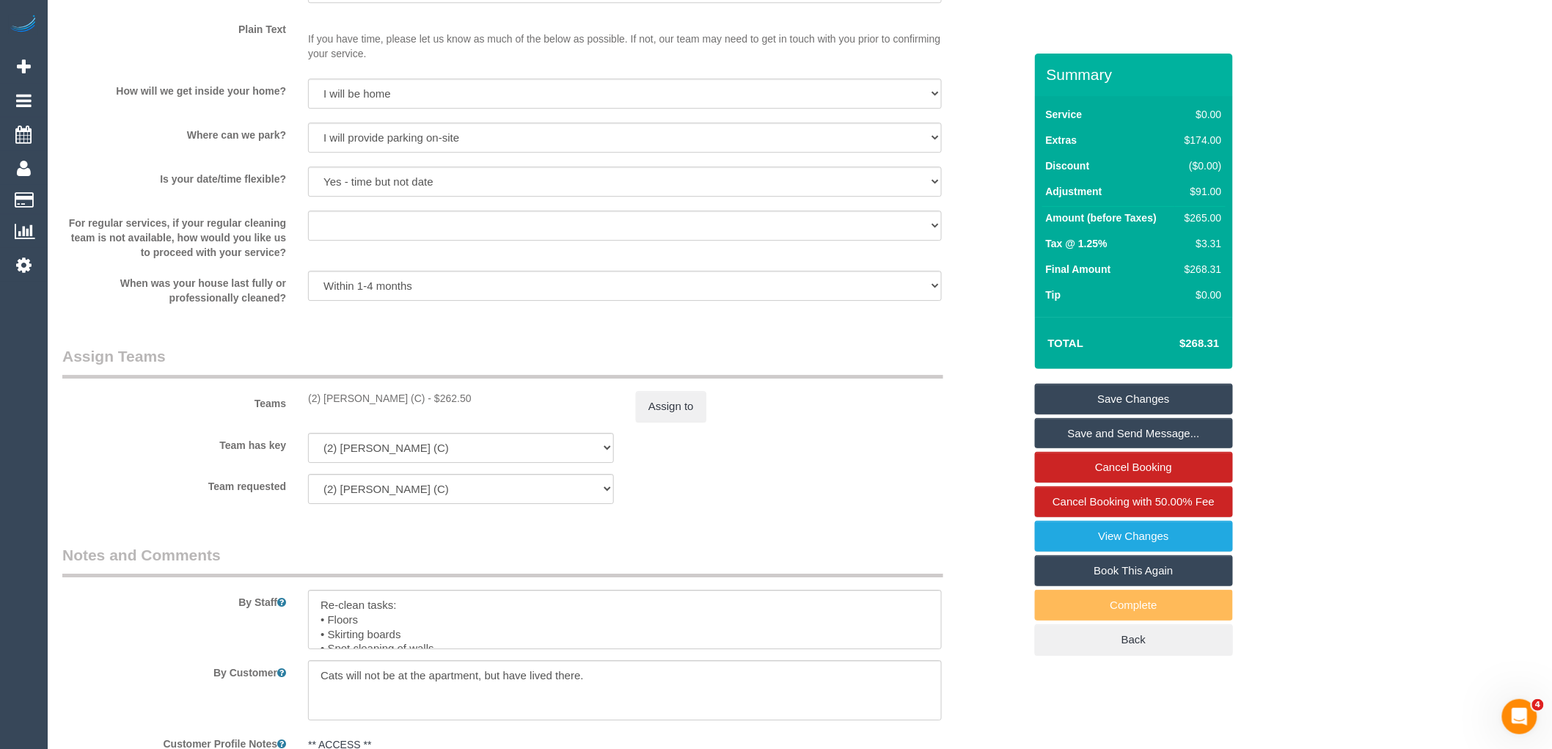
scroll to position [1874, 0]
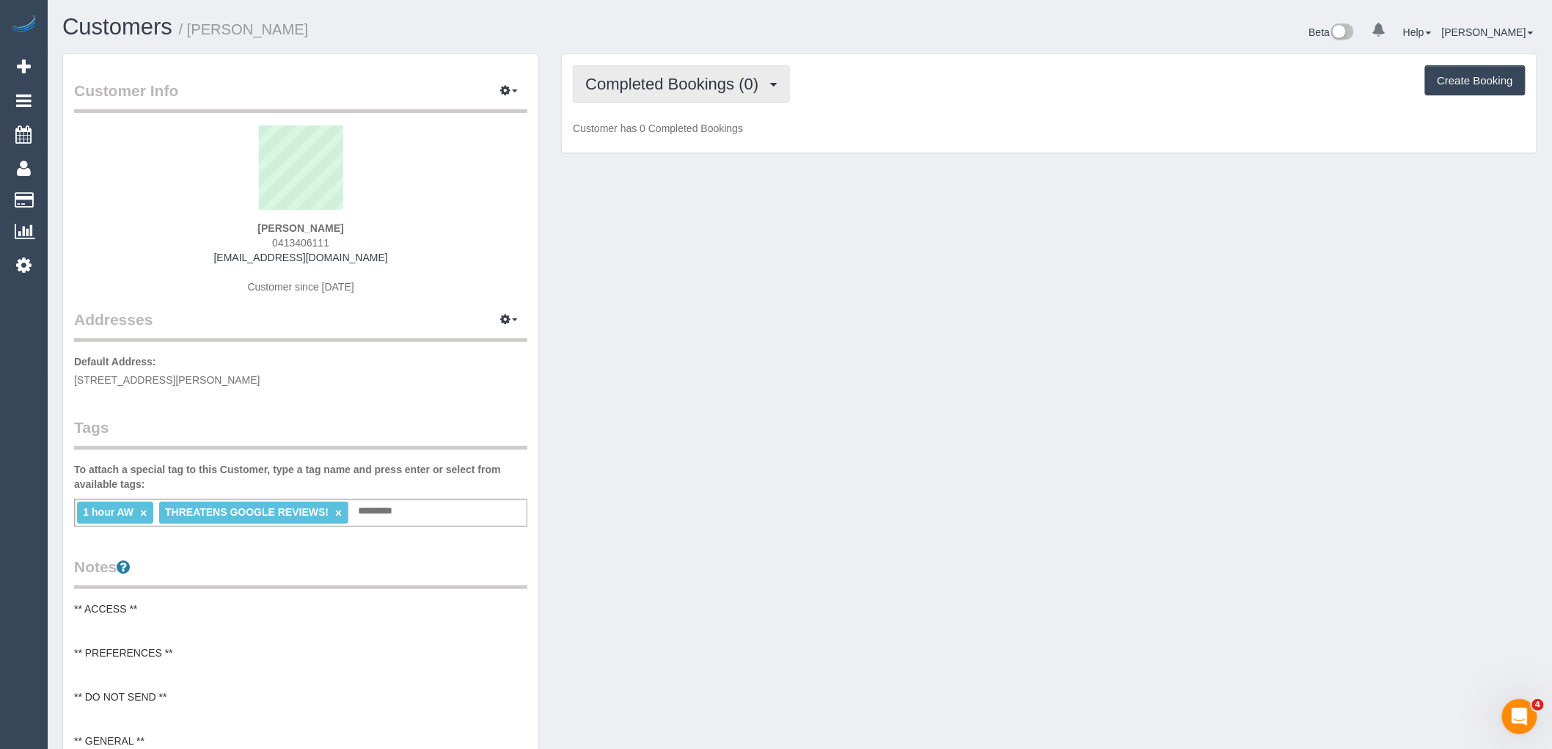
click at [693, 103] on button "Completed Bookings (0)" at bounding box center [681, 83] width 217 height 37
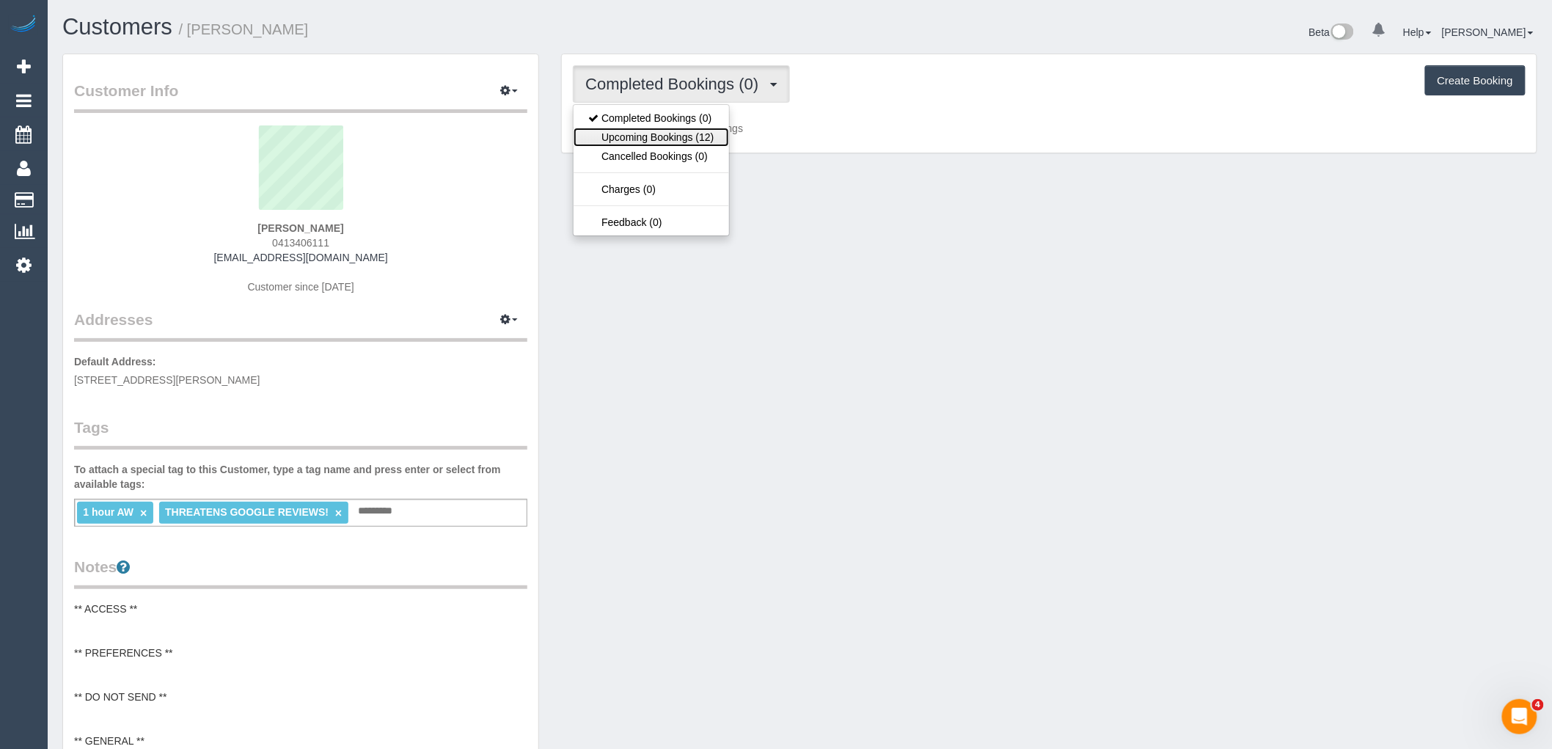
click at [701, 144] on link "Upcoming Bookings (12)" at bounding box center [651, 137] width 155 height 19
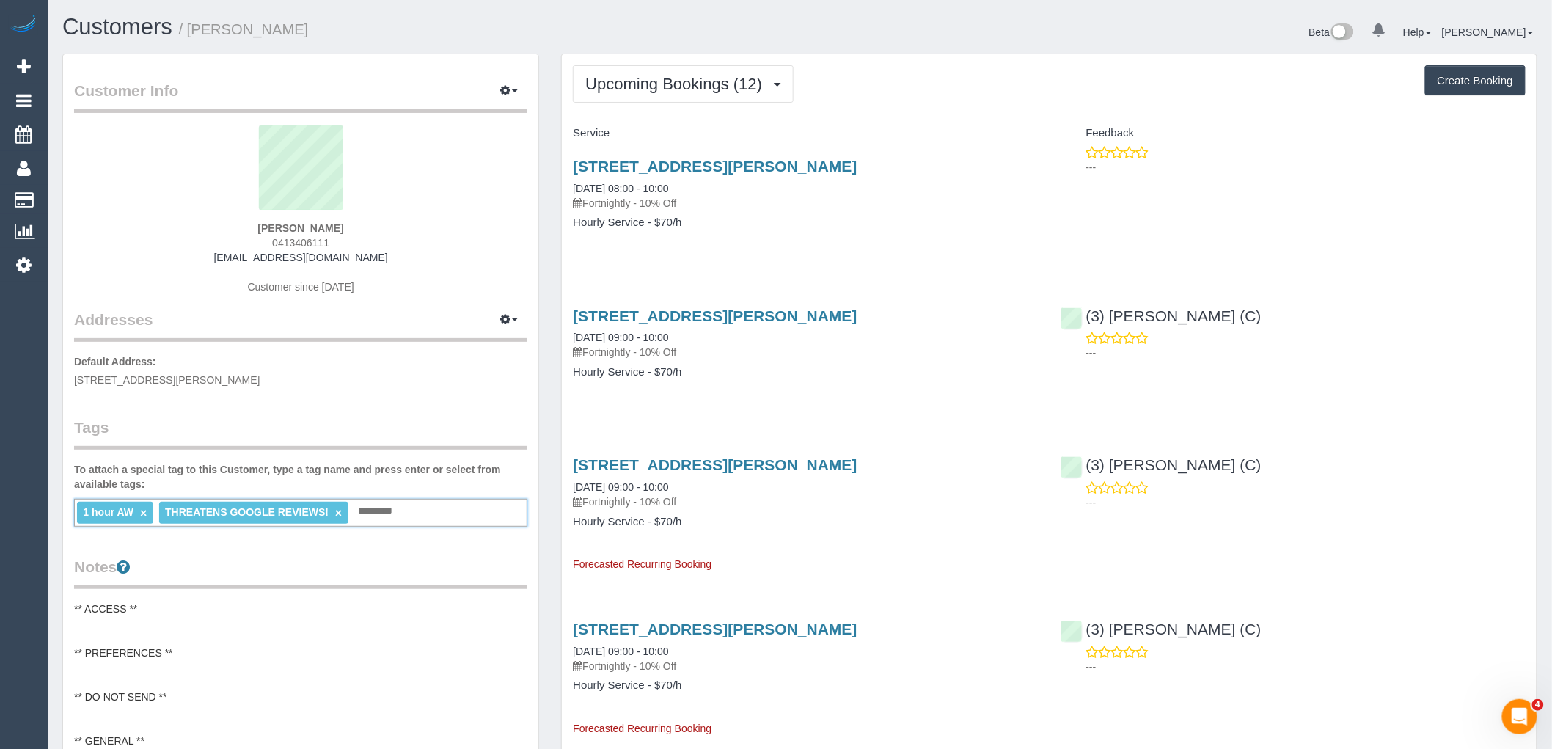
click at [370, 511] on input "text" at bounding box center [379, 511] width 50 height 19
type input "***"
click at [401, 401] on div "Customer Info Edit Contact Info Send Message Email Preferences Special Sales Ta…" at bounding box center [300, 663] width 475 height 1219
click at [515, 89] on button "button" at bounding box center [509, 91] width 37 height 23
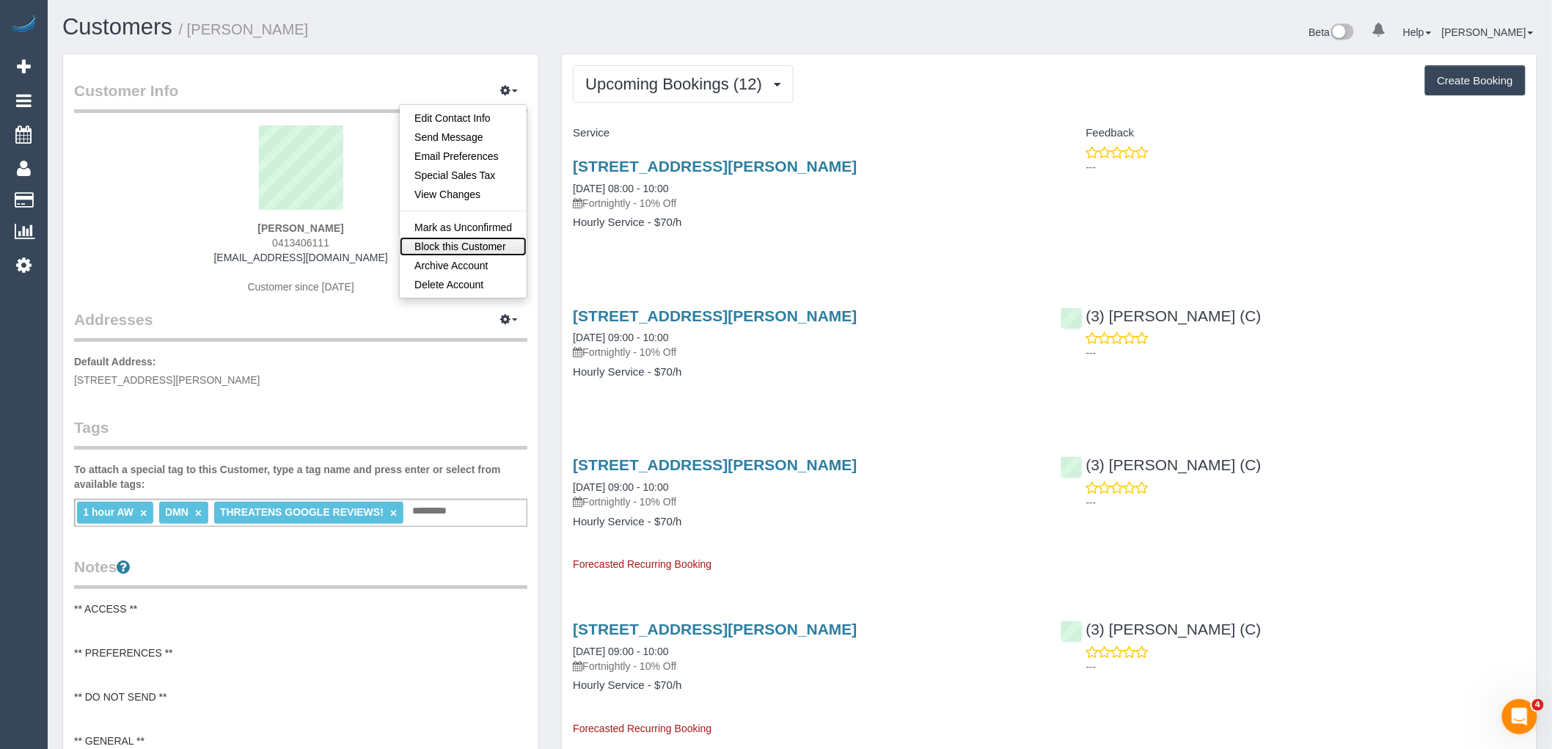
click at [461, 251] on link "Block this Customer" at bounding box center [463, 246] width 127 height 19
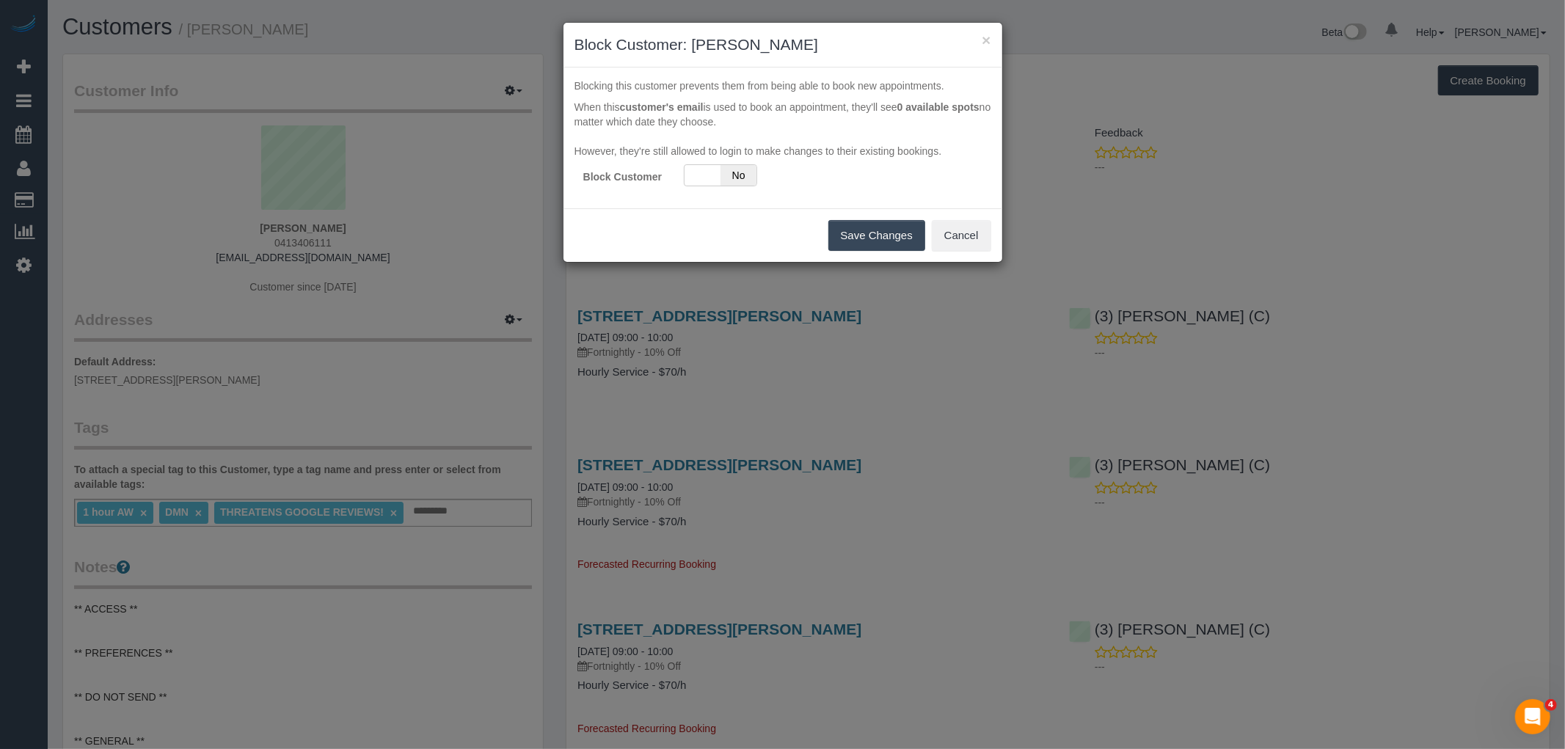
click at [715, 189] on div "Blocking this customer prevents them from being able to book new appointments. …" at bounding box center [782, 137] width 439 height 141
click at [722, 178] on span "No" at bounding box center [738, 175] width 36 height 21
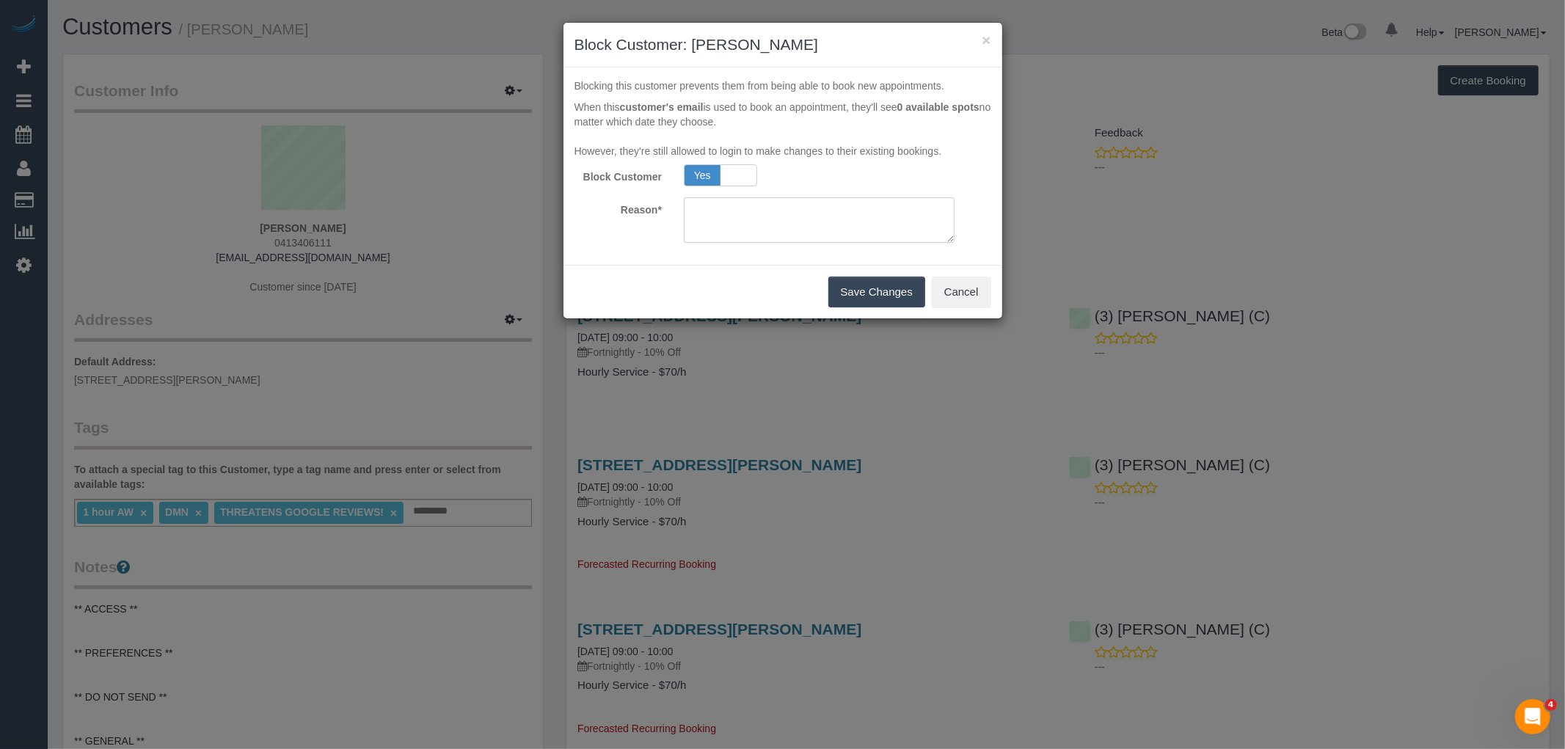
click at [737, 236] on textarea at bounding box center [819, 219] width 271 height 45
drag, startPoint x: 818, startPoint y: 233, endPoint x: 632, endPoint y: 191, distance: 190.3
click at [632, 191] on div "Block Customer Yes No Reason*" at bounding box center [782, 203] width 417 height 78
click at [863, 287] on button "Save Changes" at bounding box center [876, 292] width 97 height 31
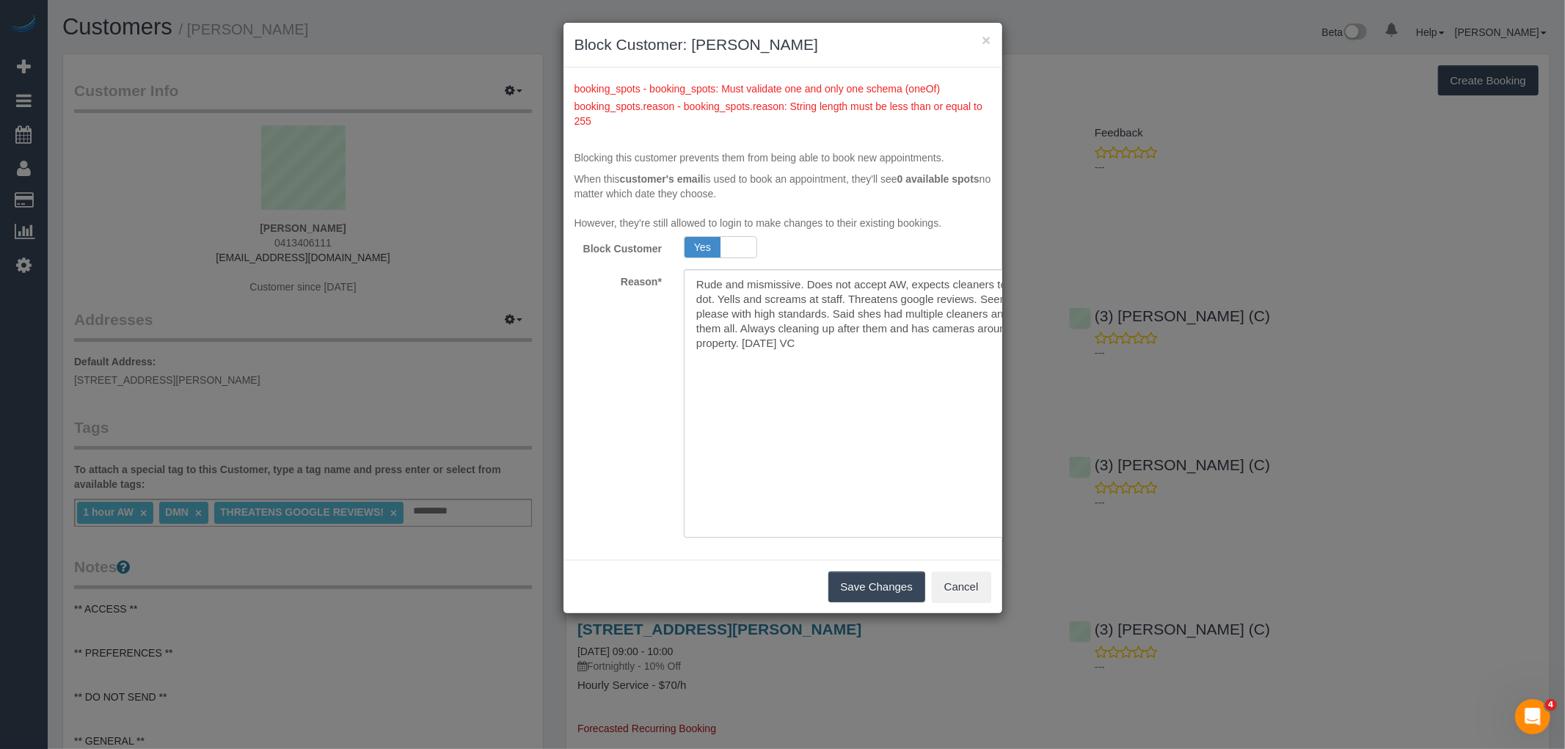
drag, startPoint x: 951, startPoint y: 311, endPoint x: 1098, endPoint y: 534, distance: 266.9
click at [1098, 534] on div "× Block Customer: Heather Snook booking_spots - booking_spots: Must validate on…" at bounding box center [782, 374] width 1565 height 749
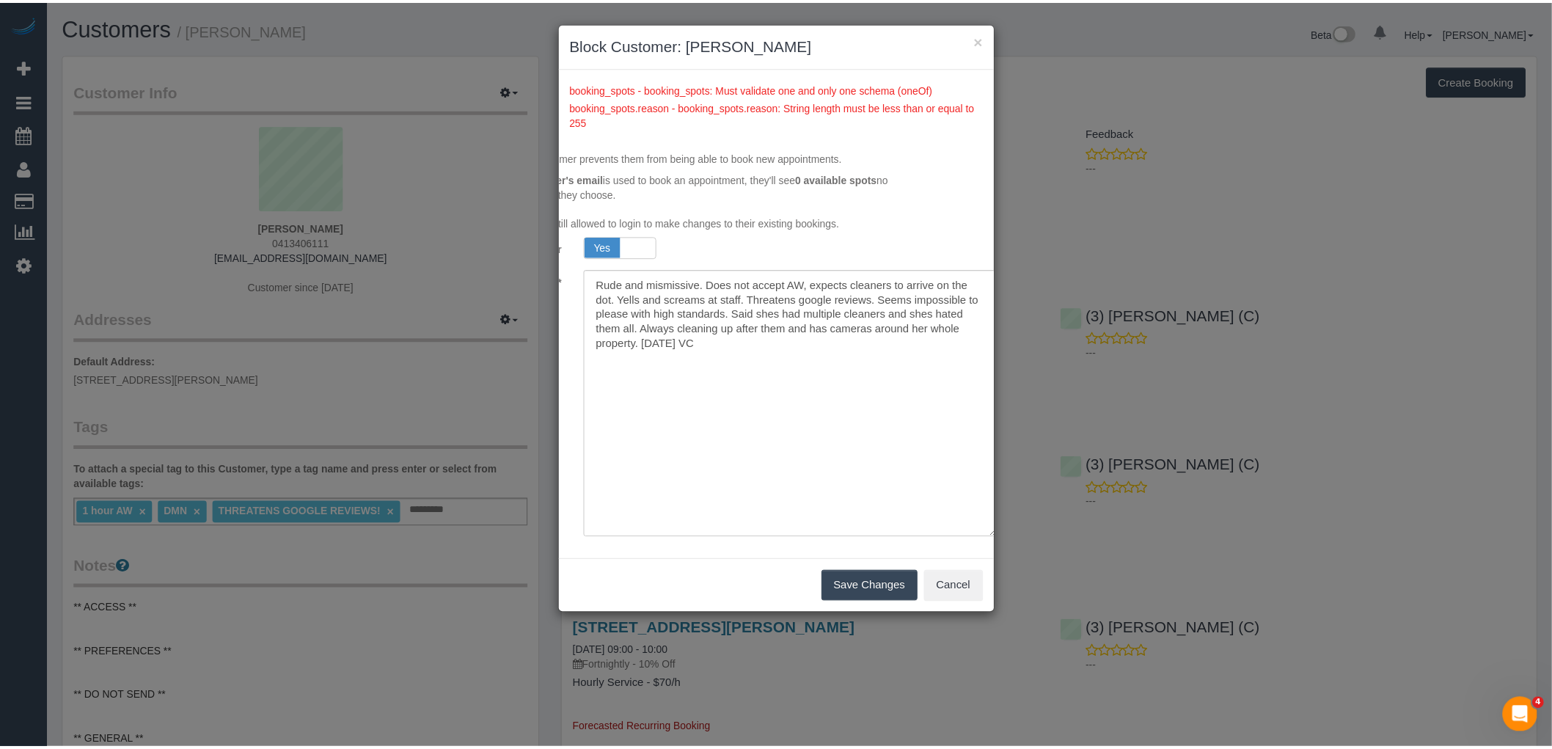
scroll to position [0, 98]
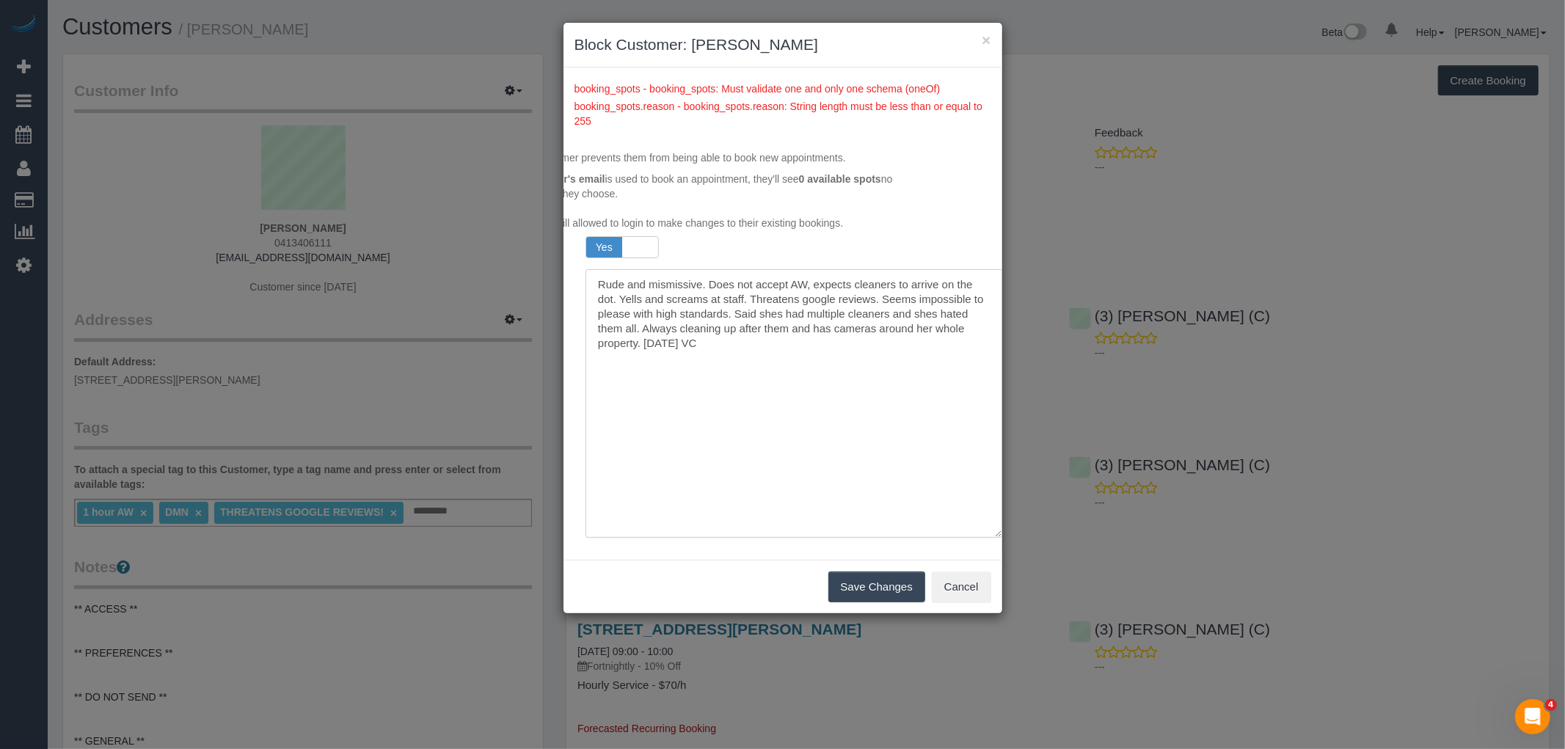
click at [730, 326] on textarea at bounding box center [793, 403] width 417 height 268
drag, startPoint x: 721, startPoint y: 296, endPoint x: 621, endPoint y: 293, distance: 99.8
click at [621, 293] on textarea at bounding box center [793, 403] width 417 height 268
drag, startPoint x: 677, startPoint y: 326, endPoint x: 880, endPoint y: 310, distance: 203.8
click at [880, 310] on textarea at bounding box center [793, 403] width 417 height 268
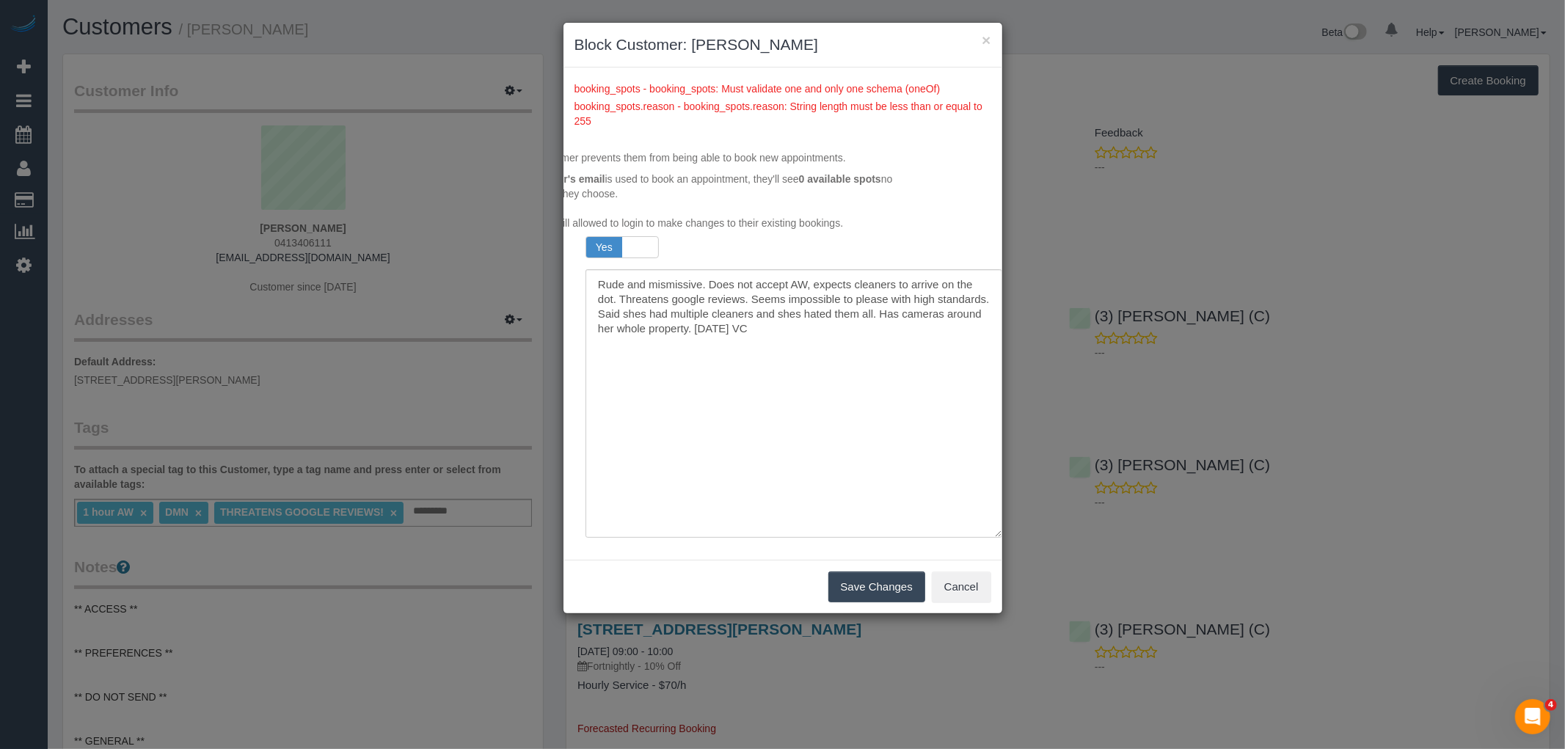
click at [883, 596] on button "Save Changes" at bounding box center [876, 586] width 97 height 31
click at [808, 326] on textarea at bounding box center [793, 403] width 417 height 268
click at [688, 327] on textarea at bounding box center [793, 403] width 417 height 268
click at [869, 599] on button "Save Changes" at bounding box center [876, 586] width 97 height 31
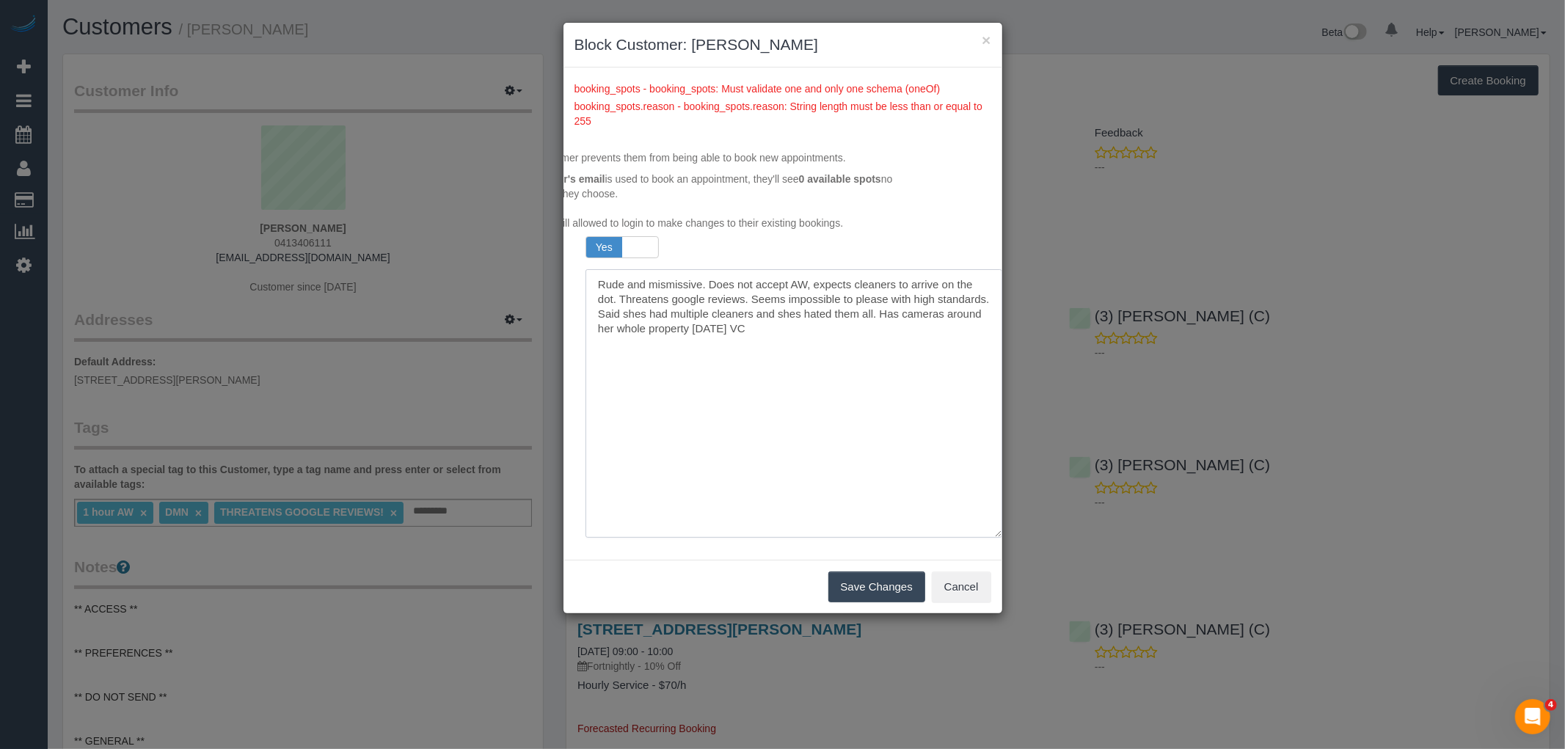
drag, startPoint x: 614, startPoint y: 297, endPoint x: 808, endPoint y: 277, distance: 195.4
click at [808, 277] on textarea at bounding box center [793, 403] width 417 height 268
type textarea "Rude and mismissive. Does not accept AW. Threatens google reviews. Seems imposs…"
click at [881, 602] on button "Save Changes" at bounding box center [876, 586] width 97 height 31
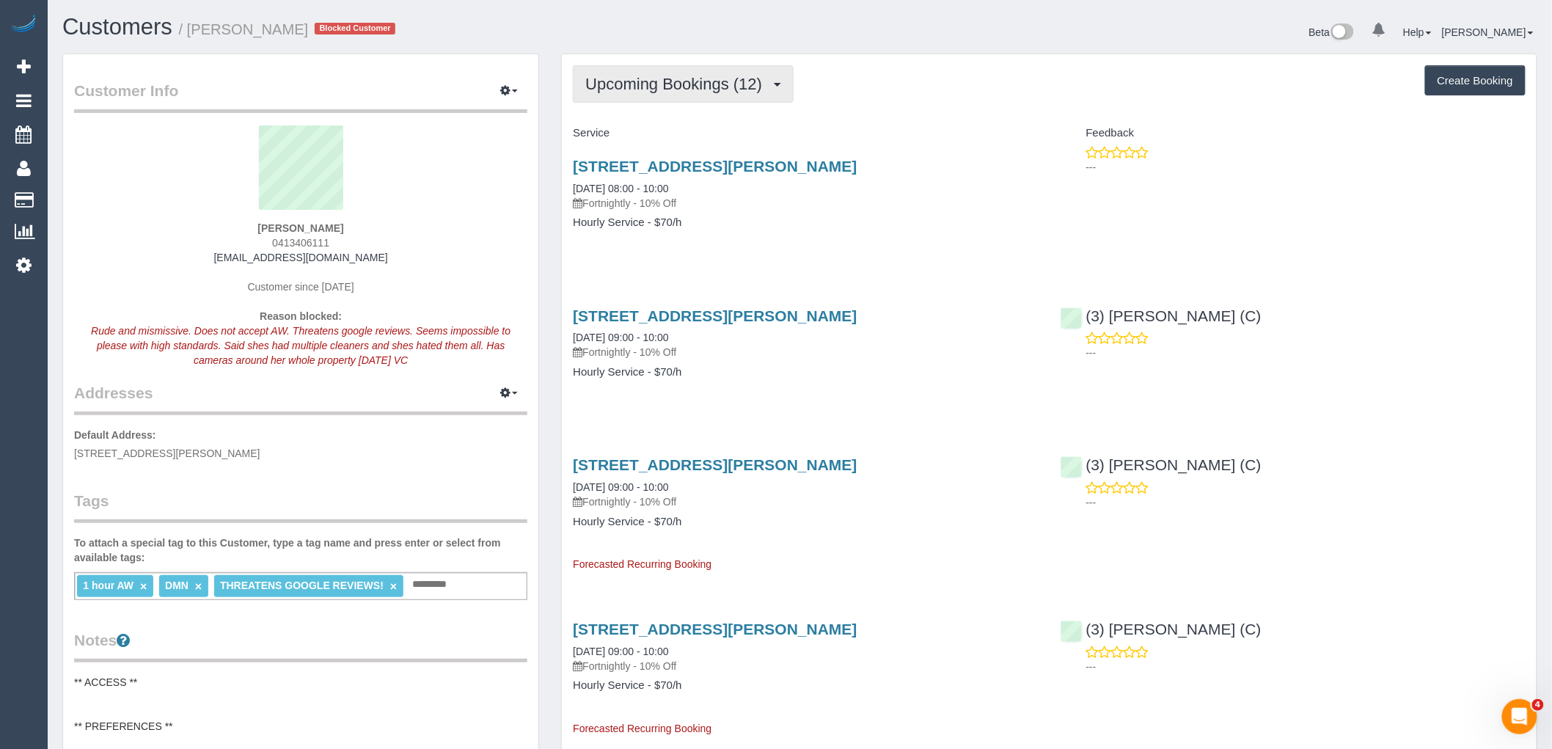
drag, startPoint x: 729, startPoint y: 87, endPoint x: 729, endPoint y: 101, distance: 14.7
click at [729, 87] on span "Upcoming Bookings (12)" at bounding box center [677, 84] width 184 height 18
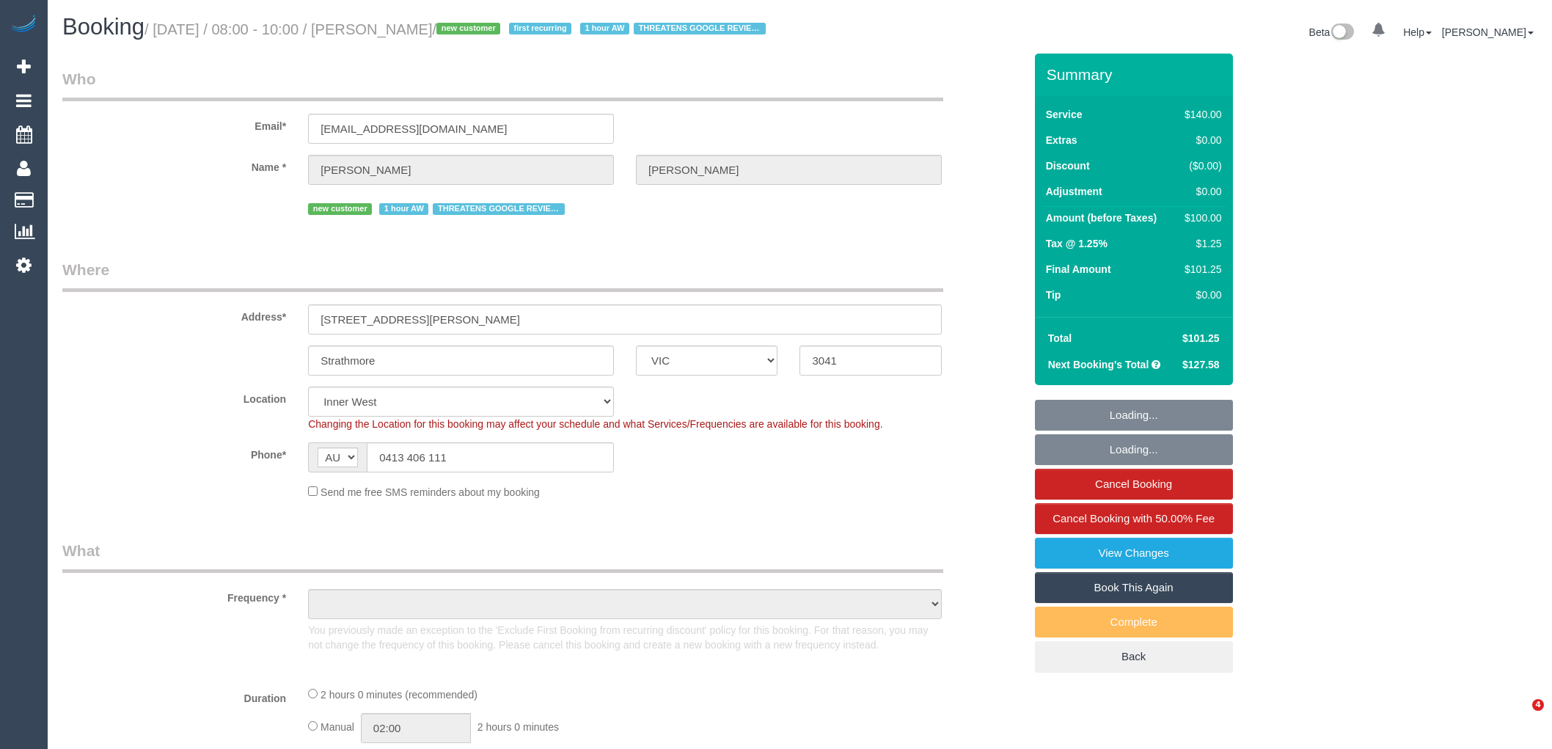
select select "VIC"
select select "number:28"
select select "number:14"
select select "number:19"
select select "number:22"
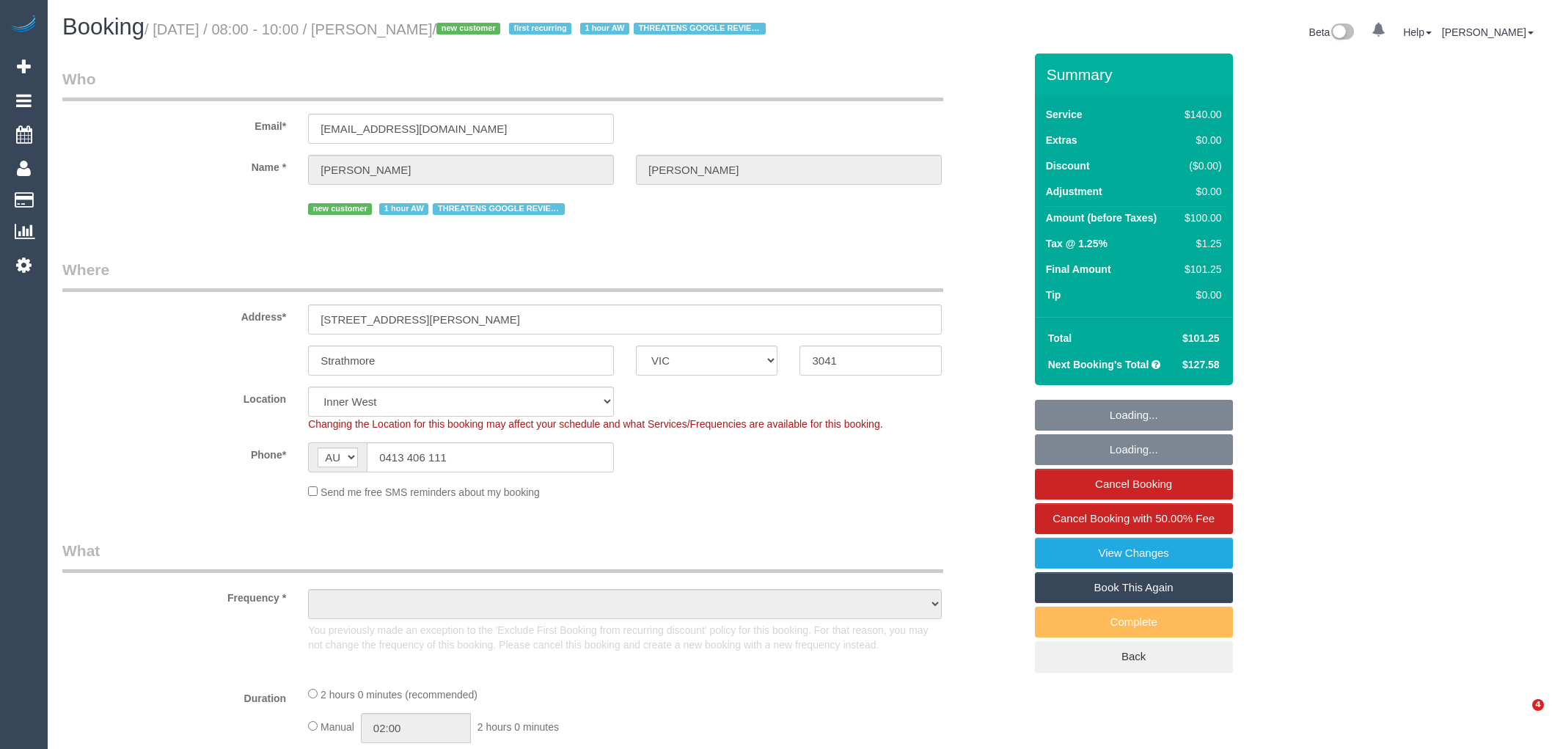
select select "number:35"
select select "number:11"
select select "object:1407"
select select "spot1"
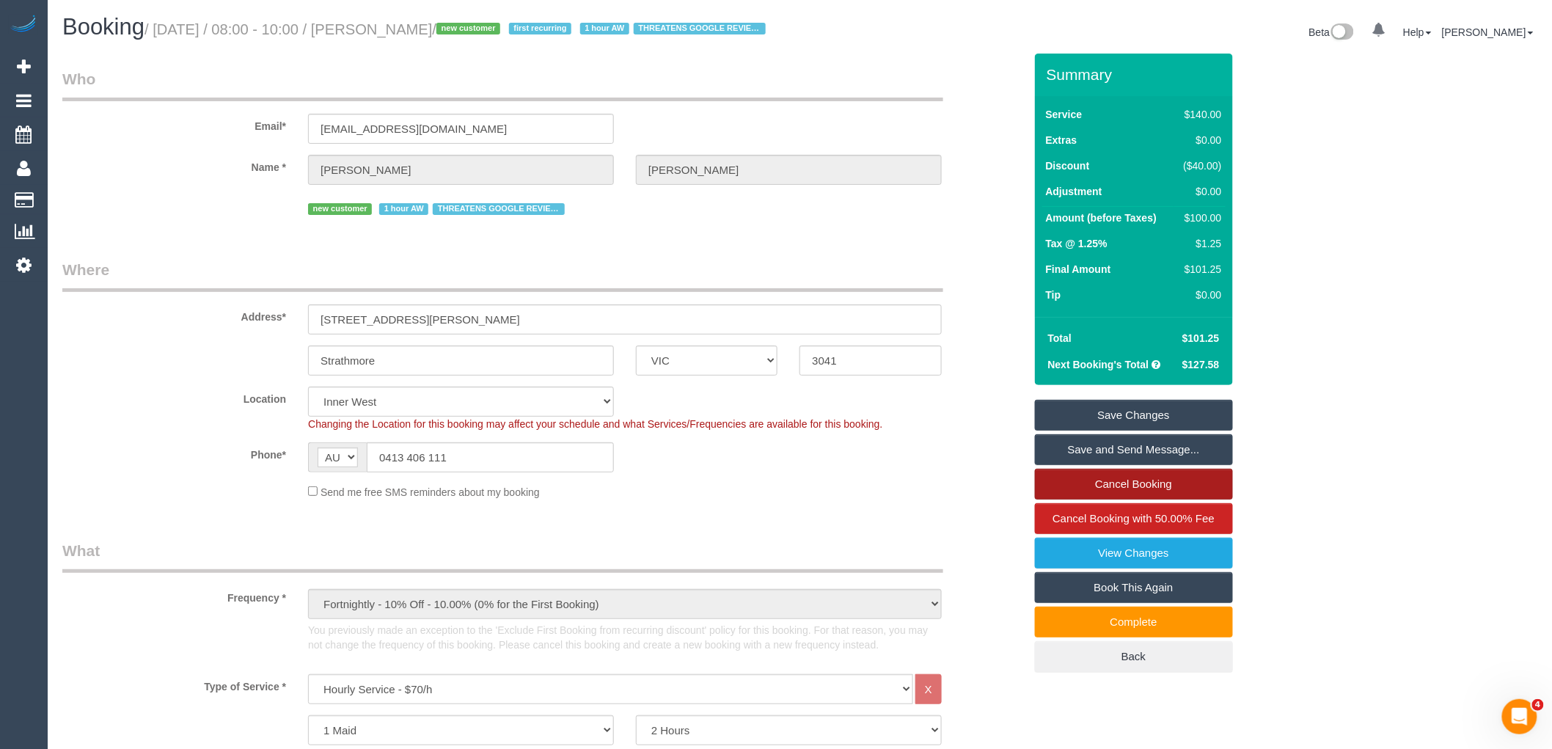
click at [1150, 494] on link "Cancel Booking" at bounding box center [1134, 484] width 198 height 31
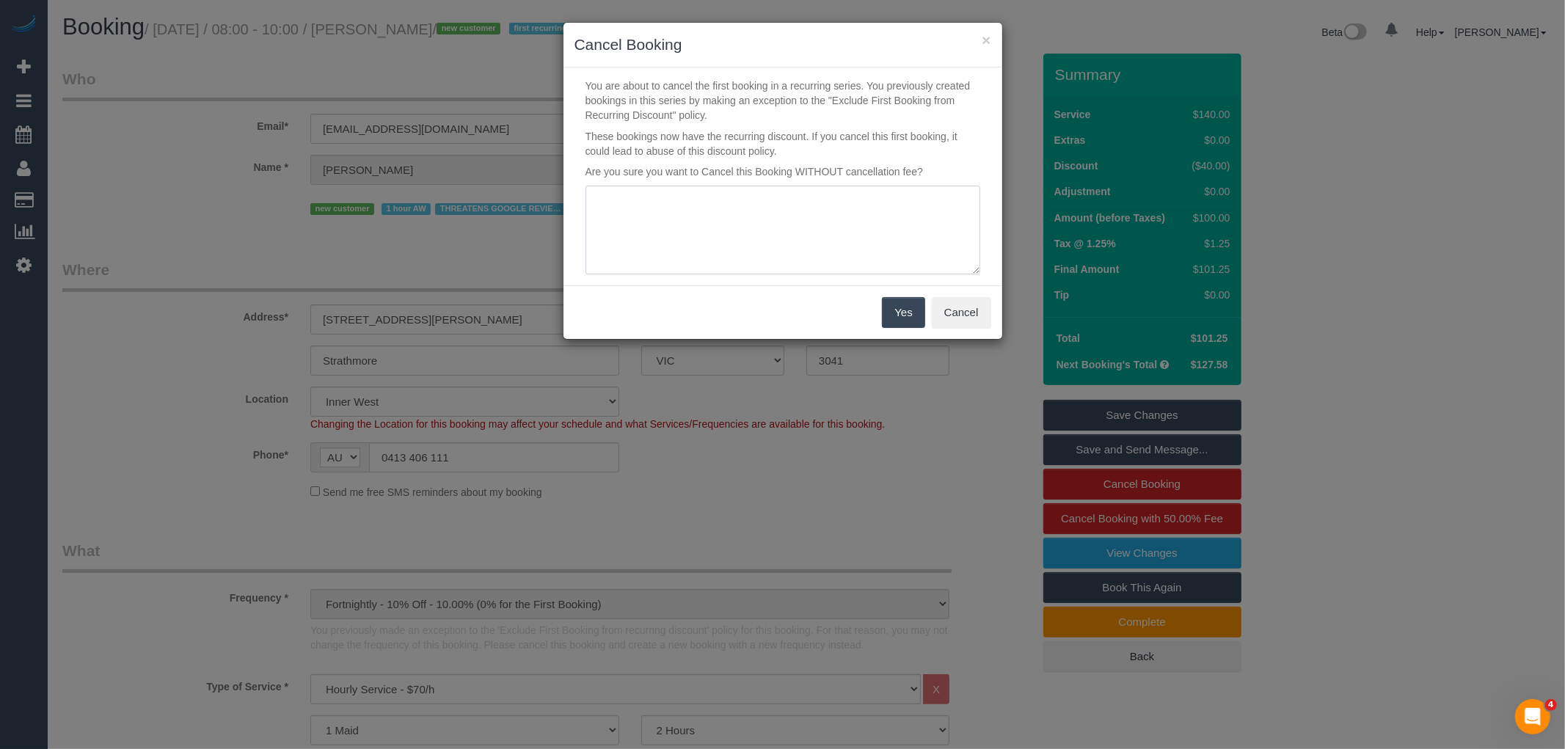
click at [761, 227] on textarea at bounding box center [782, 230] width 395 height 89
type textarea "Customer doesnt understand AW - Furious we didnt arrive on time. Advised she wi…"
click at [908, 317] on button "Yes" at bounding box center [903, 312] width 43 height 31
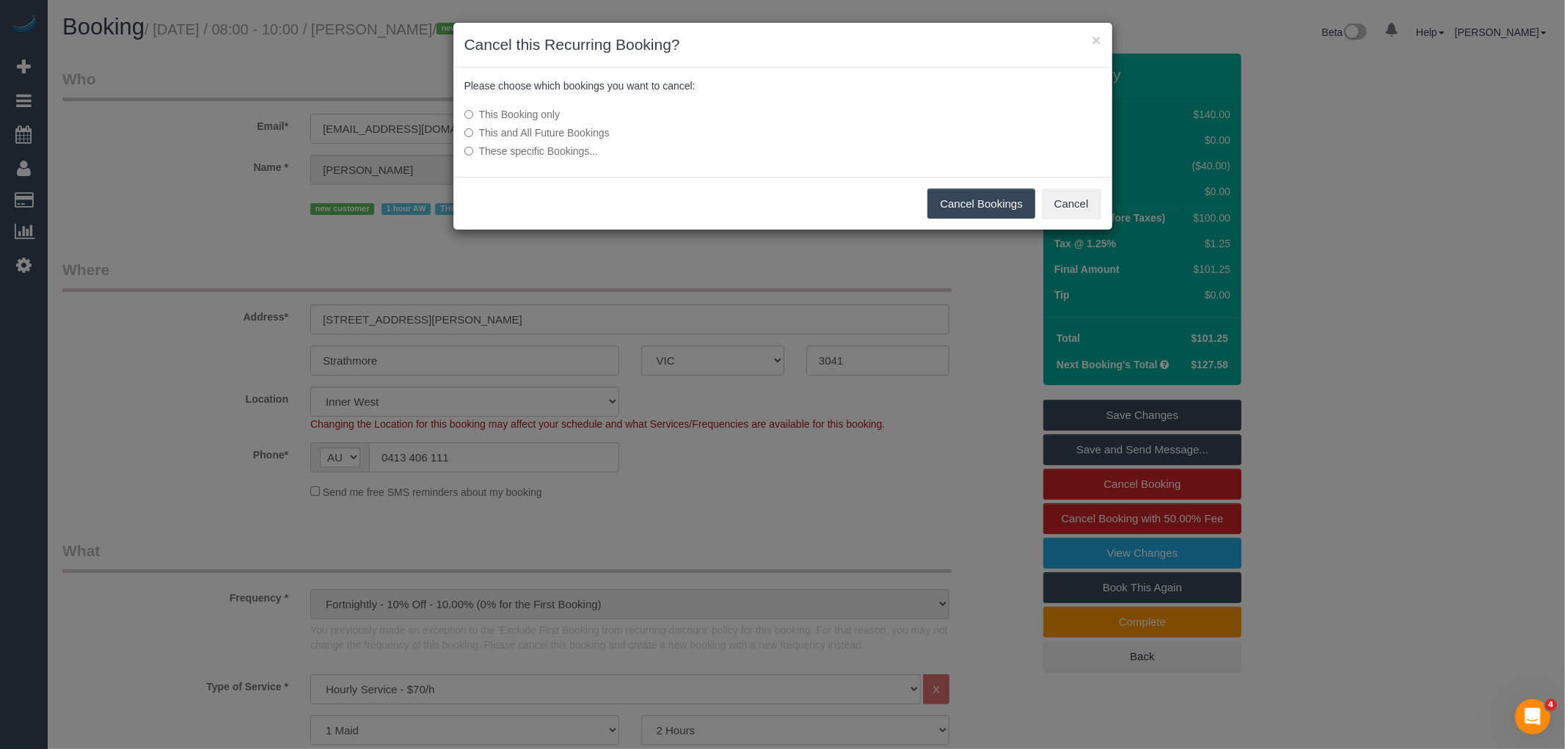
click at [574, 135] on label "This and All Future Bookings" at bounding box center [672, 132] width 417 height 15
click at [1020, 205] on button "Cancel Bookings" at bounding box center [981, 204] width 108 height 31
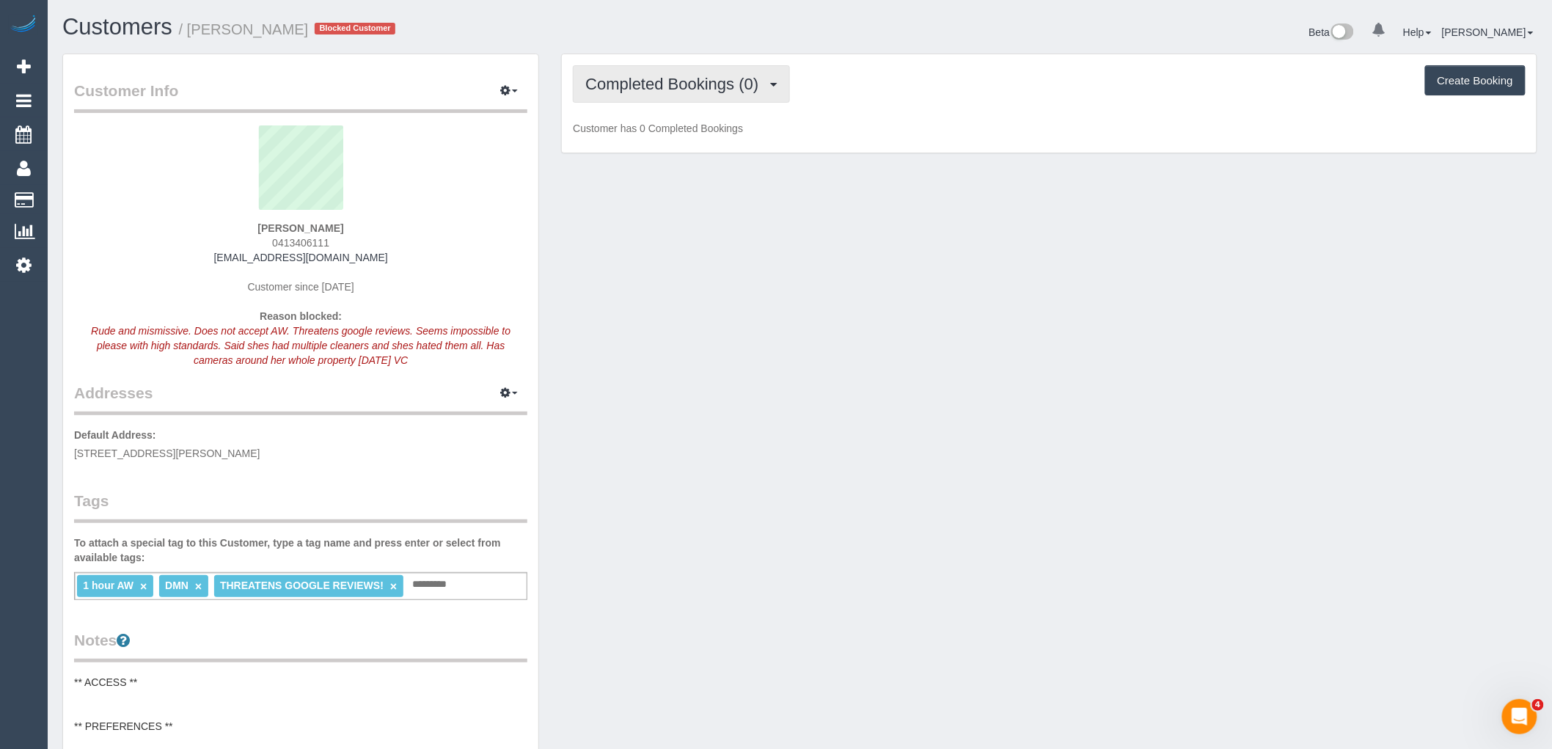
drag, startPoint x: 729, startPoint y: 81, endPoint x: 730, endPoint y: 97, distance: 15.4
click at [729, 81] on span "Completed Bookings (0)" at bounding box center [675, 84] width 180 height 18
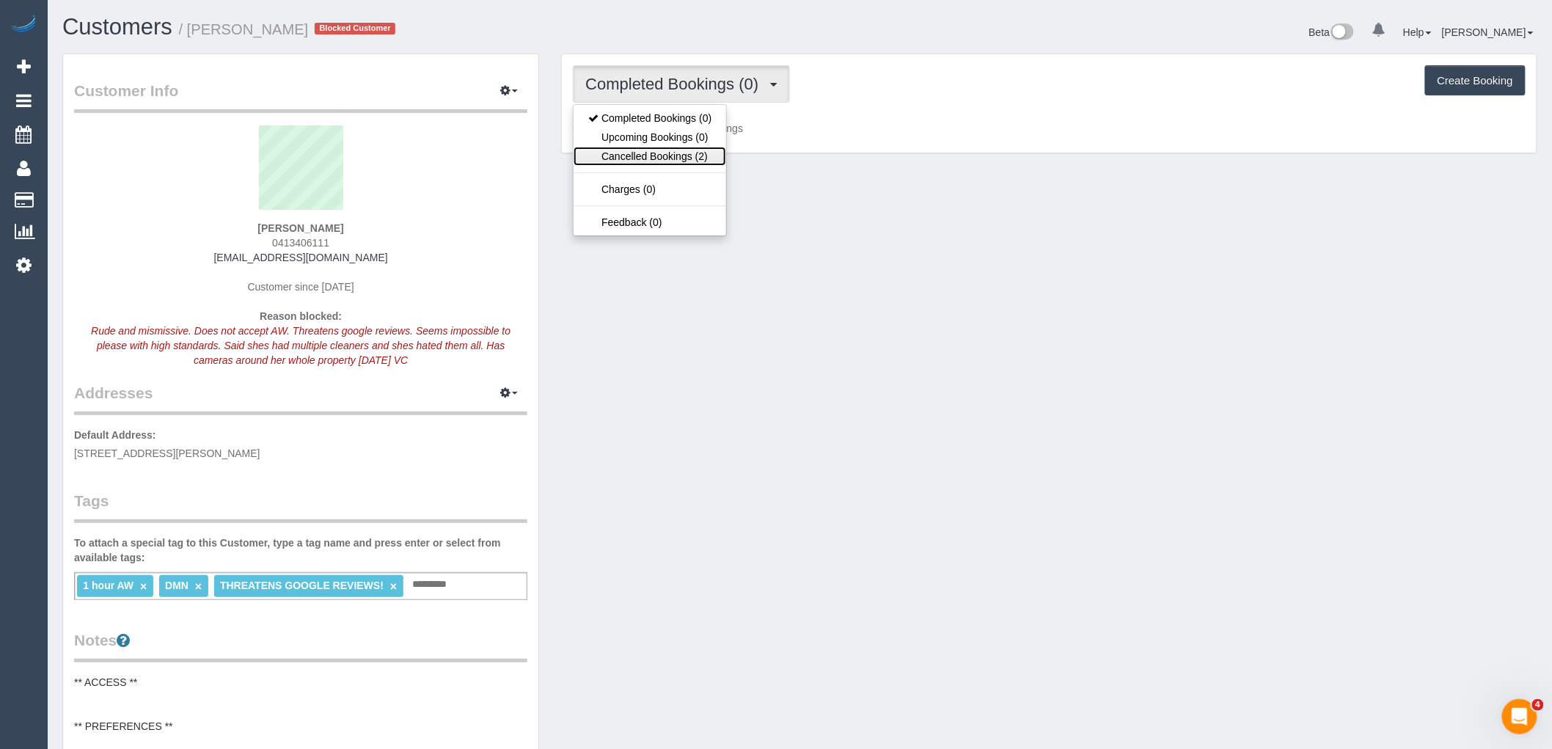
click at [701, 149] on link "Cancelled Bookings (2)" at bounding box center [650, 156] width 153 height 19
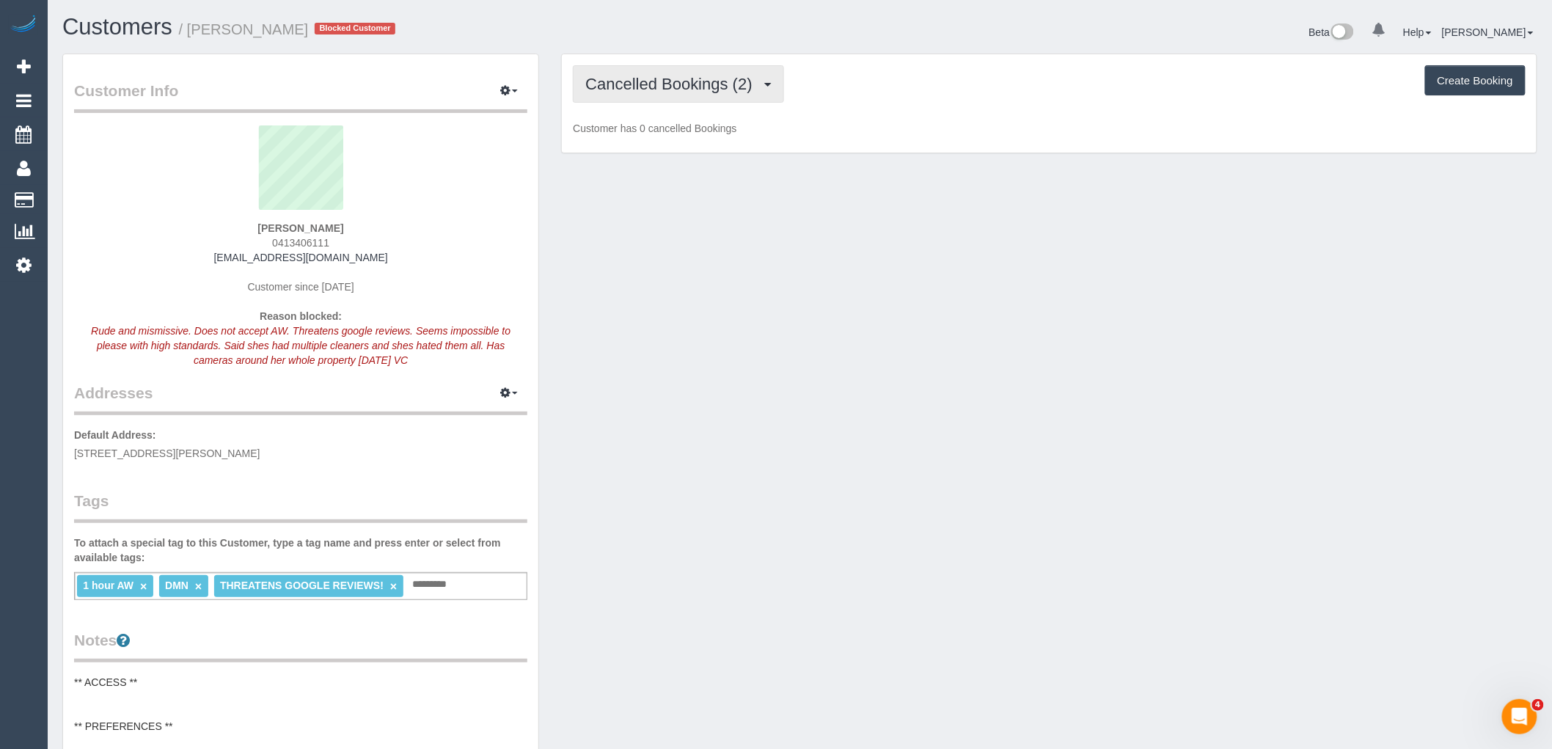
click at [720, 100] on button "Cancelled Bookings (2)" at bounding box center [678, 83] width 211 height 37
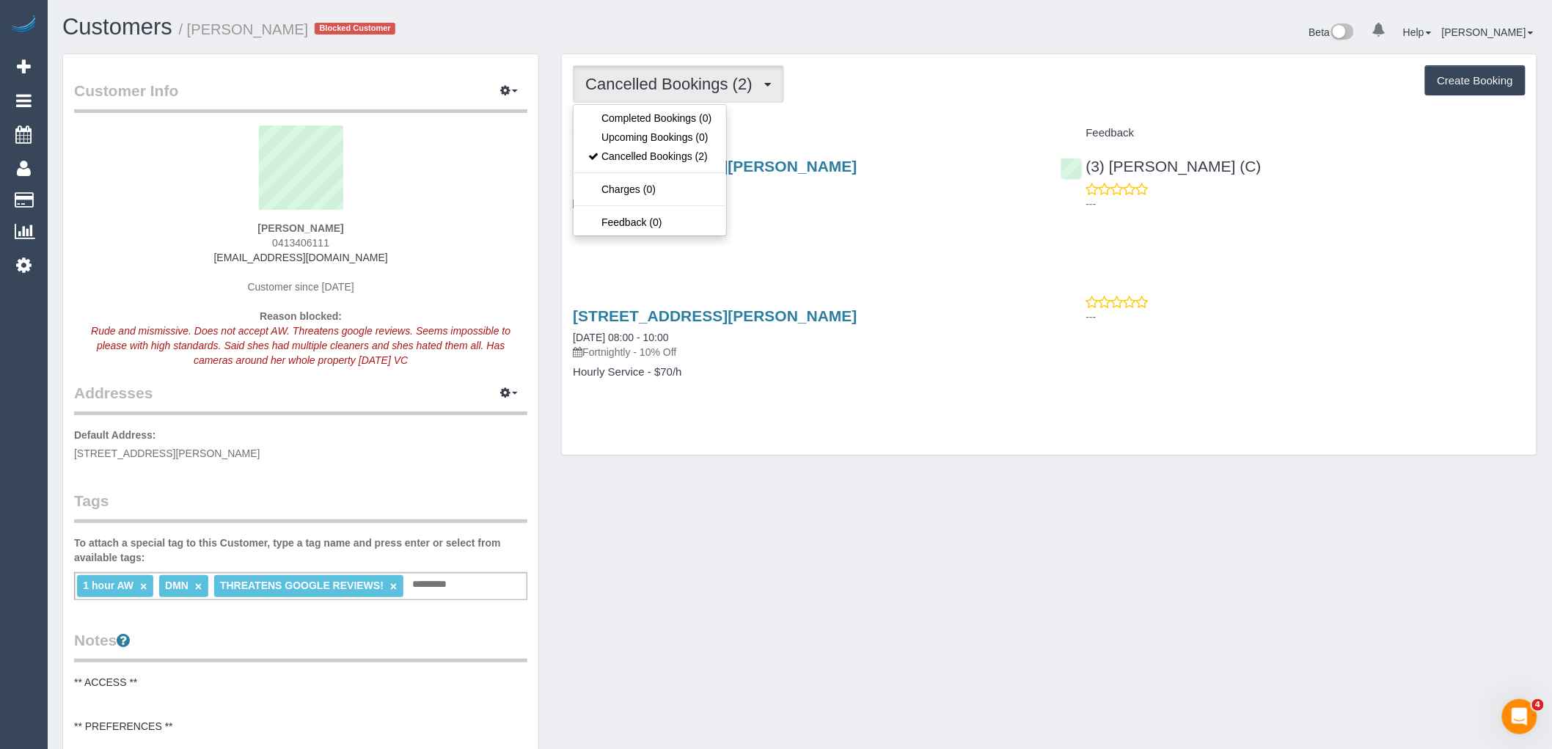
click at [867, 129] on h4 "Service" at bounding box center [805, 133] width 465 height 12
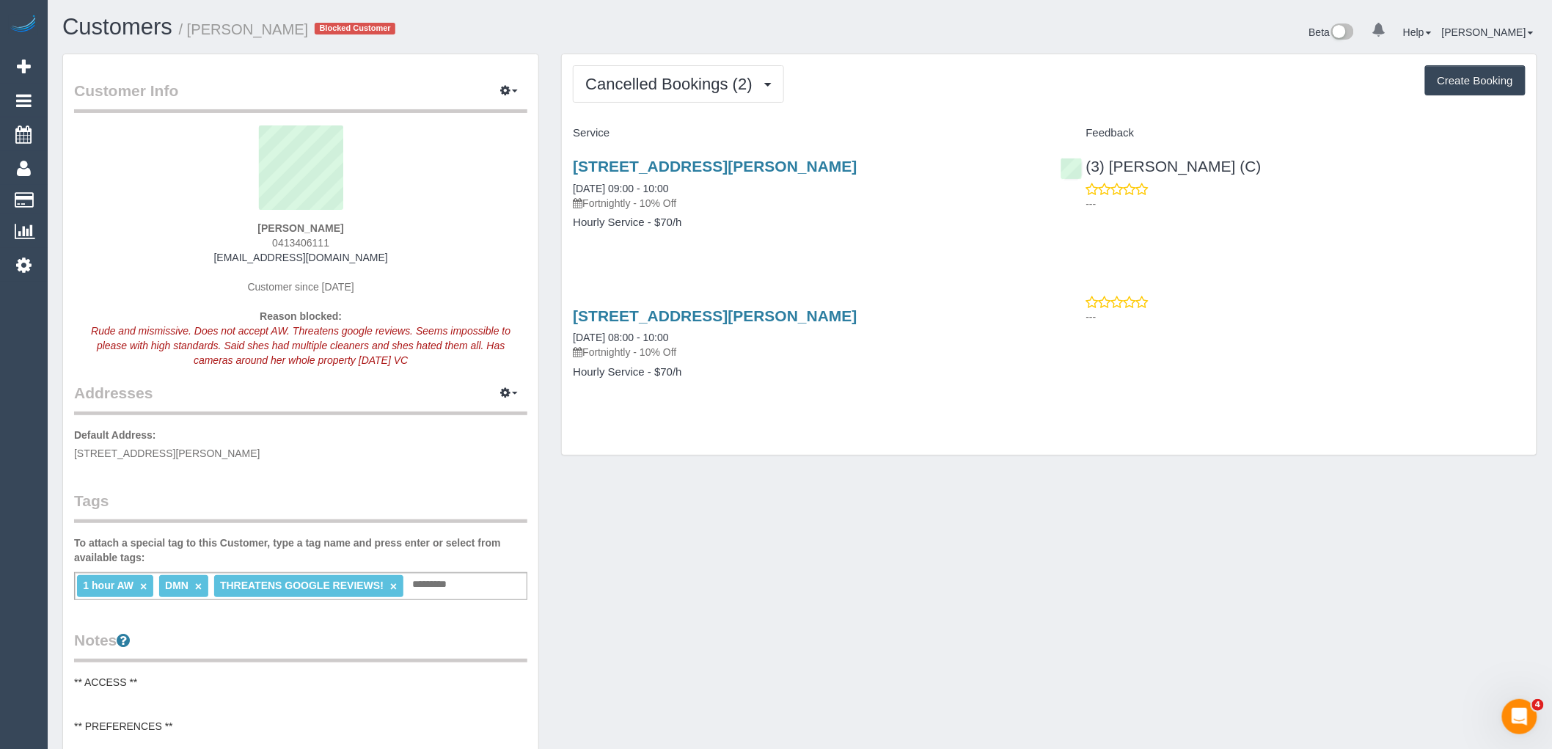
click at [481, 583] on div "1 hour AW × DMN × THREATENS GOOGLE REVIEWS! × Add a tag" at bounding box center [300, 586] width 453 height 28
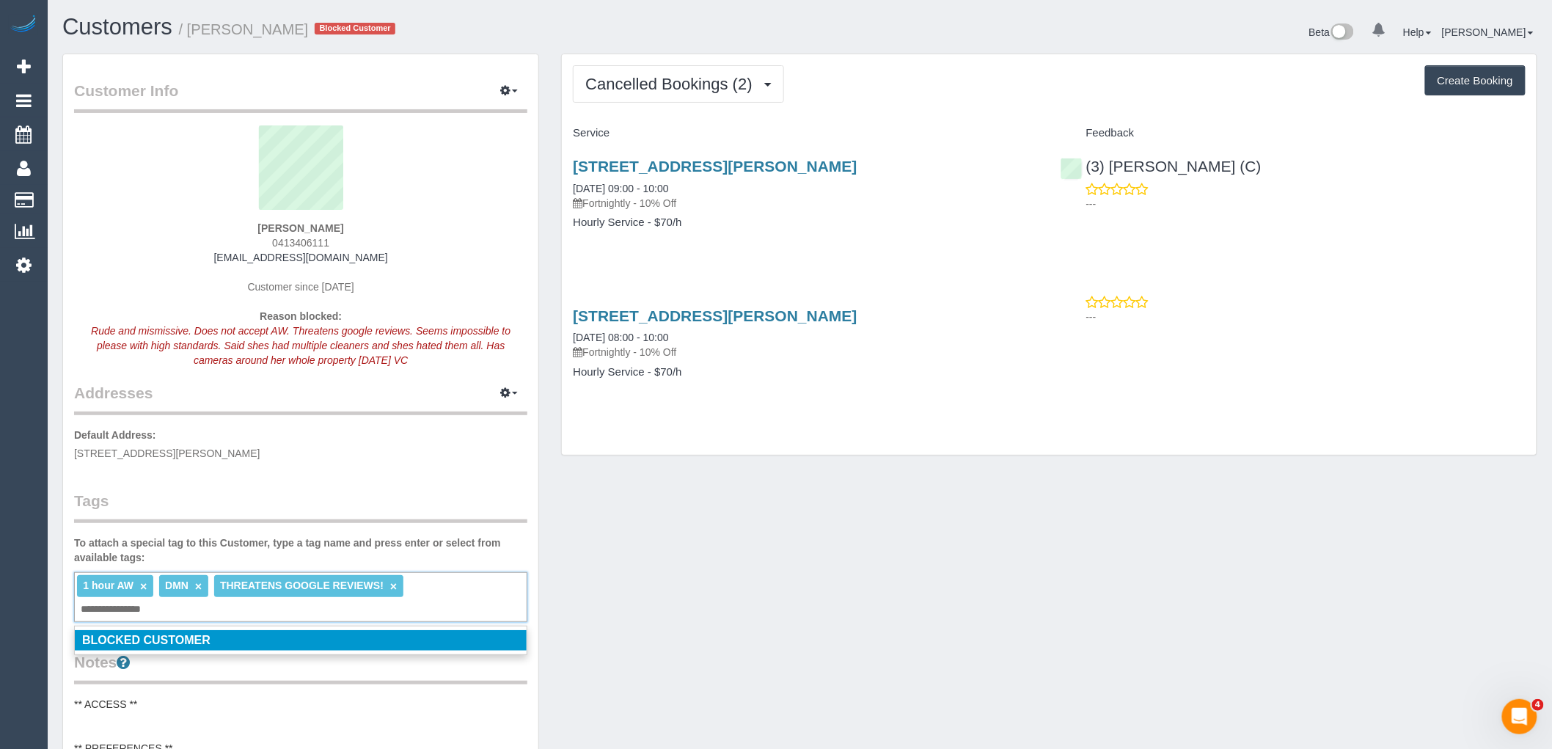
type input "**********"
click at [436, 514] on legend "Tags" at bounding box center [300, 506] width 453 height 33
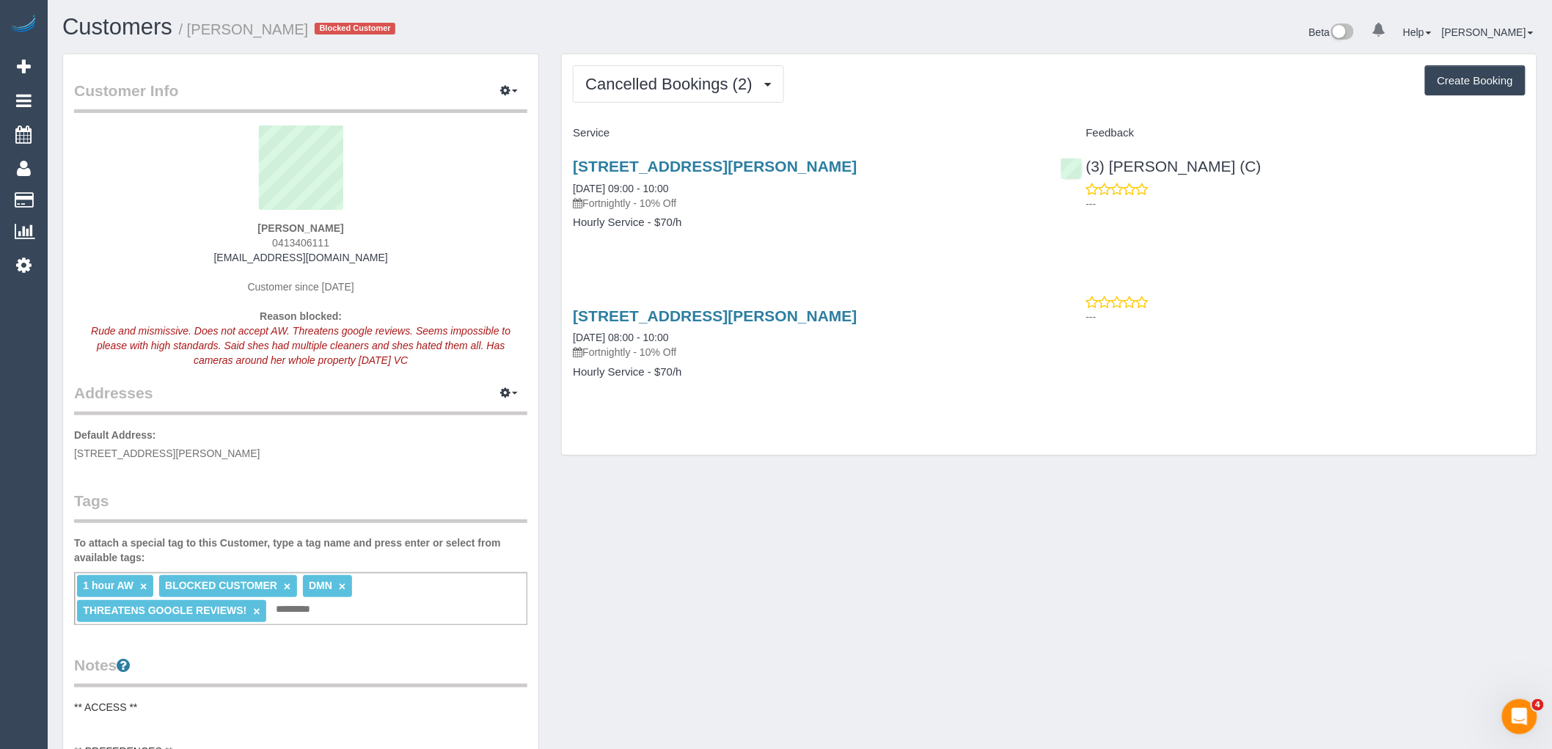
click at [272, 487] on div "Customer Info Edit Contact Info Send Message Email Preferences Special Sales Ta…" at bounding box center [300, 713] width 475 height 1318
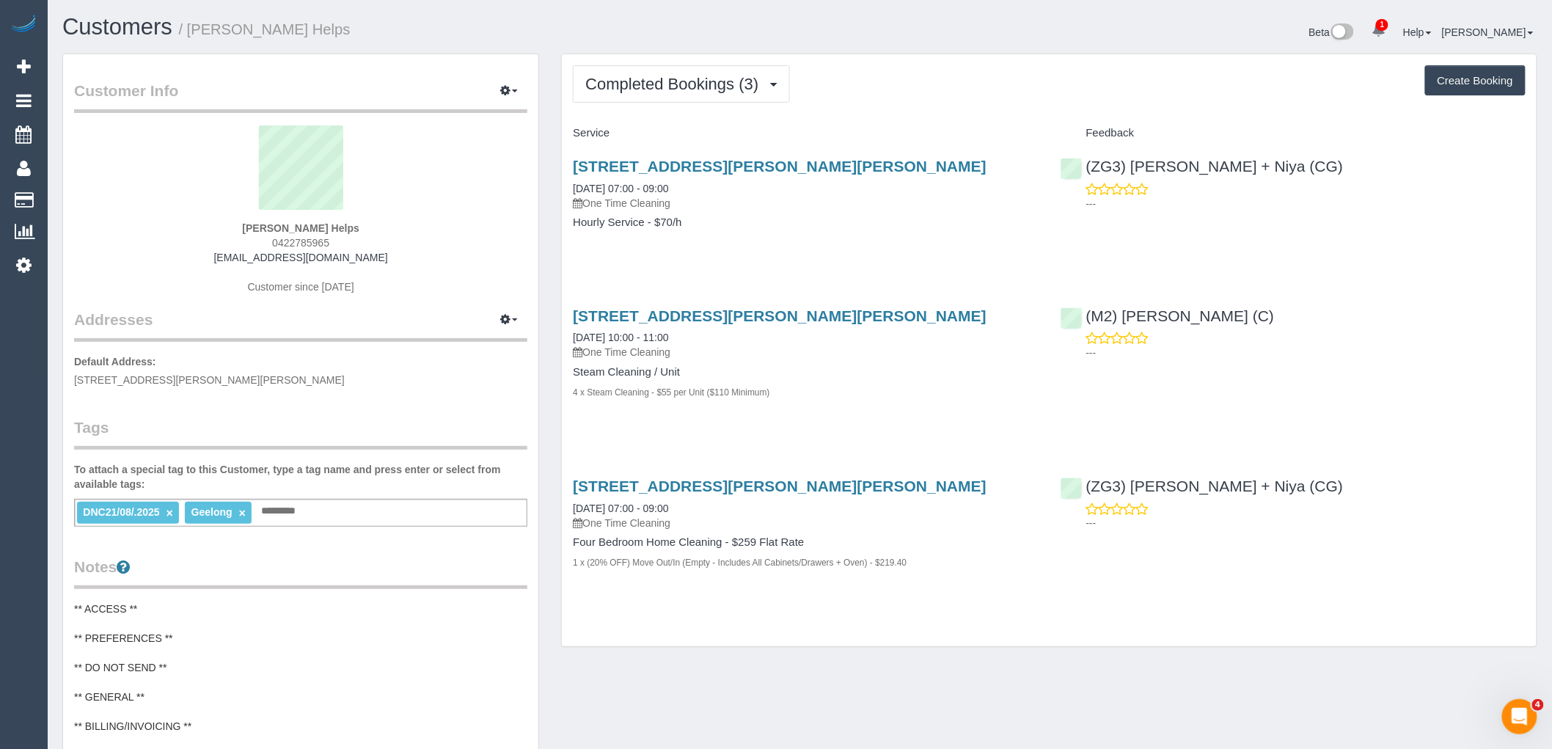
click at [851, 92] on div "Completed Bookings (3) Completed Bookings (3) Upcoming Bookings (0) Cancelled B…" at bounding box center [1049, 83] width 953 height 37
drag, startPoint x: 370, startPoint y: 229, endPoint x: 254, endPoint y: 235, distance: 116.8
click at [255, 235] on div "[PERSON_NAME] Helps 0422785965 [EMAIL_ADDRESS][DOMAIN_NAME] Customer since [DAT…" at bounding box center [300, 216] width 453 height 183
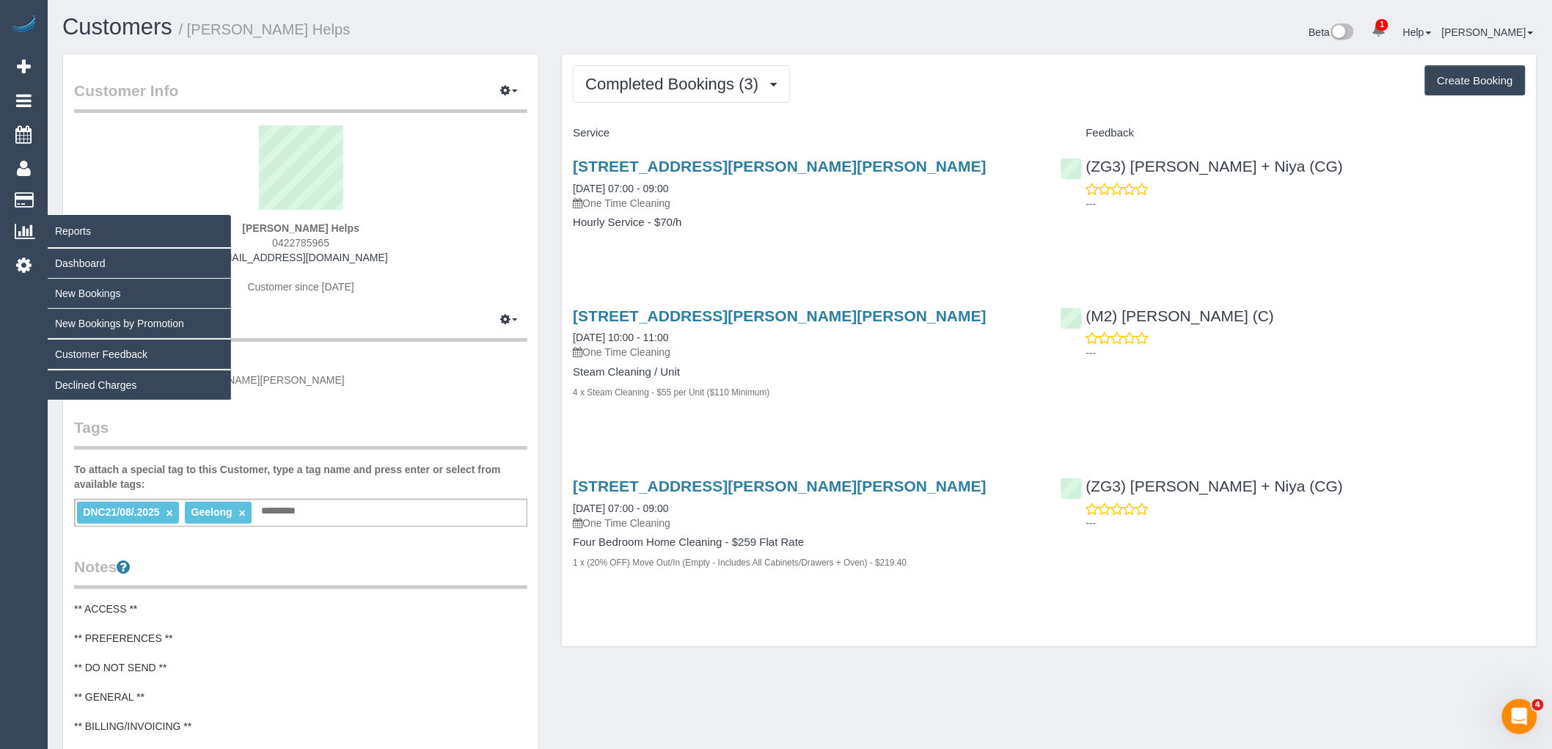
copy strong "[PERSON_NAME] Helps"
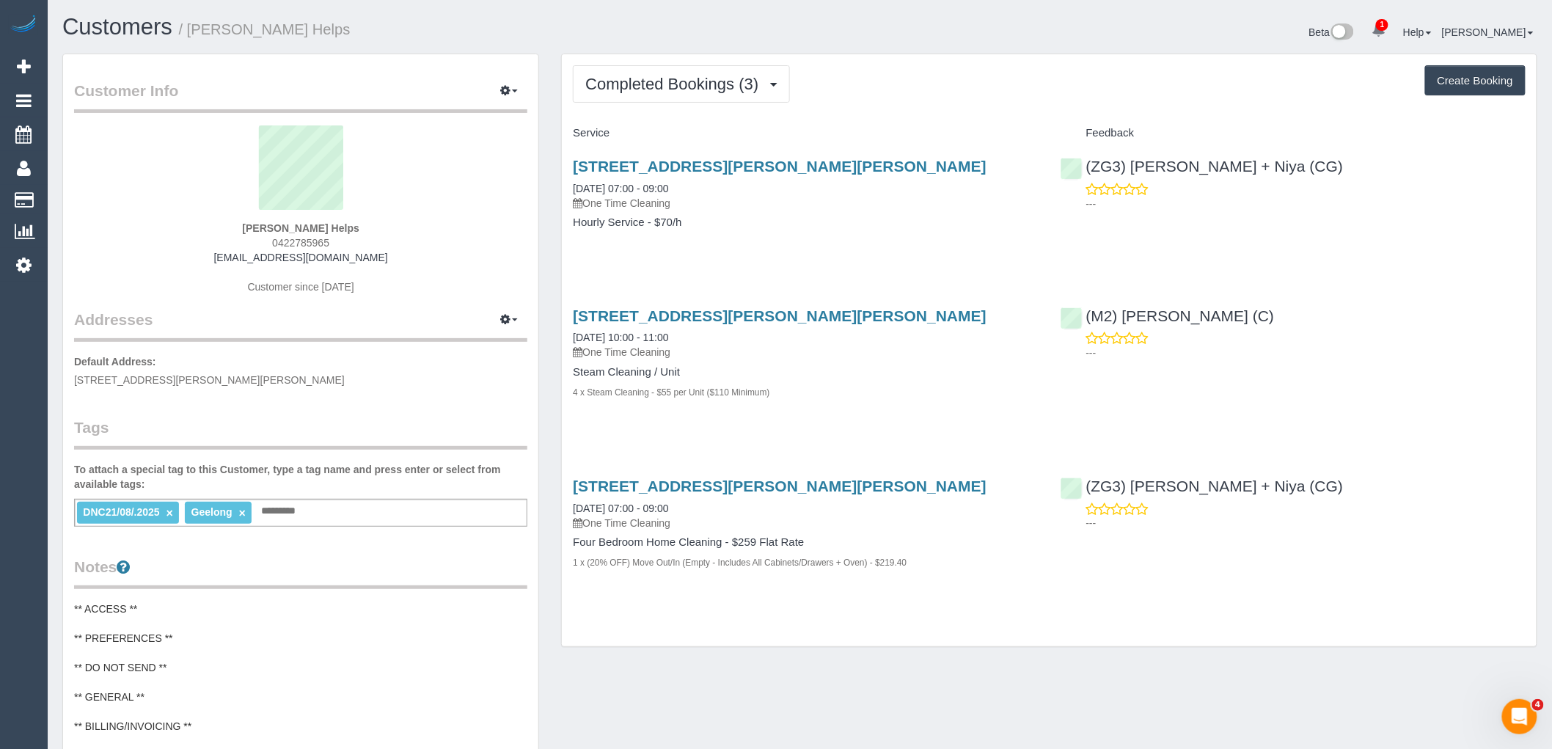
drag, startPoint x: 926, startPoint y: 155, endPoint x: 397, endPoint y: 177, distance: 529.4
click at [572, 159] on div "[STREET_ADDRESS][PERSON_NAME][PERSON_NAME] [DATE] 07:00 - 09:00 One Time Cleani…" at bounding box center [805, 201] width 487 height 113
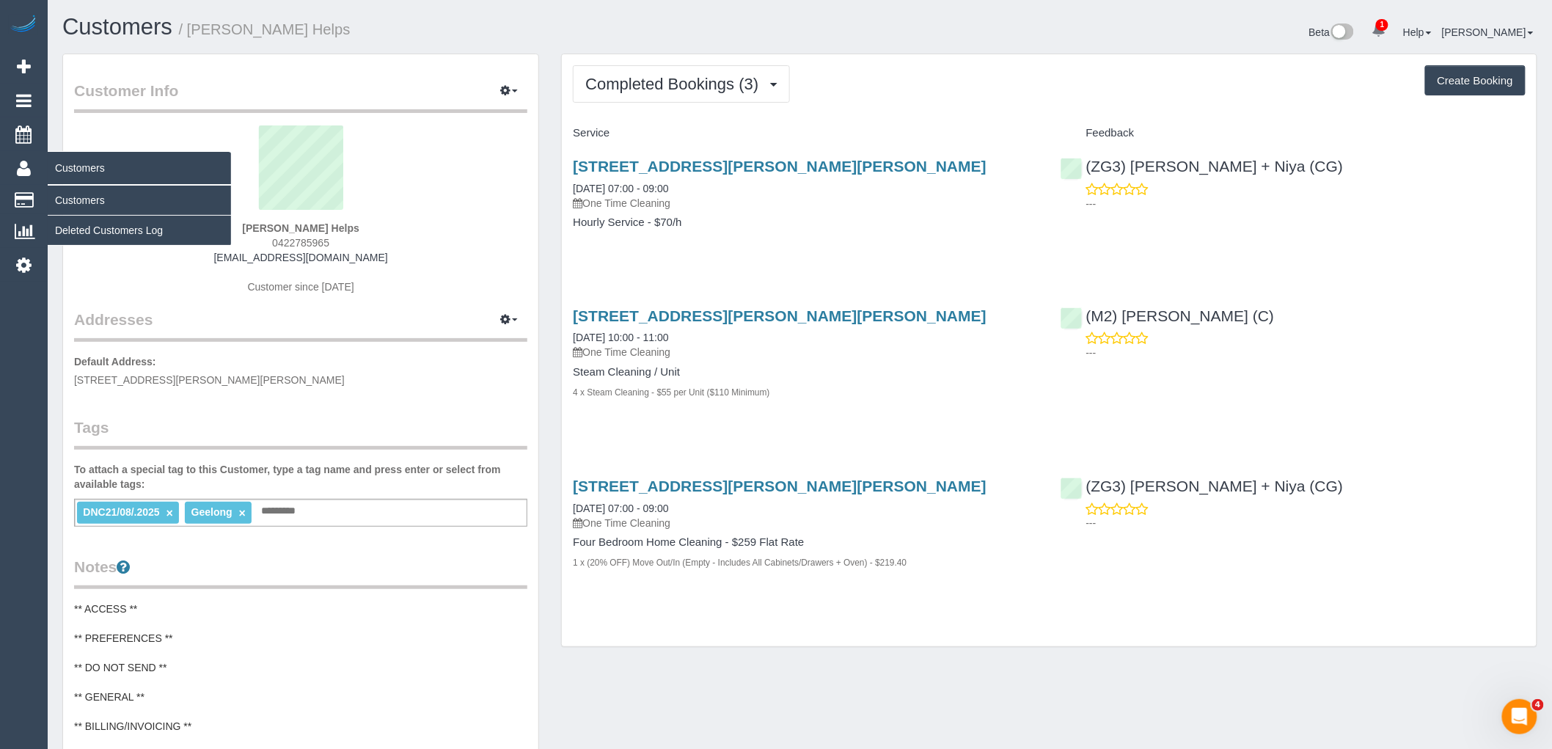
copy link "[STREET_ADDRESS][PERSON_NAME][PERSON_NAME]"
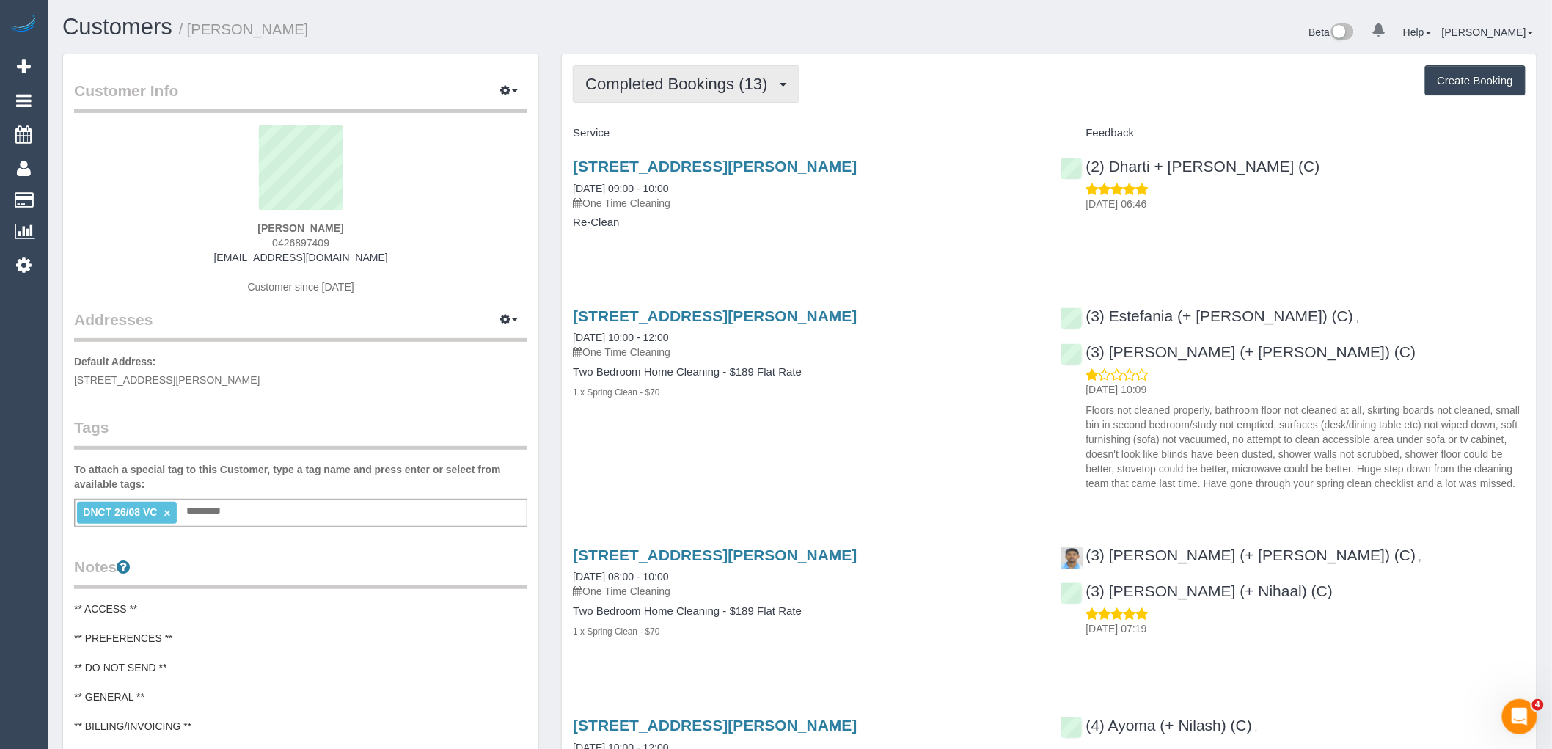
click at [709, 90] on span "Completed Bookings (13)" at bounding box center [679, 84] width 189 height 18
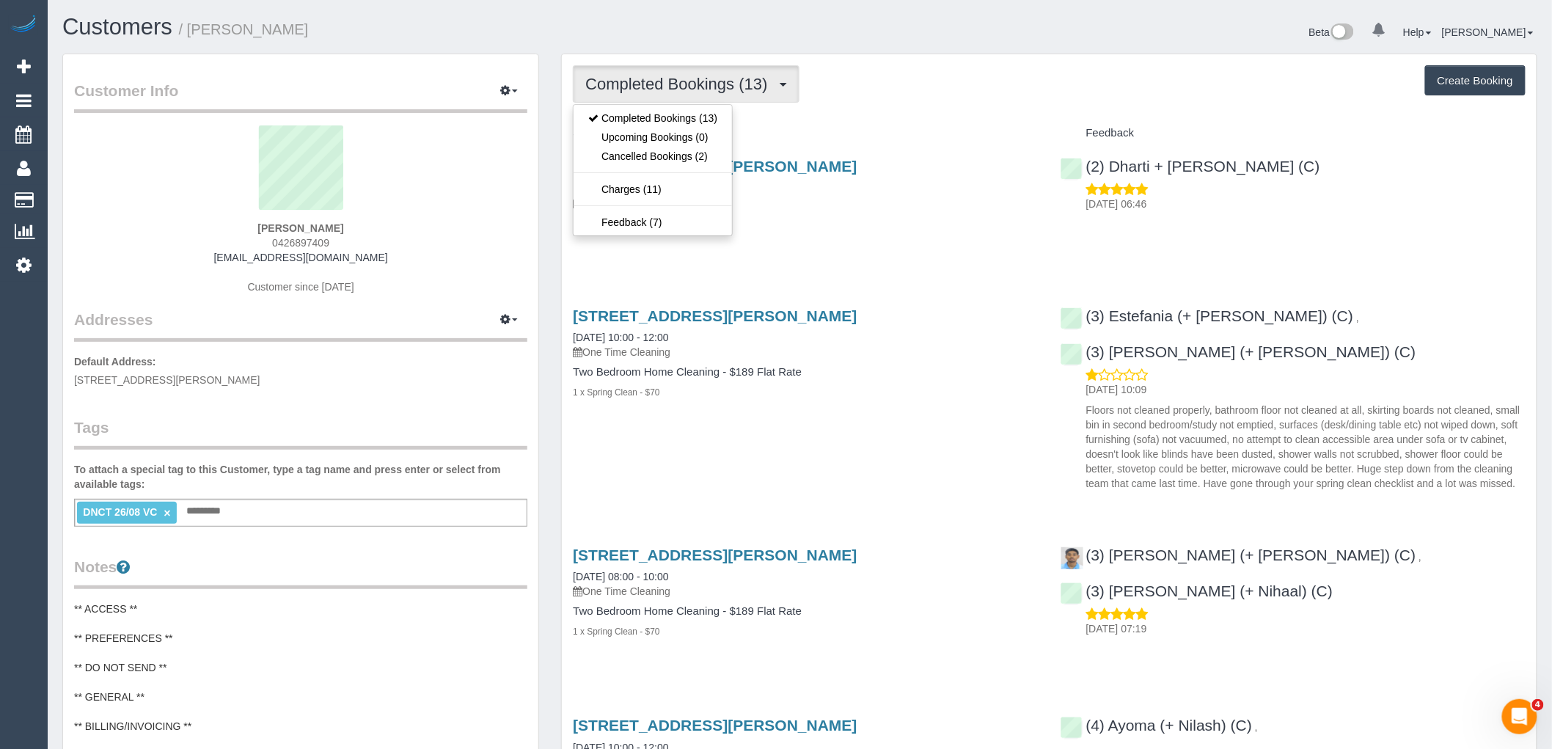
click at [893, 121] on div "Service" at bounding box center [805, 133] width 487 height 25
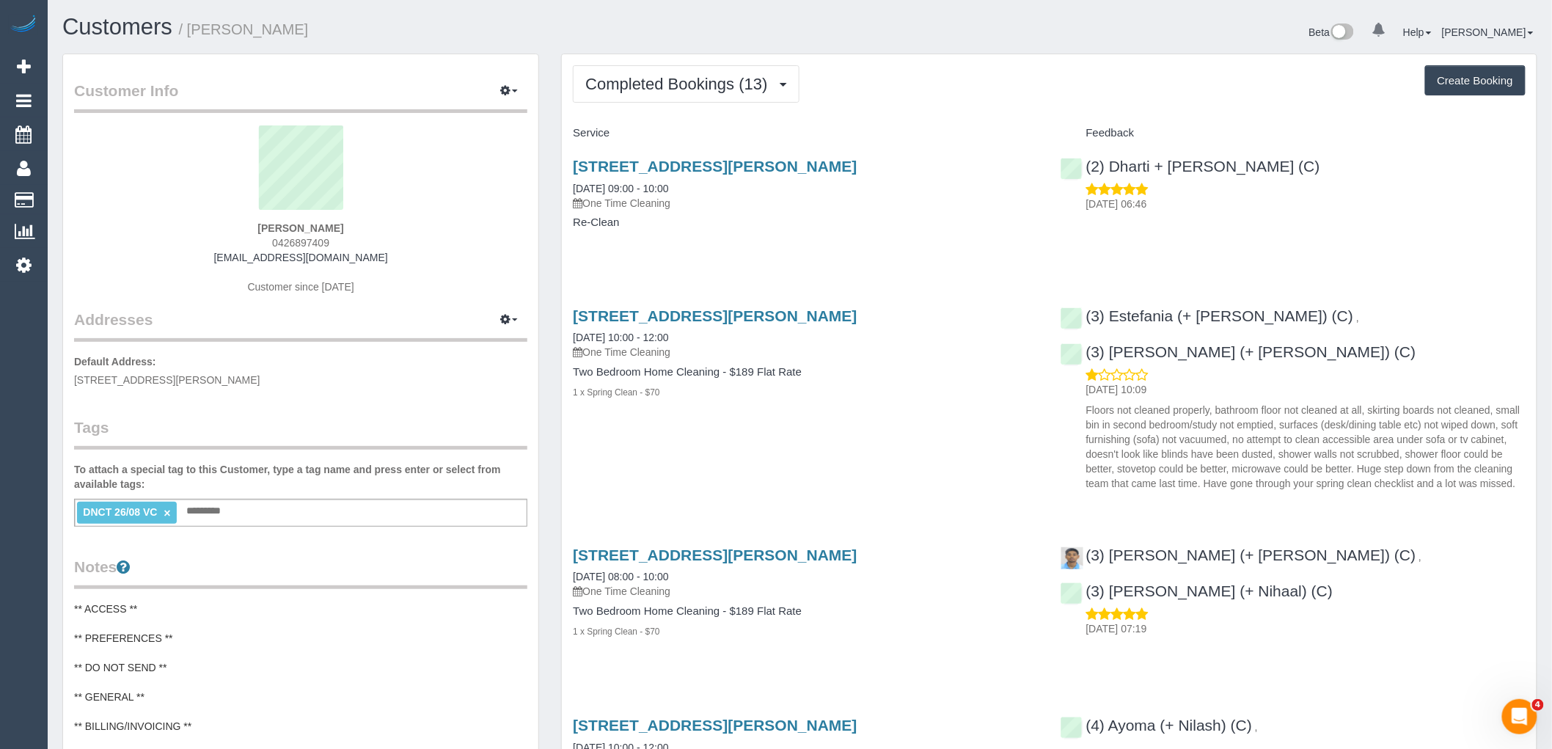
drag, startPoint x: 368, startPoint y: 220, endPoint x: 226, endPoint y: 227, distance: 141.8
click at [226, 227] on div "Colin Carver 0426897409 colincarver6@gmail.com Customer since 2022" at bounding box center [300, 216] width 453 height 183
click at [676, 90] on span "Completed Bookings (13)" at bounding box center [679, 84] width 189 height 18
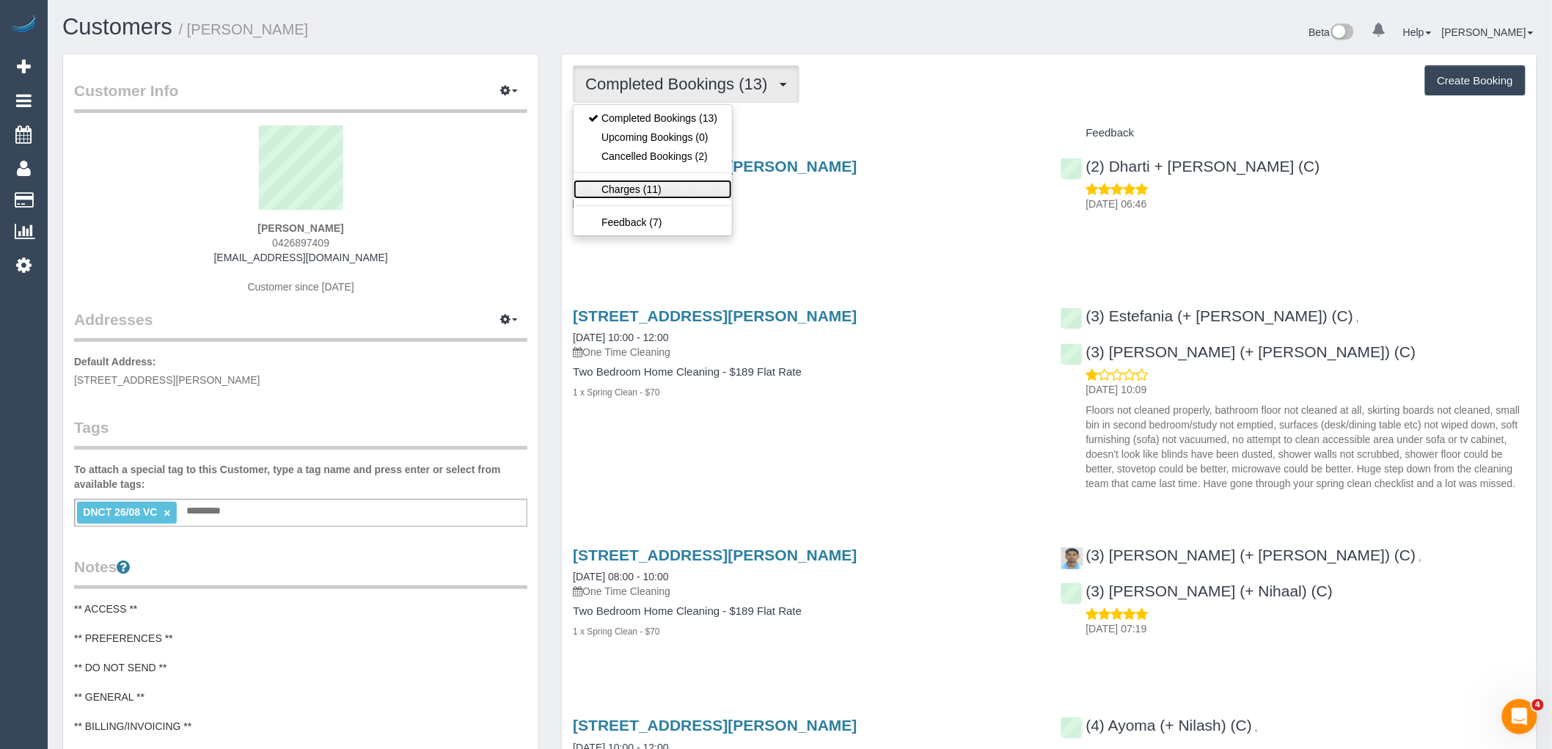
click at [662, 189] on link "Charges (11)" at bounding box center [653, 189] width 158 height 19
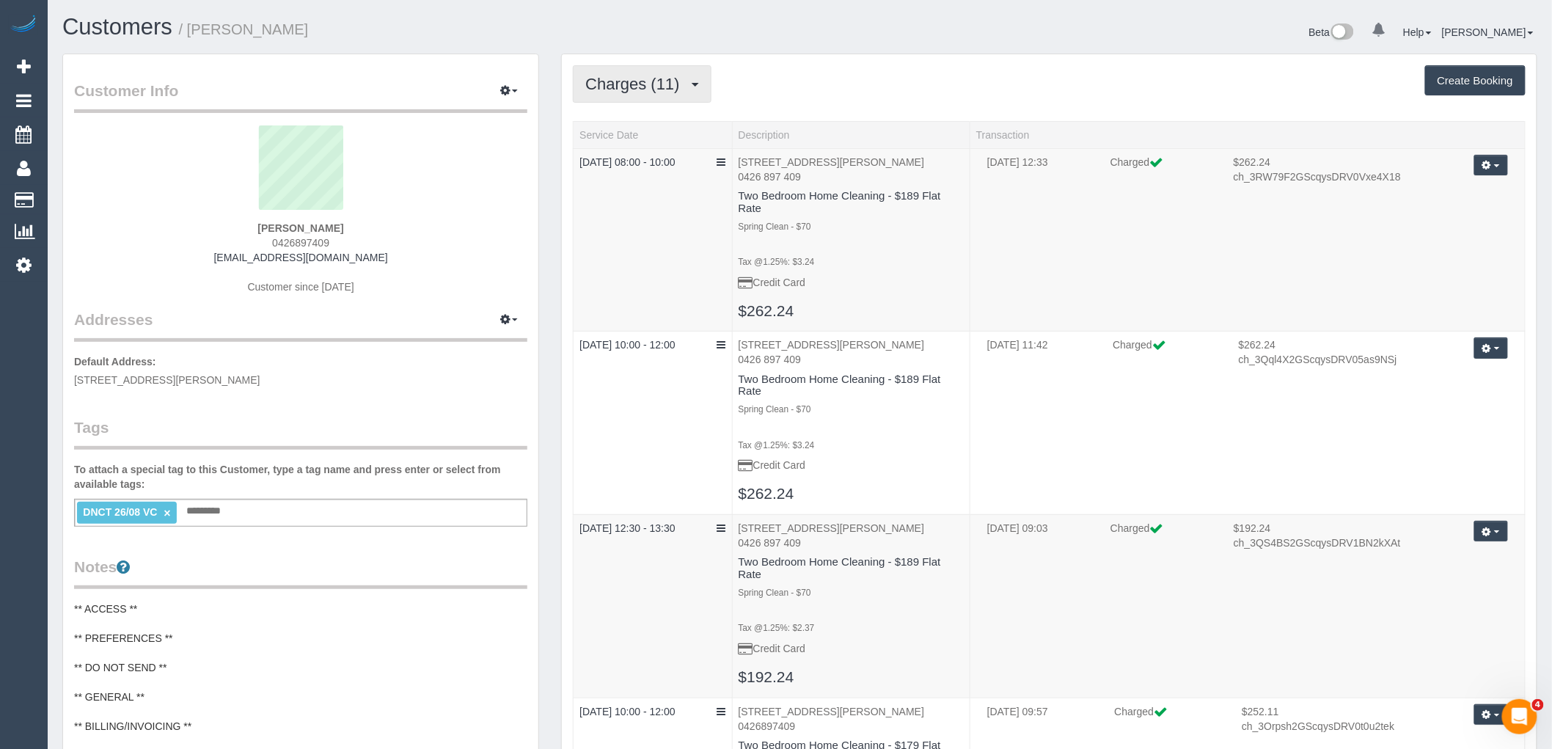
click at [654, 67] on button "Charges (11)" at bounding box center [642, 83] width 139 height 37
click at [651, 118] on link "Completed Bookings (13)" at bounding box center [653, 118] width 158 height 19
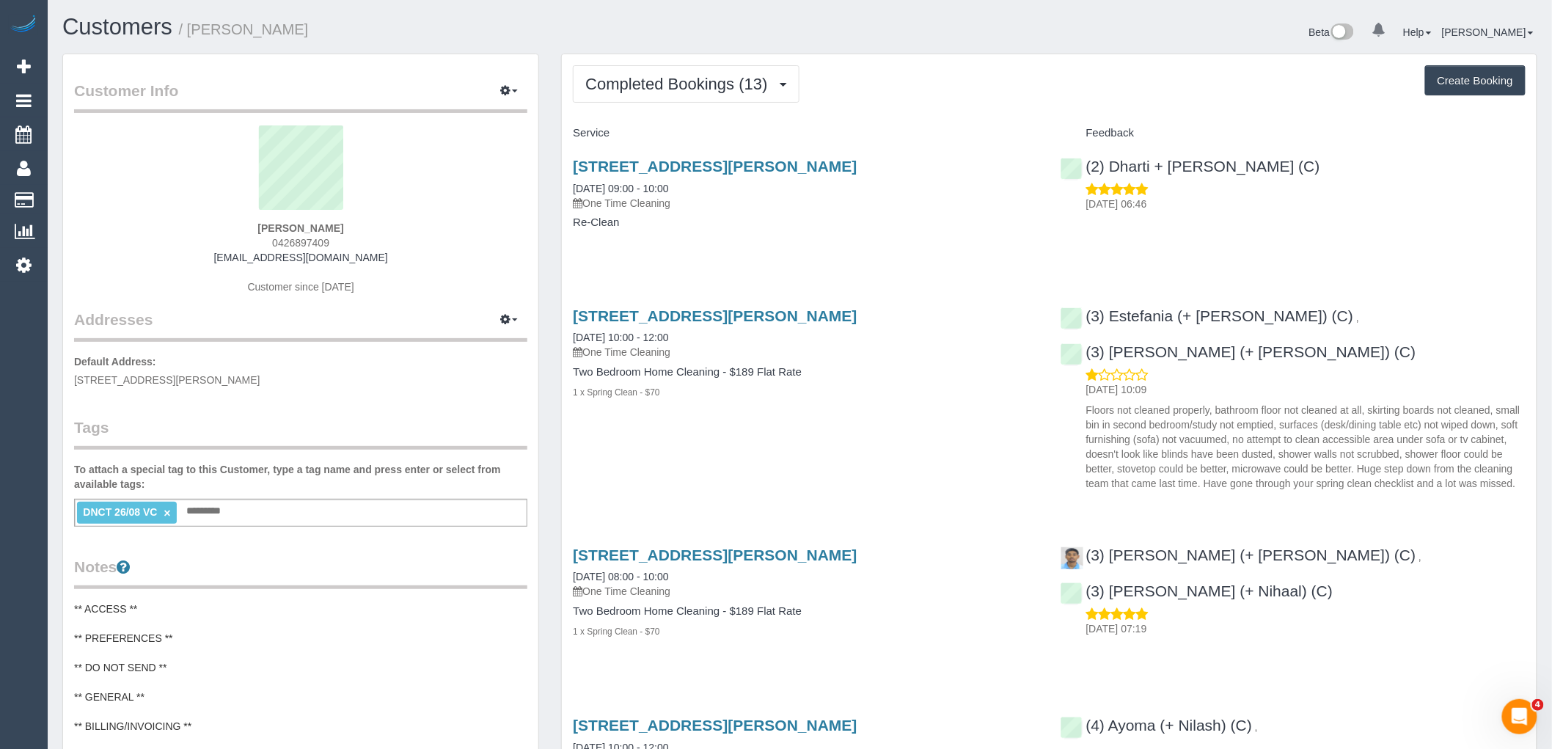
drag, startPoint x: 293, startPoint y: 228, endPoint x: 207, endPoint y: 228, distance: 86.6
click at [208, 228] on div "Colin Carver 0426897409 colincarver6@gmail.com Customer since 2022" at bounding box center [300, 216] width 453 height 183
copy strong "Colin Carver"
click at [167, 511] on link "×" at bounding box center [167, 513] width 7 height 12
click at [751, 164] on link "56 James Street, Unit 14, Northcote, VIC 3070" at bounding box center [715, 166] width 284 height 17
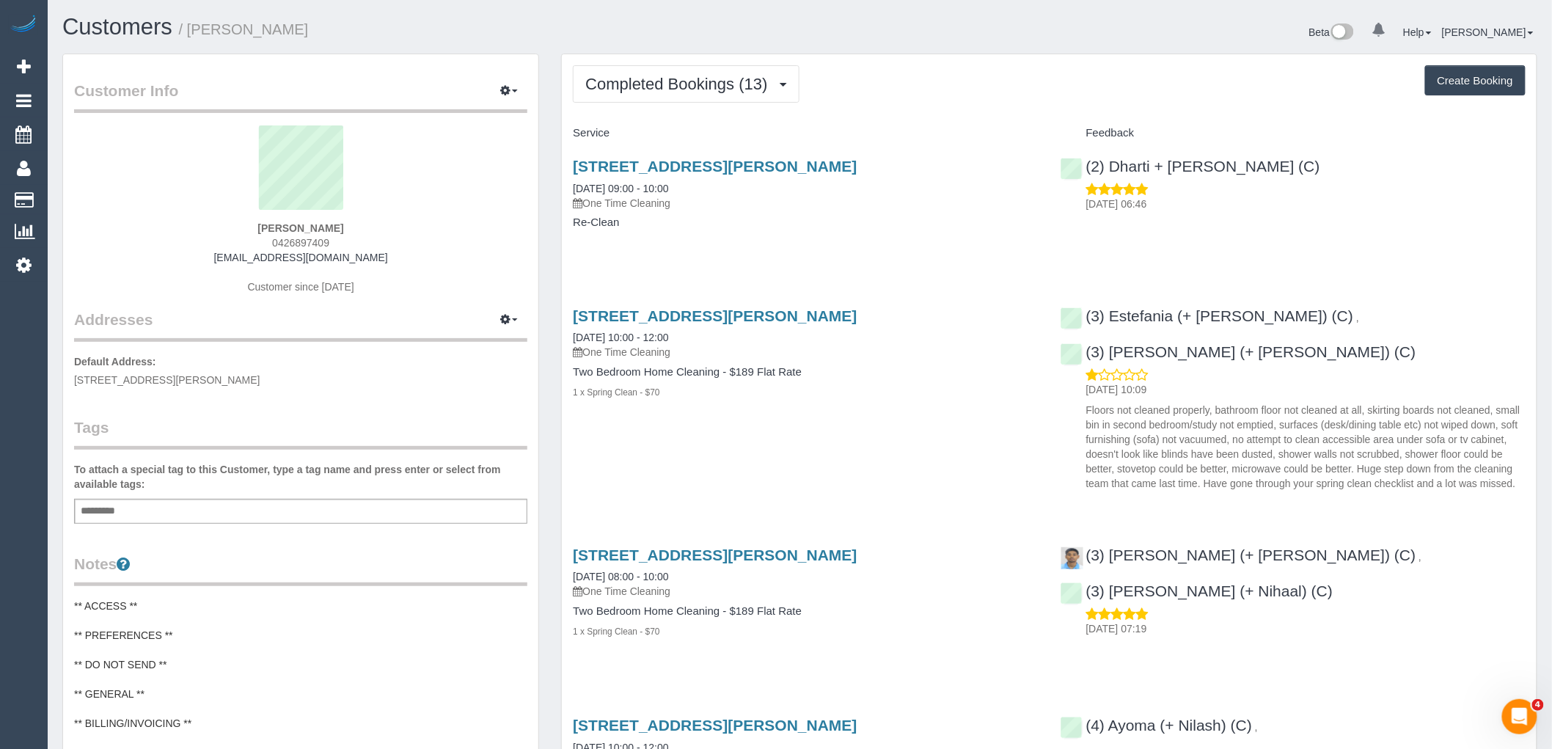
drag, startPoint x: 353, startPoint y: 221, endPoint x: 228, endPoint y: 222, distance: 124.7
click at [228, 222] on div "Colin Carver 0426897409 colincarver6@gmail.com Customer since 2022" at bounding box center [300, 216] width 453 height 183
drag, startPoint x: 357, startPoint y: 224, endPoint x: 208, endPoint y: 226, distance: 148.9
click at [209, 226] on div "Colin Carver 0426897409 colincarver6@gmail.com Customer since 2022" at bounding box center [300, 216] width 453 height 183
copy strong "Colin Carver"
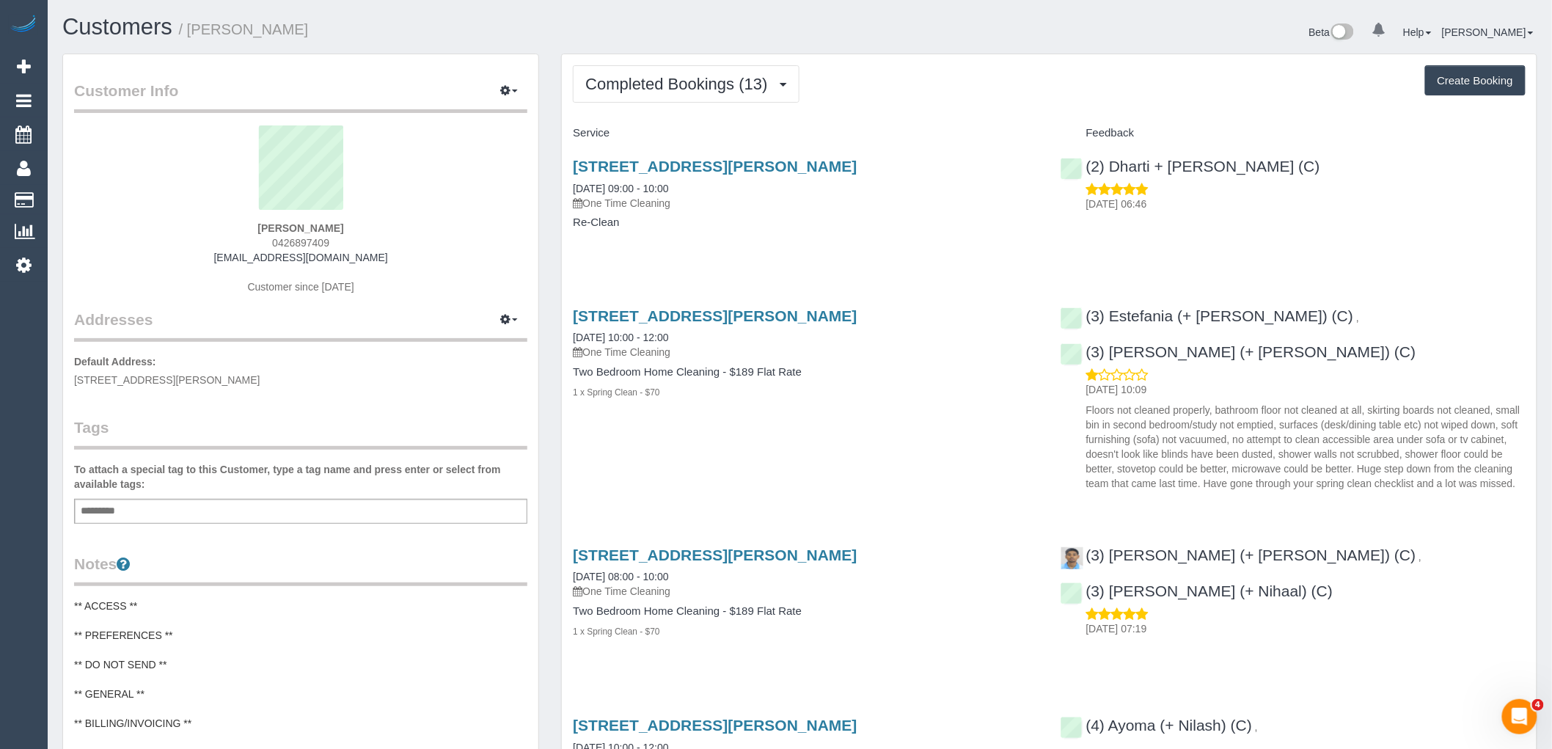
click at [399, 218] on sui-profile-pic at bounding box center [300, 172] width 431 height 95
drag, startPoint x: 351, startPoint y: 225, endPoint x: 181, endPoint y: 235, distance: 169.7
click at [237, 225] on div "Colin Carver 0426897409 colincarver6@gmail.com Customer since 2022" at bounding box center [300, 216] width 453 height 183
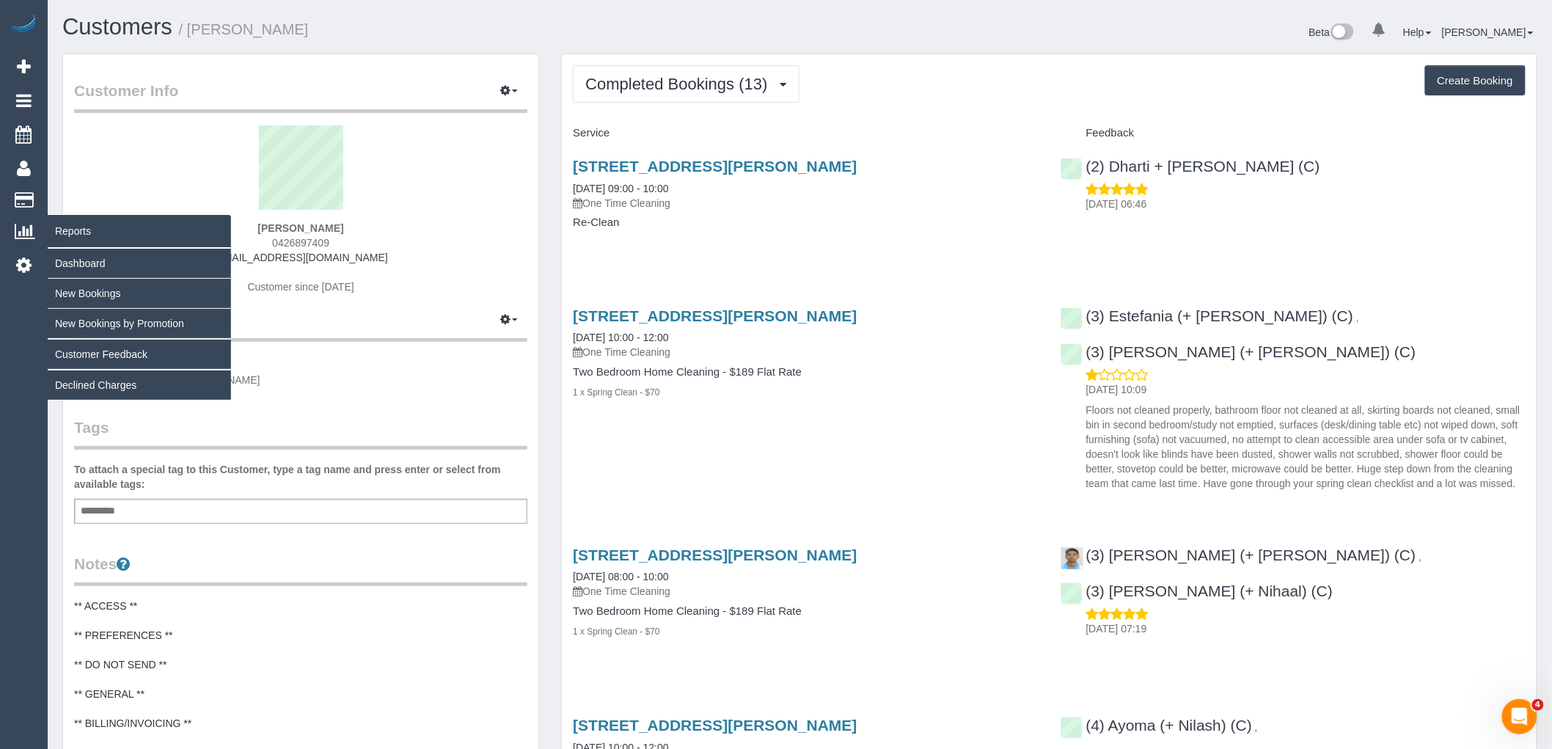
copy strong "Colin Carver"
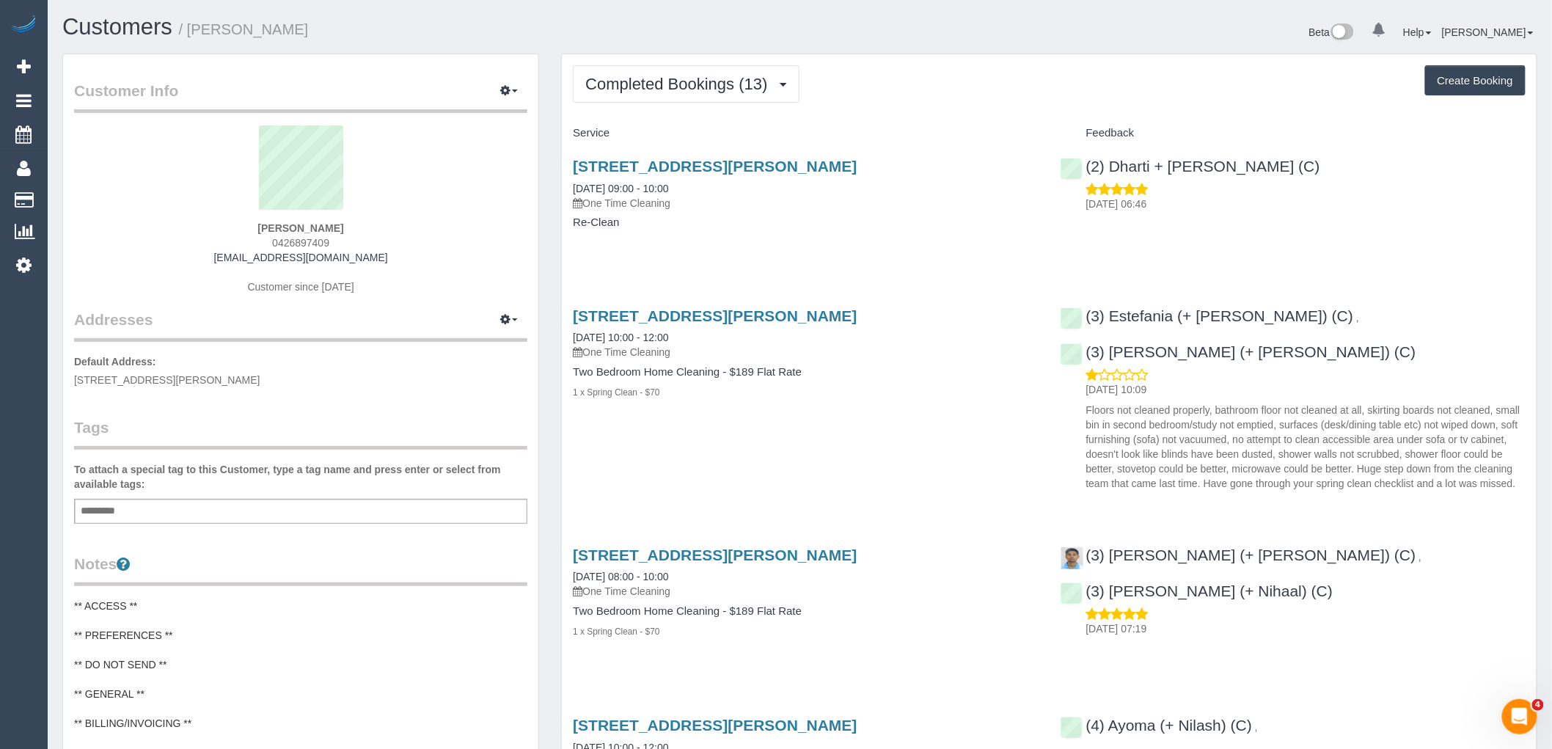
click at [839, 417] on div "56 James Street, Unit 14, Northcote, VIC 3070 26/08/2025 10:00 - 12:00 One Time…" at bounding box center [805, 362] width 487 height 134
click at [1309, 318] on div "(3) Estefania (+ Juliana) (C) , (3) Juliana (+ Estefania) (C) 27/08/2025 10:09 …" at bounding box center [1293, 396] width 487 height 202
copy link "(3) [PERSON_NAME] (+ [PERSON_NAME]) (C)"
drag, startPoint x: 307, startPoint y: 229, endPoint x: 179, endPoint y: 229, distance: 127.6
click at [179, 229] on div "Colin Carver 0426897409 colincarver6@gmail.com Customer since 2022" at bounding box center [300, 216] width 453 height 183
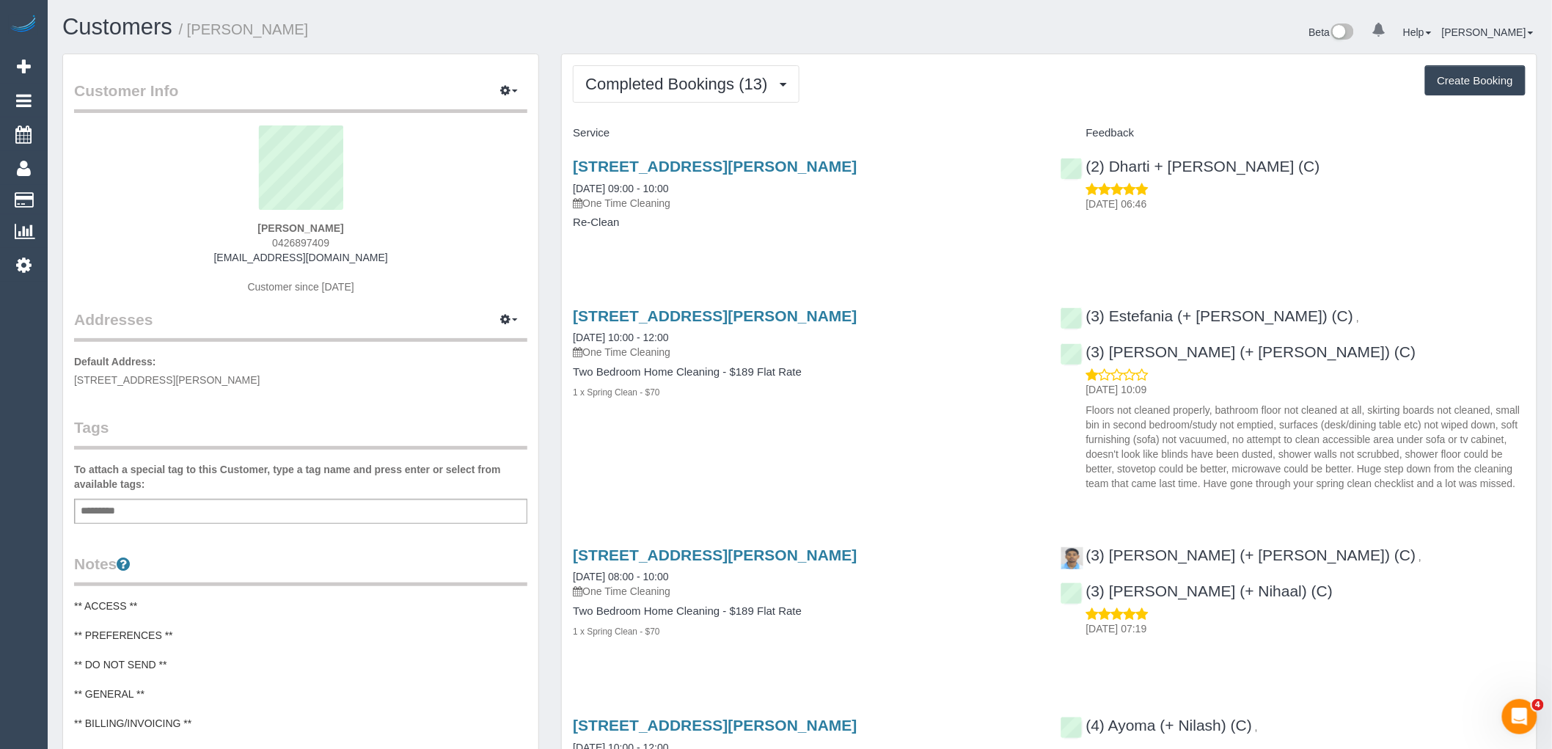
copy strong "Colin Carver"
drag, startPoint x: 939, startPoint y: 313, endPoint x: 566, endPoint y: 321, distance: 373.5
click at [566, 321] on div "56 James Street, Unit 14, Northcote, VIC 3070 26/08/2025 10:00 - 12:00 One Time…" at bounding box center [805, 362] width 487 height 134
copy link "56 James Street, Unit 14, Northcote, VIC 3070"
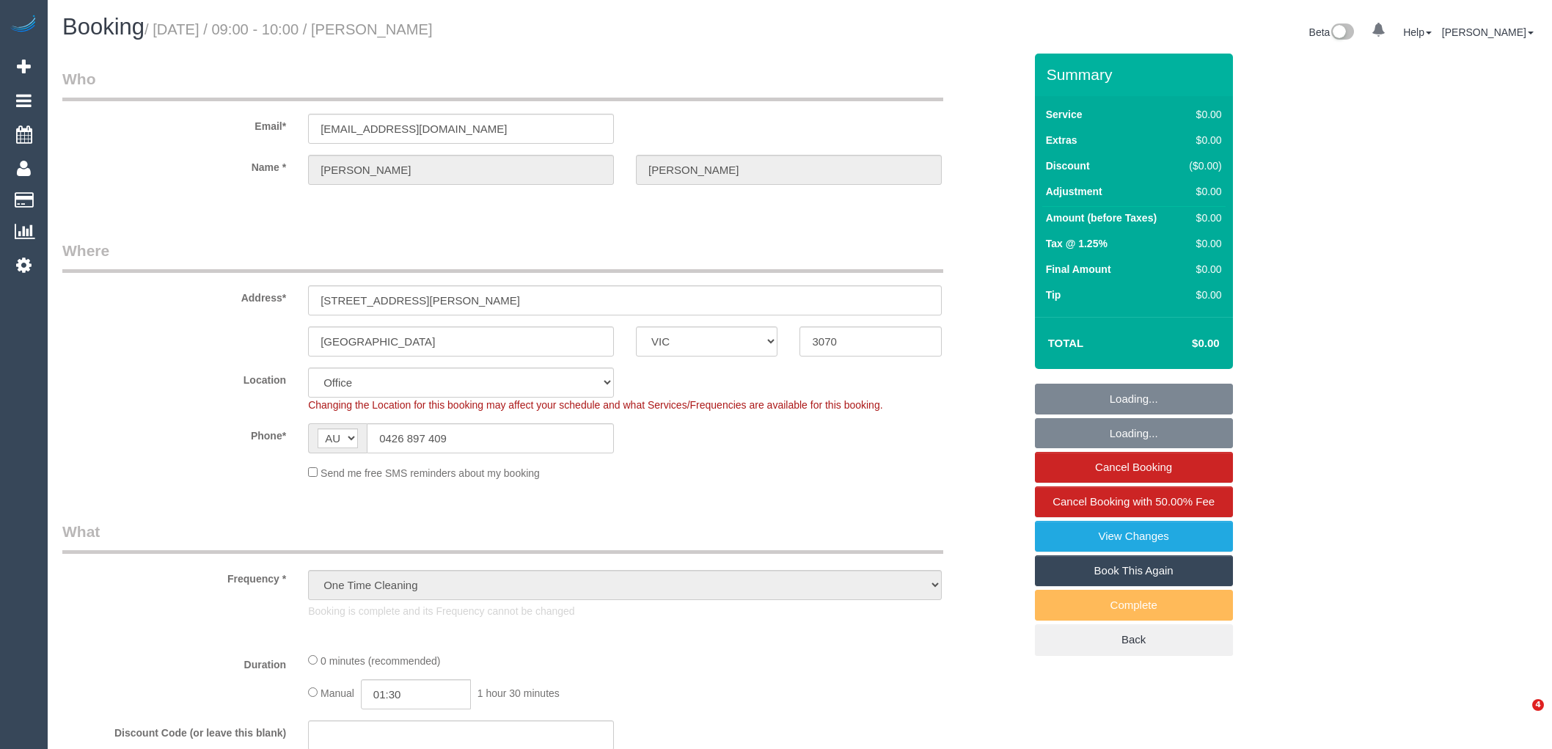
select select "VIC"
select select "string:stripe-pm_1Rxxsn2GScqysDRVBo1b5u9X"
select select "number:28"
select select "number:16"
select select "number:18"
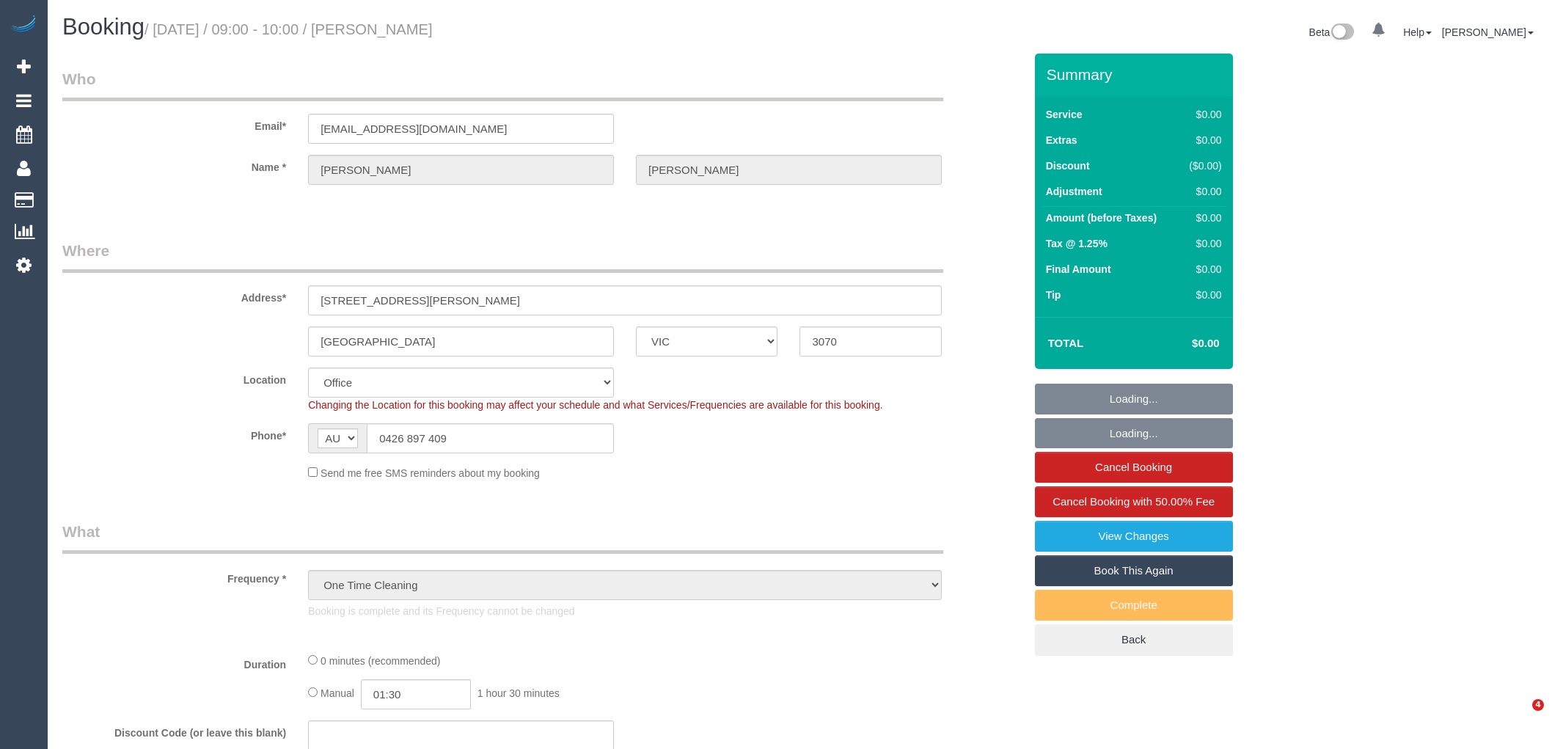
select select "number:22"
select select "number:35"
select select "number:13"
select select "object:2054"
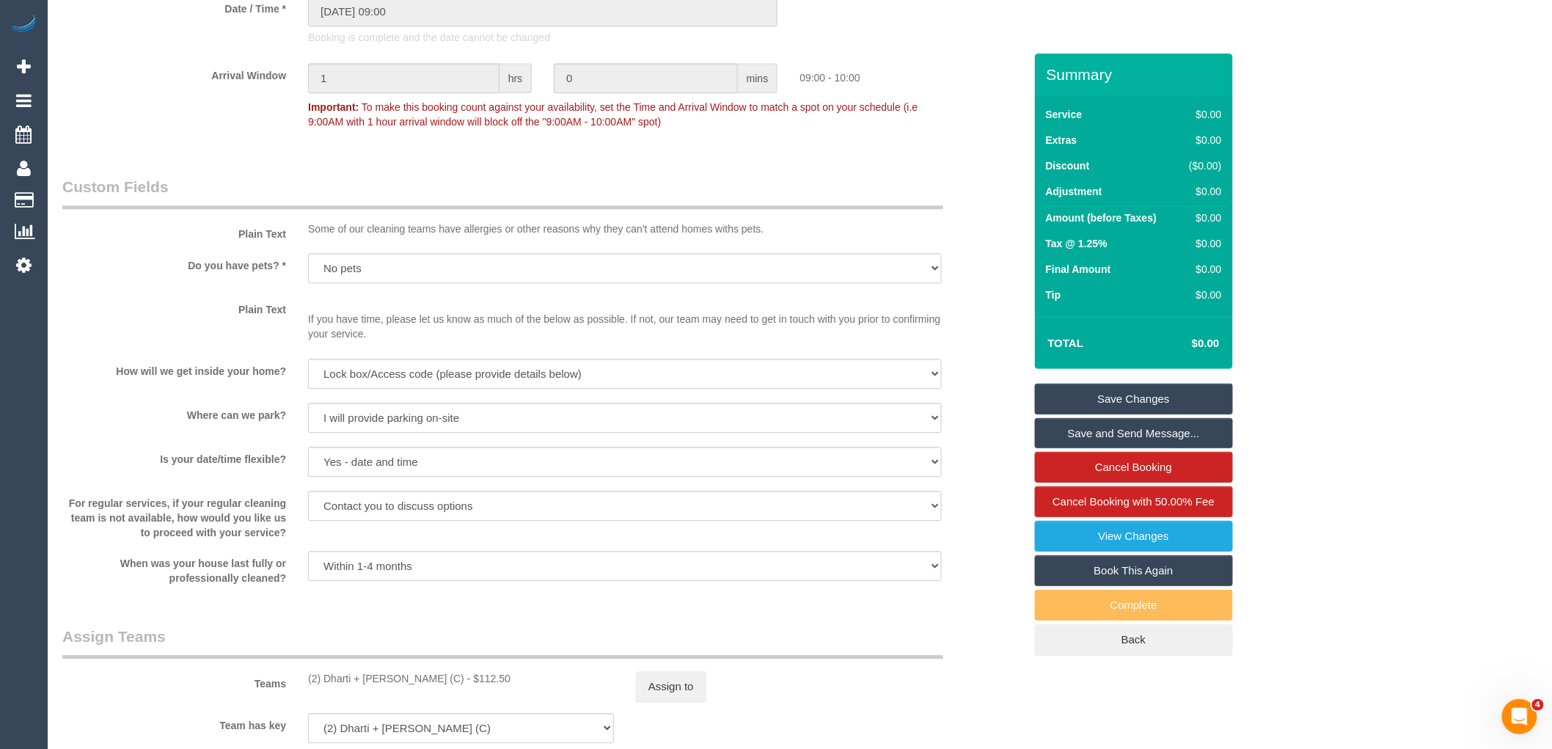
scroll to position [1956, 0]
